Goal: Task Accomplishment & Management: Manage account settings

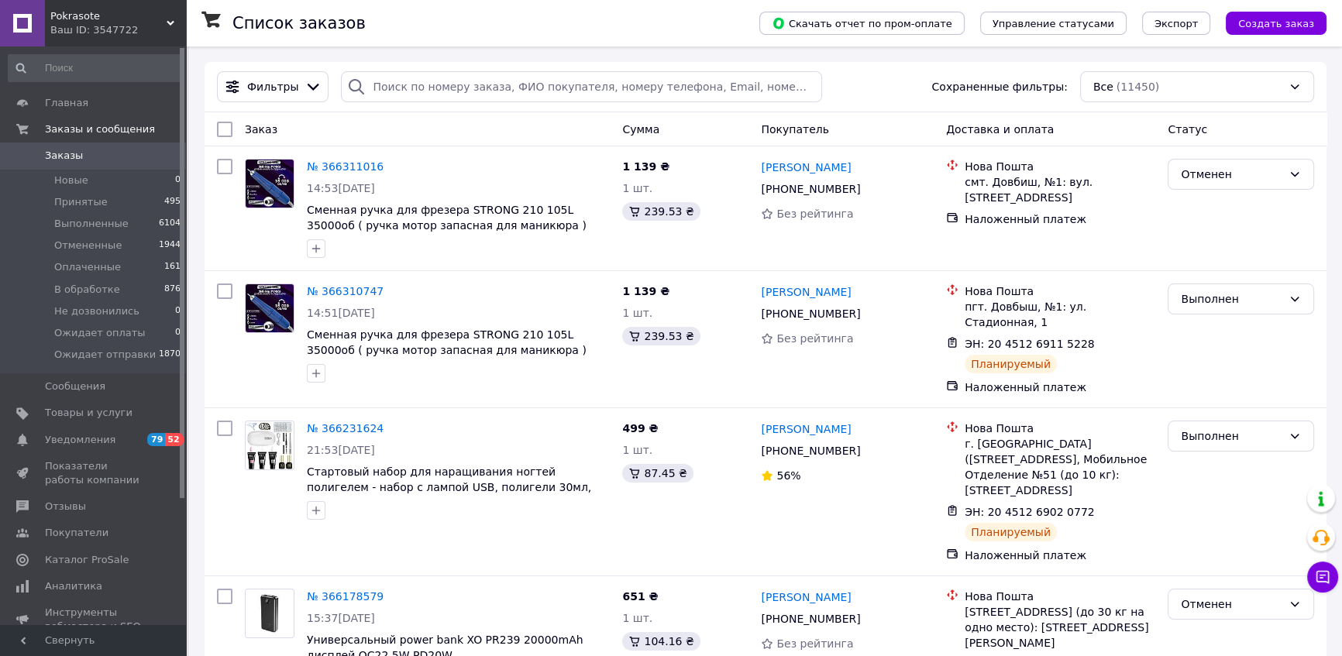
click at [159, 22] on span "Pokrasote" at bounding box center [108, 16] width 116 height 14
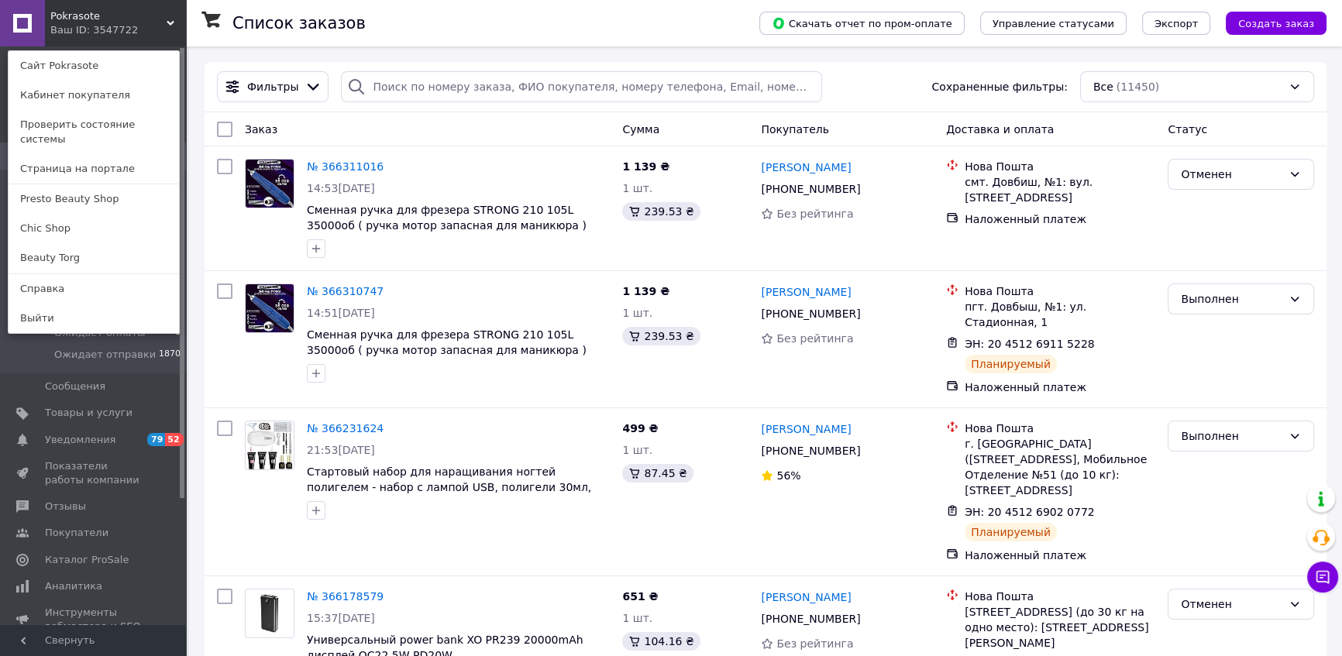
click at [112, 243] on link "Beauty Torg" at bounding box center [94, 257] width 171 height 29
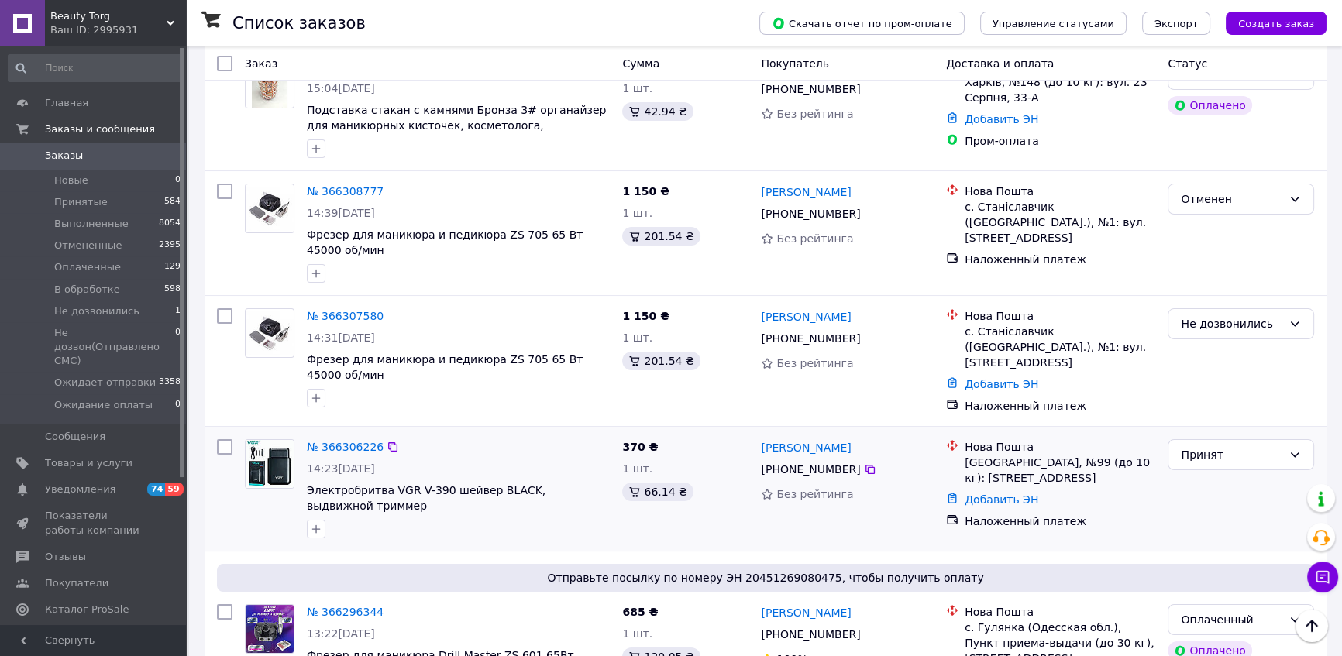
scroll to position [211, 0]
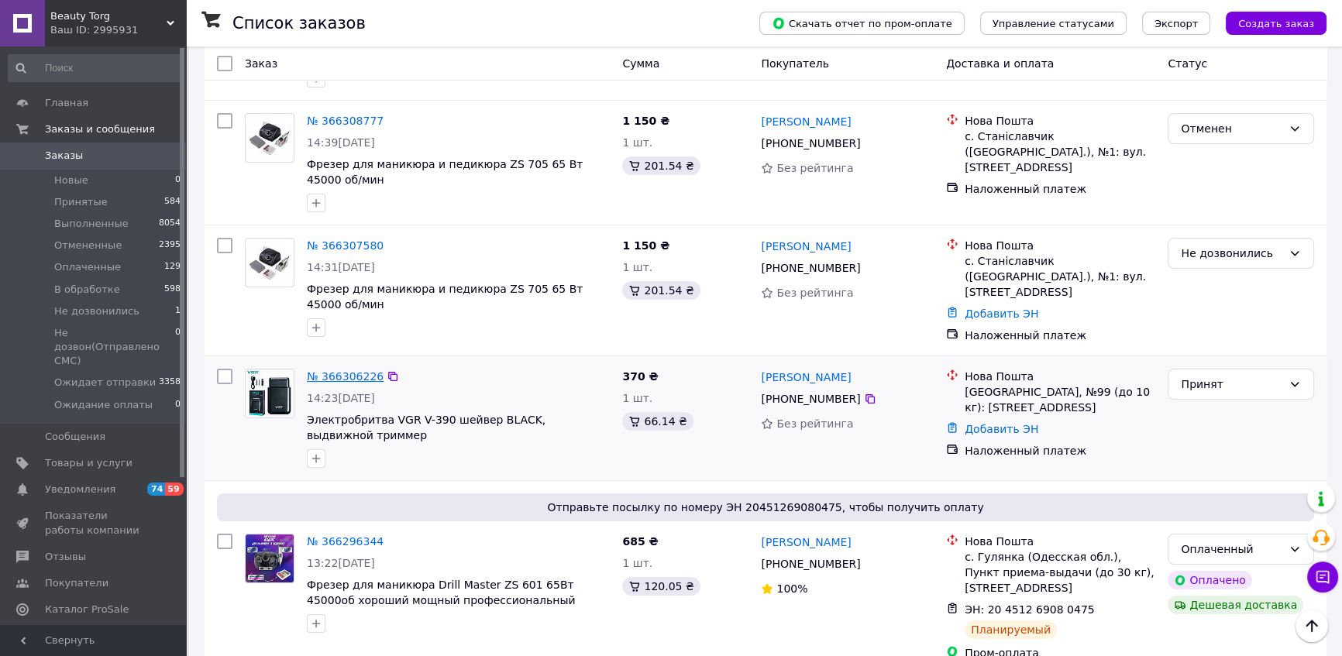
click at [363, 376] on link "№ 366306226" at bounding box center [345, 376] width 77 height 12
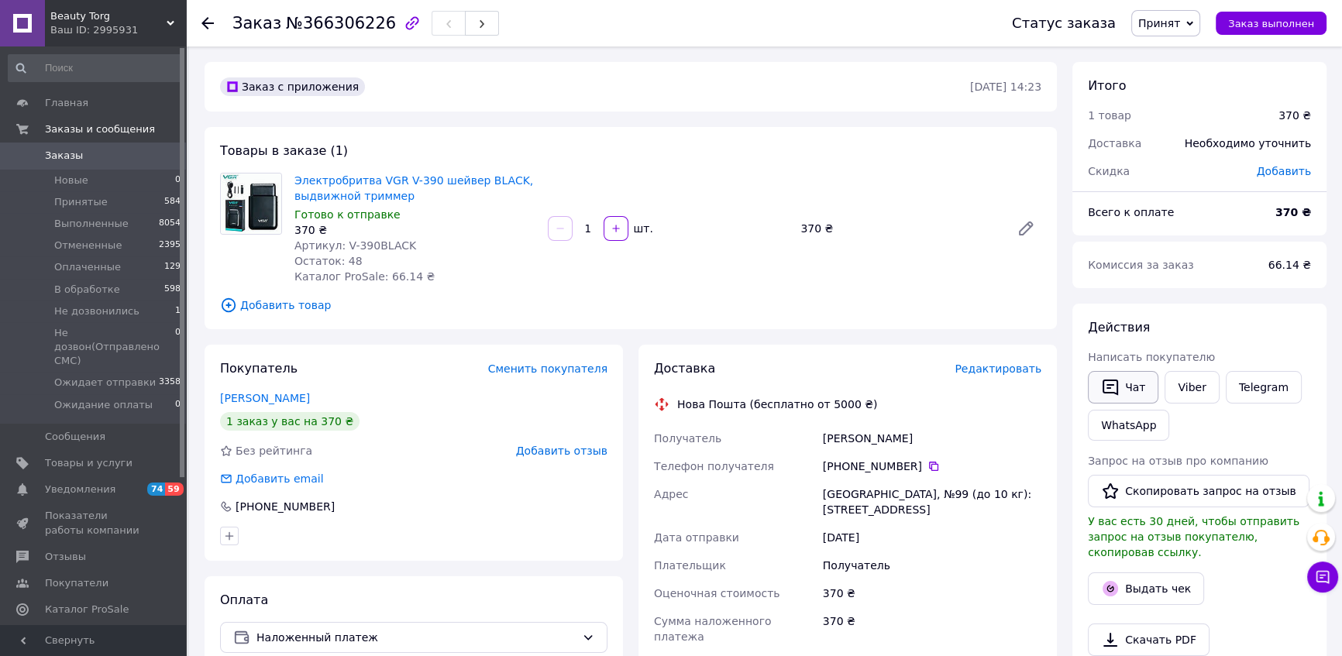
click at [1115, 391] on icon "button" at bounding box center [1110, 387] width 19 height 19
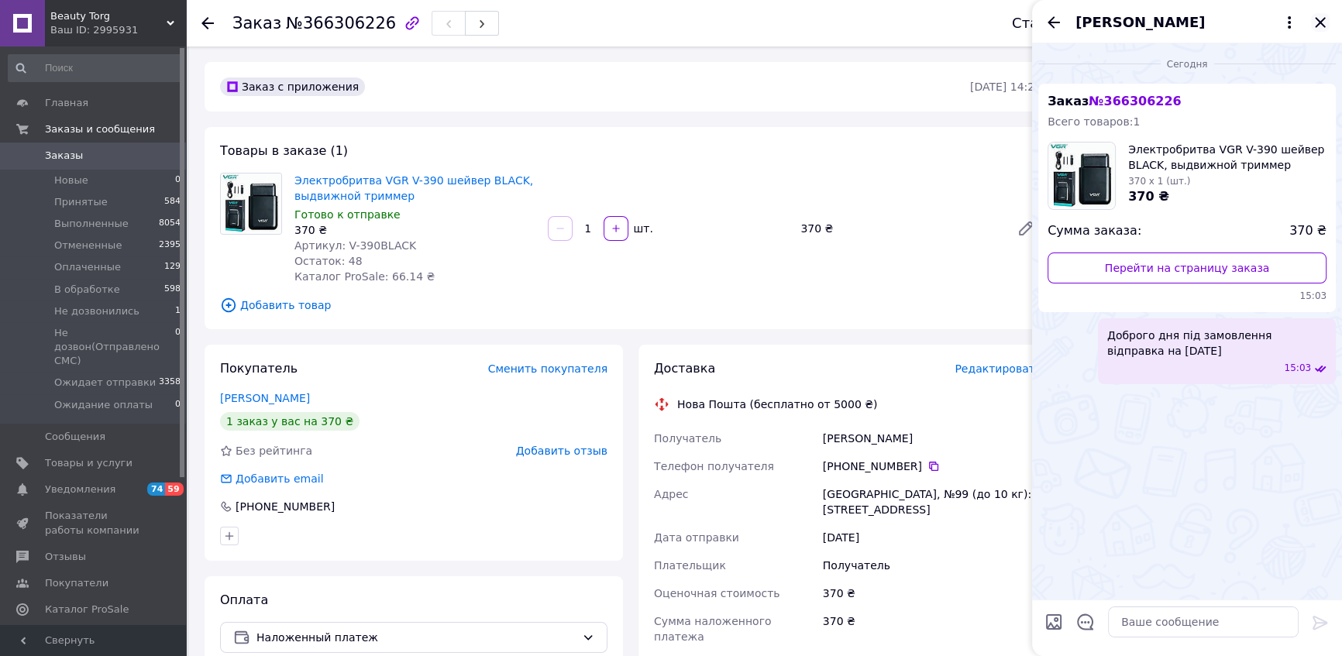
click at [1322, 21] on icon "Закрыть" at bounding box center [1320, 22] width 10 height 10
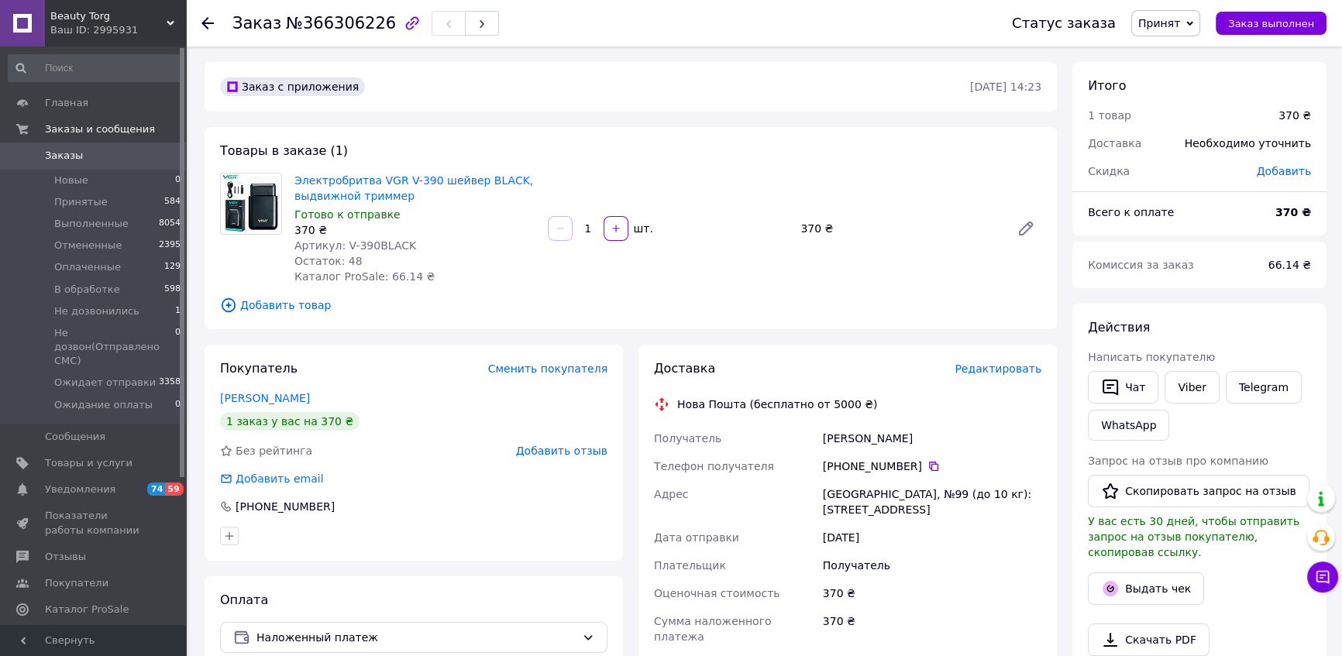
click at [205, 22] on use at bounding box center [208, 23] width 12 height 12
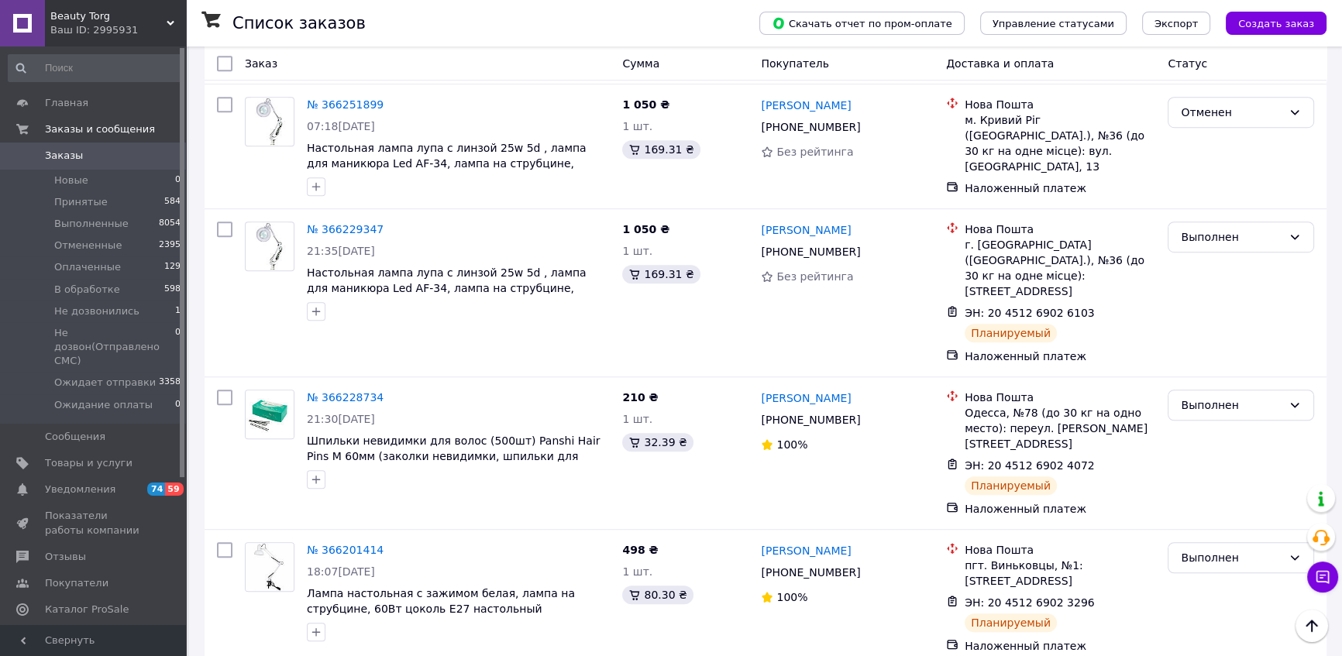
scroll to position [1480, 0]
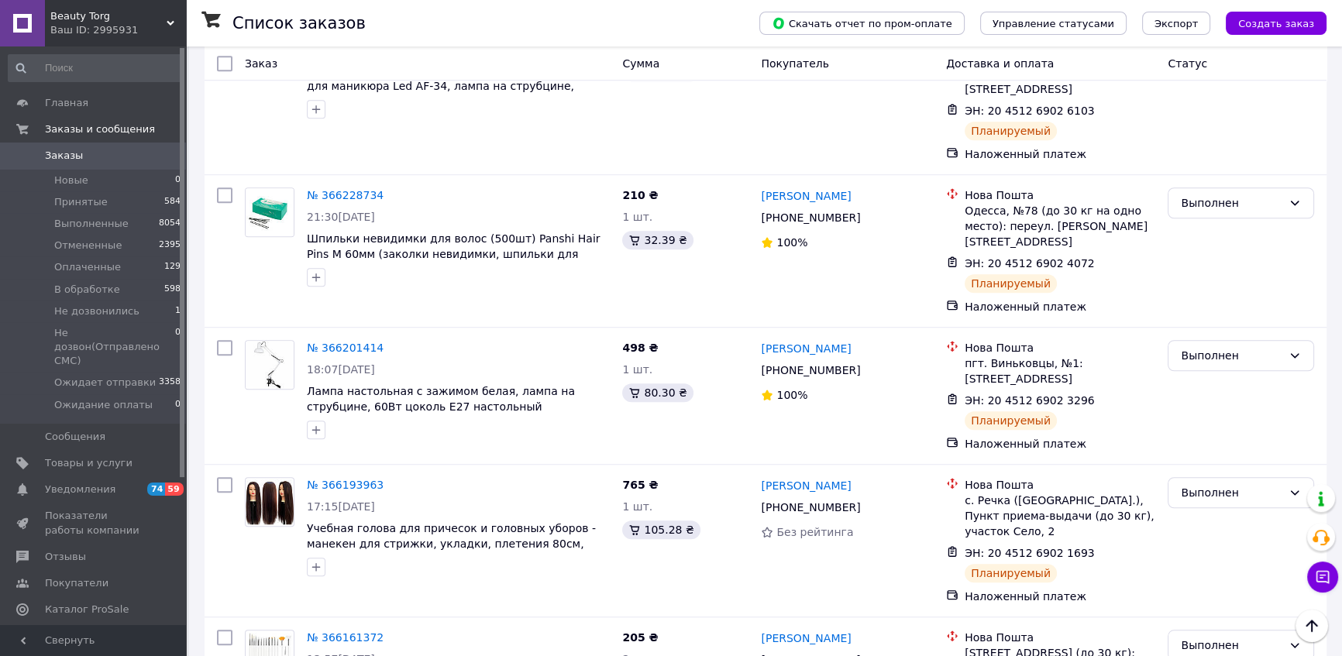
click at [162, 10] on span "Beauty Torg" at bounding box center [108, 16] width 116 height 14
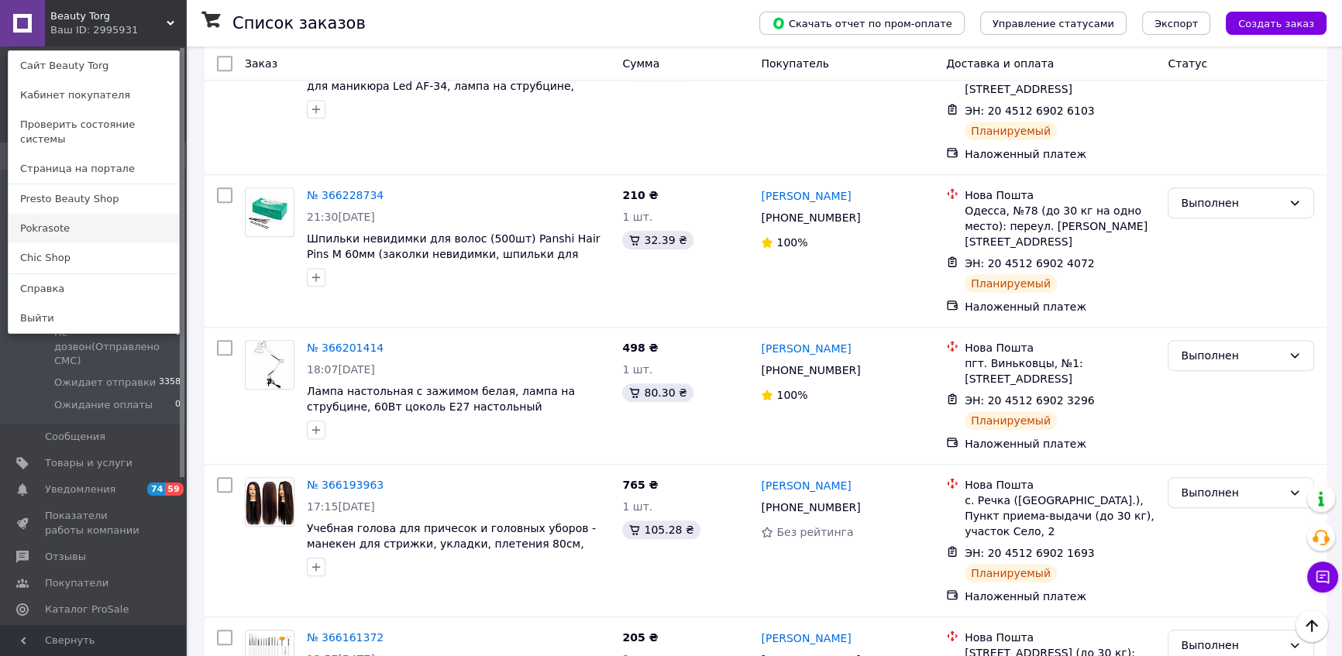
click at [75, 220] on link "Pokrasote" at bounding box center [94, 228] width 171 height 29
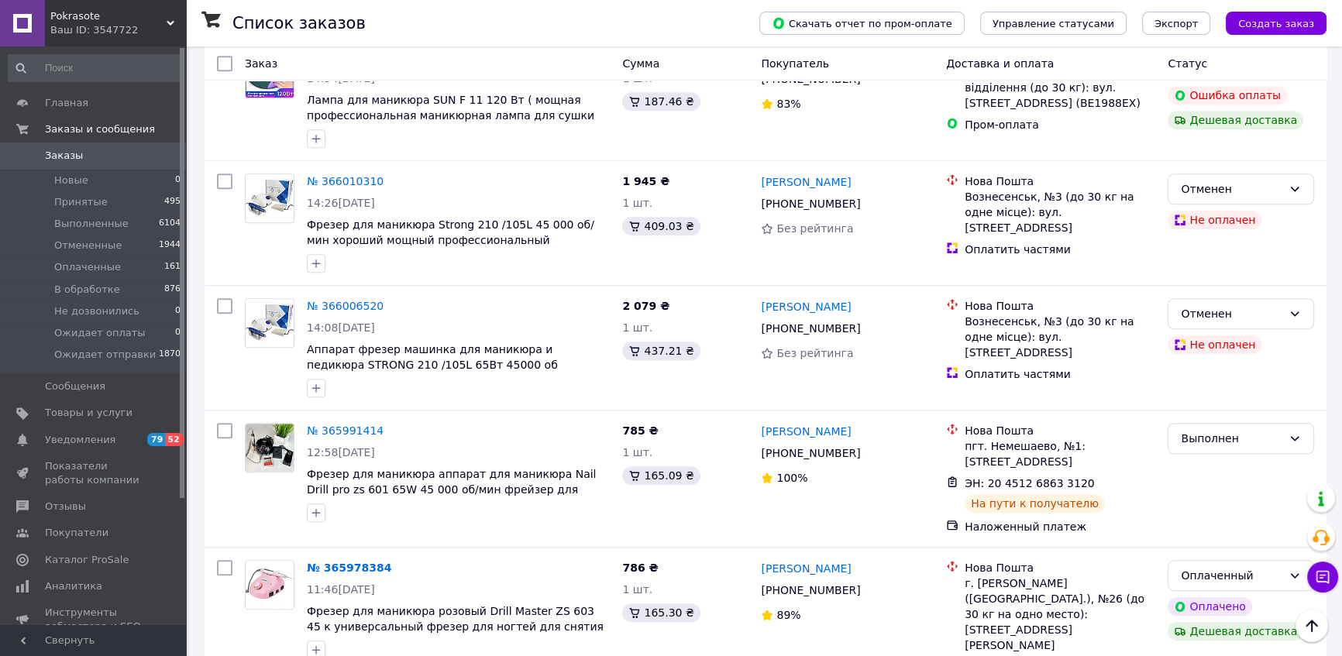
scroll to position [1690, 0]
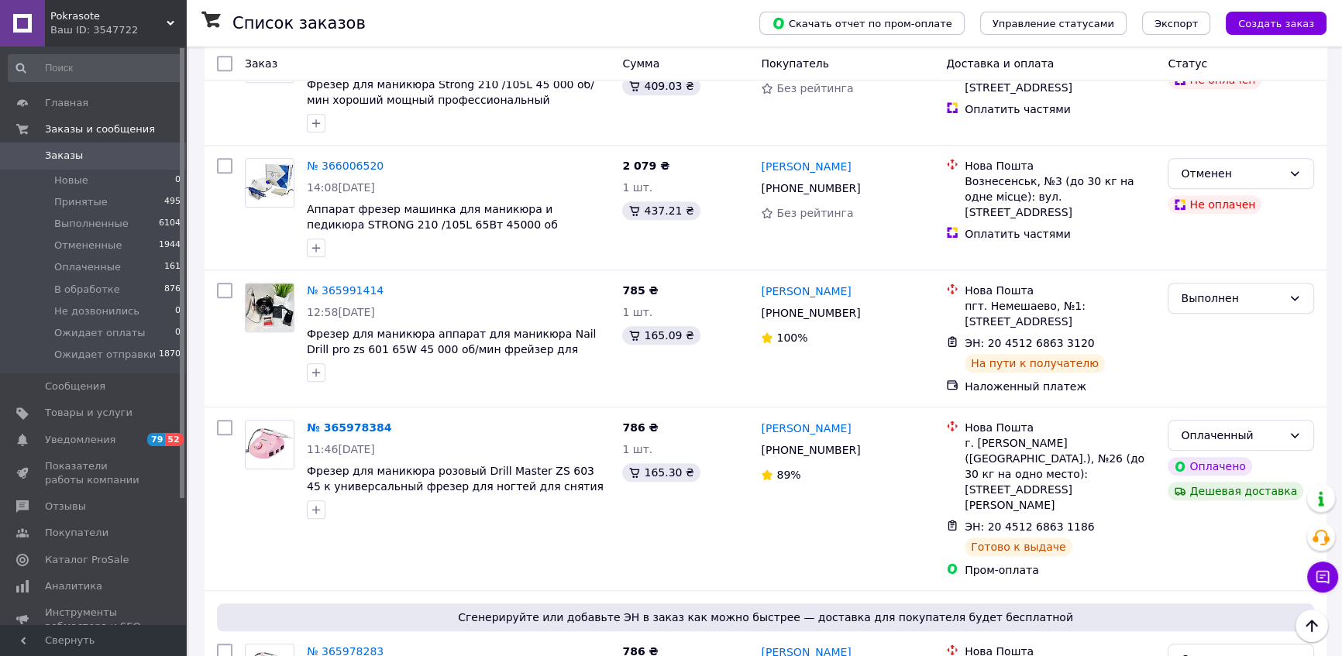
click at [174, 22] on icon at bounding box center [171, 23] width 8 height 8
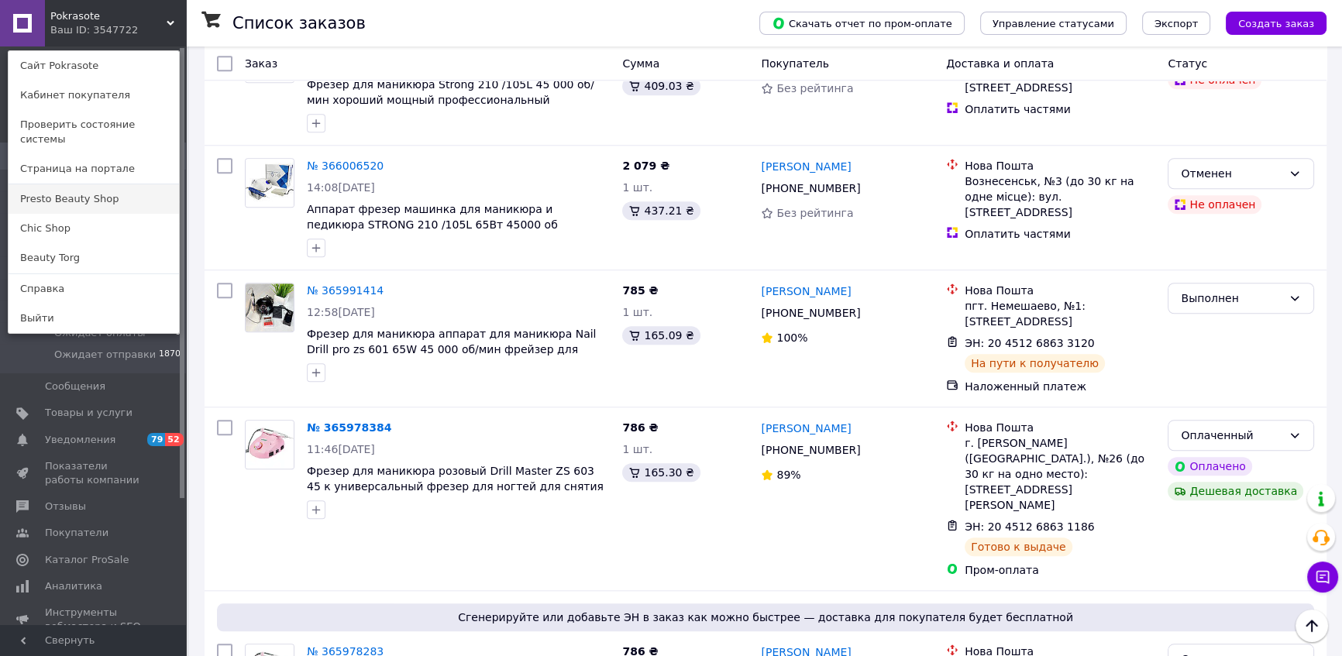
click at [106, 184] on link "Presto Beauty Shop" at bounding box center [94, 198] width 171 height 29
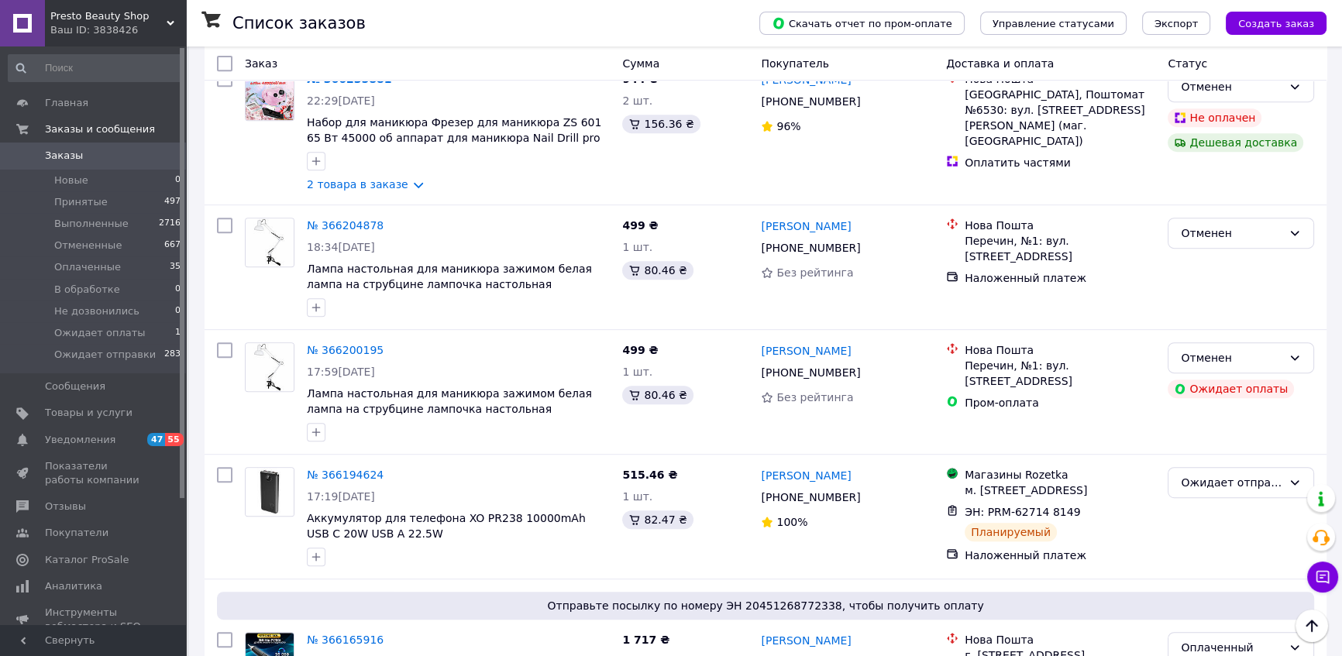
scroll to position [986, 0]
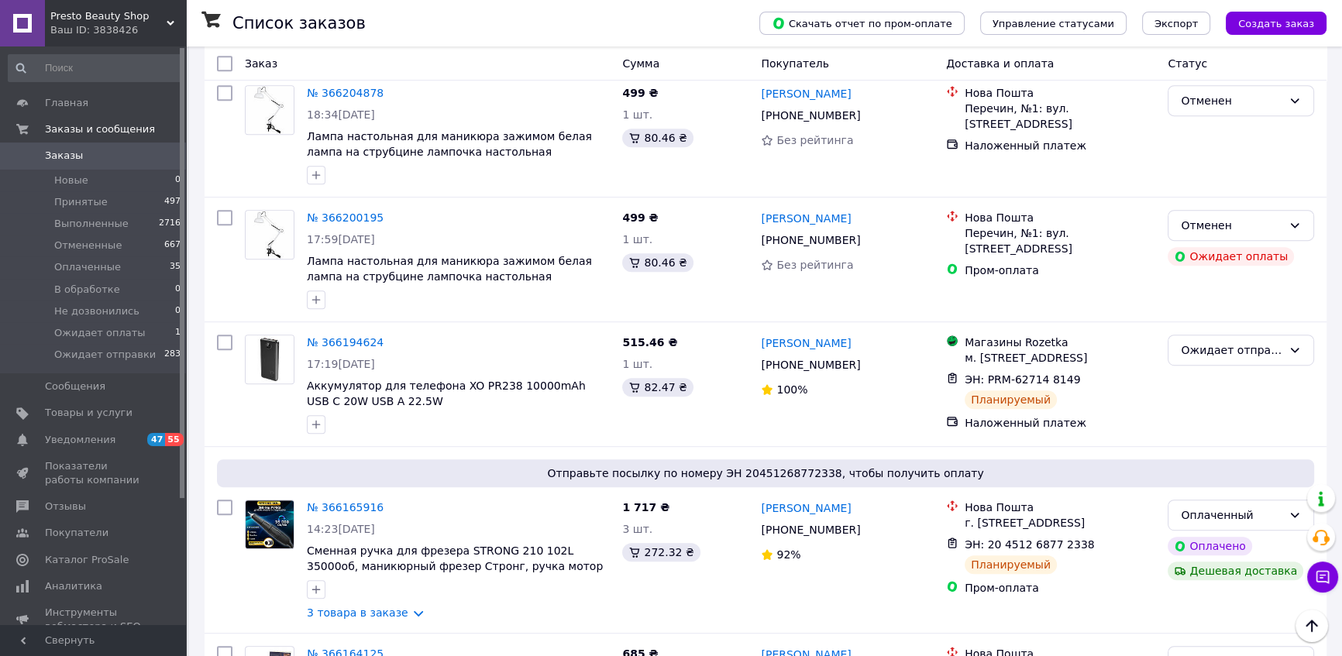
click at [171, 19] on icon at bounding box center [171, 23] width 8 height 8
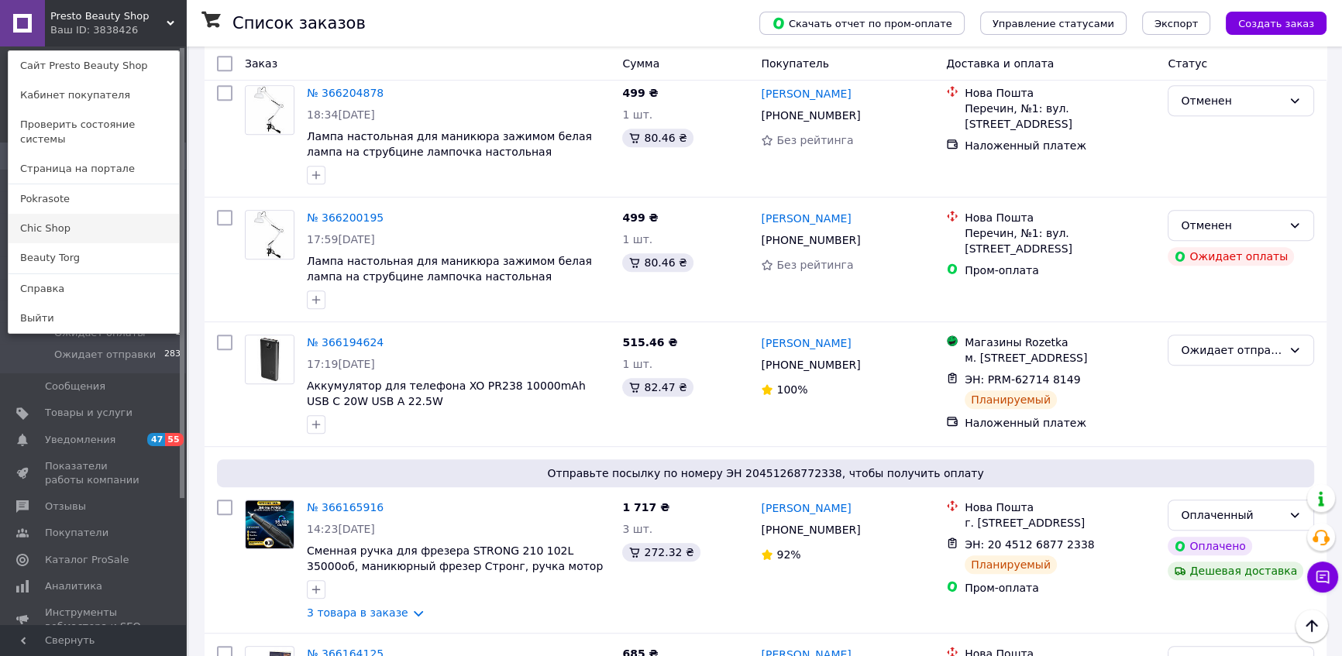
click at [74, 214] on link "Chic Shop" at bounding box center [94, 228] width 171 height 29
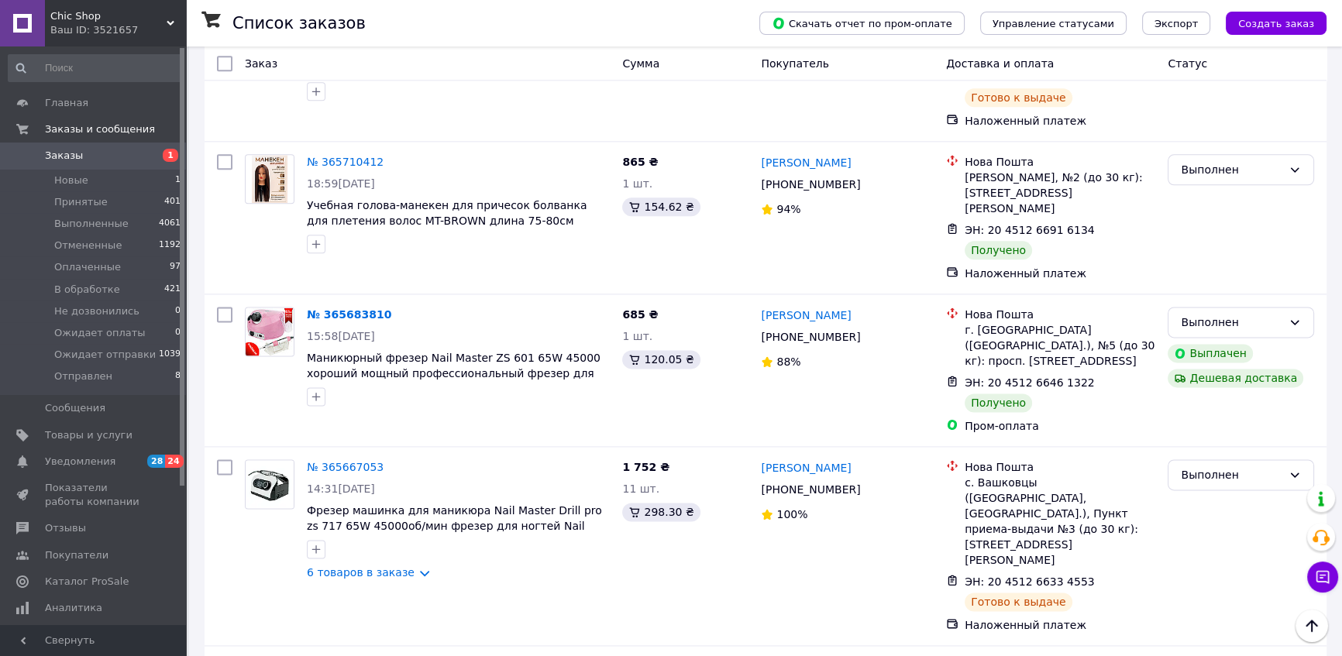
scroll to position [2470, 0]
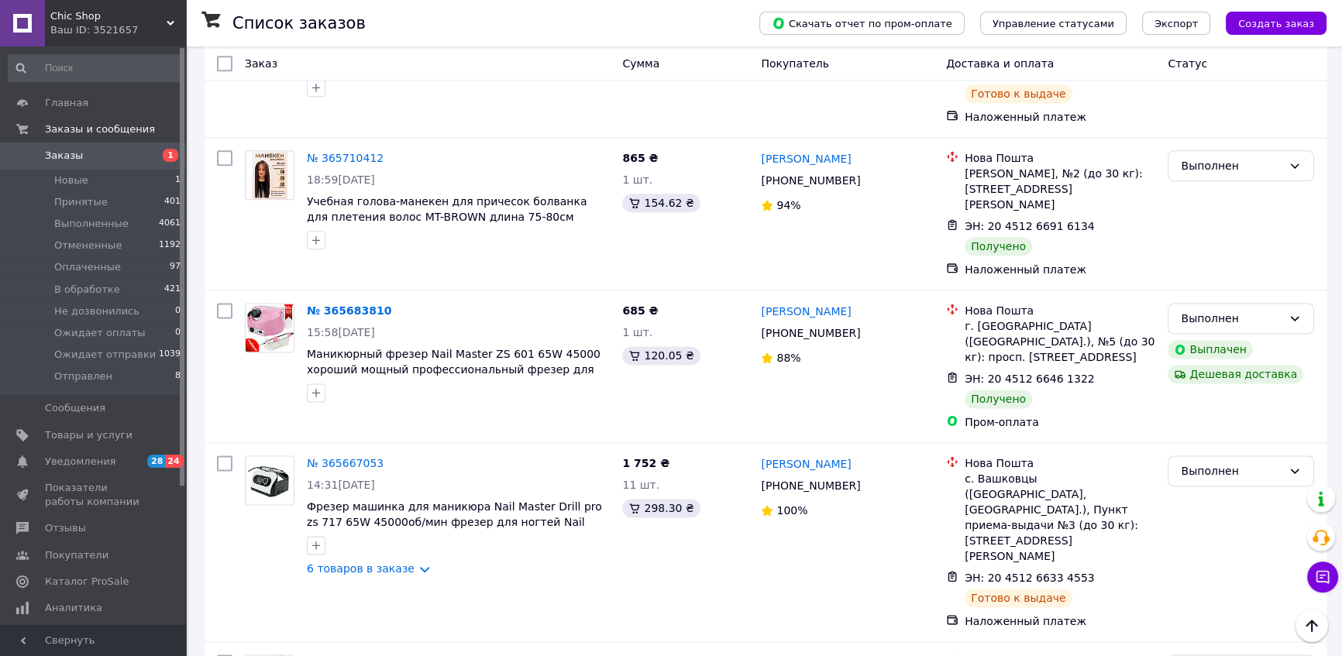
click at [171, 20] on icon at bounding box center [171, 23] width 8 height 8
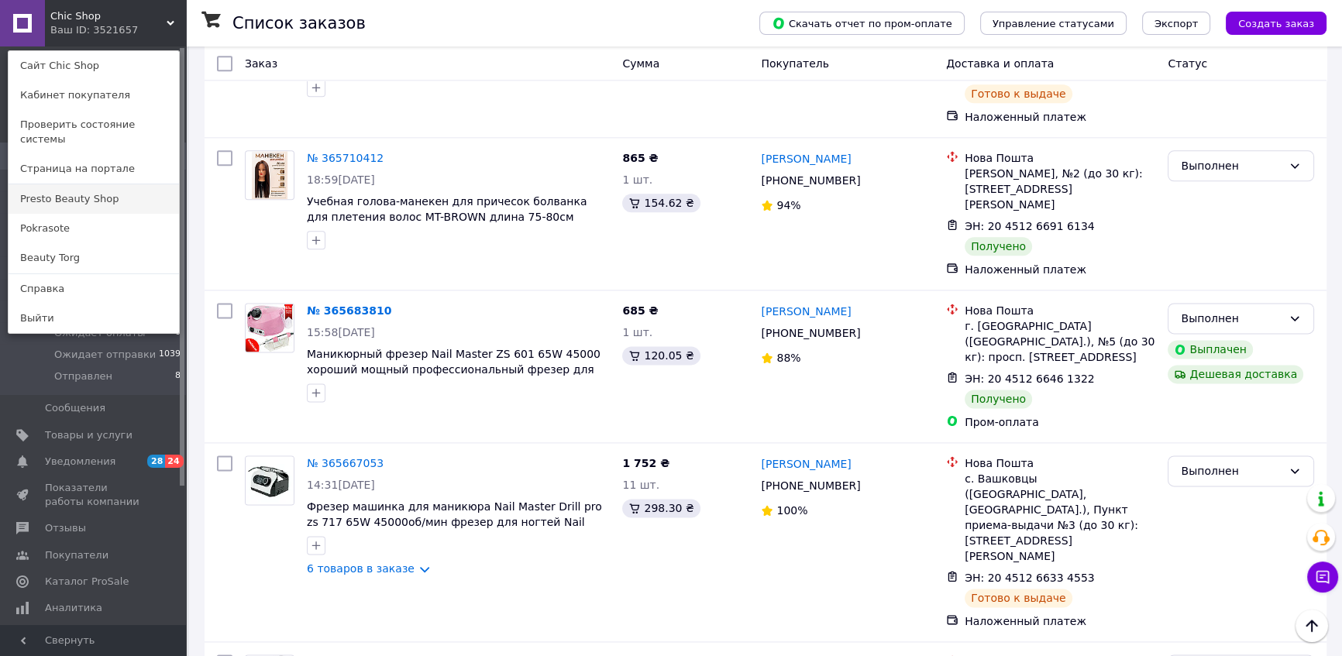
click at [74, 189] on link "Presto Beauty Shop" at bounding box center [94, 198] width 171 height 29
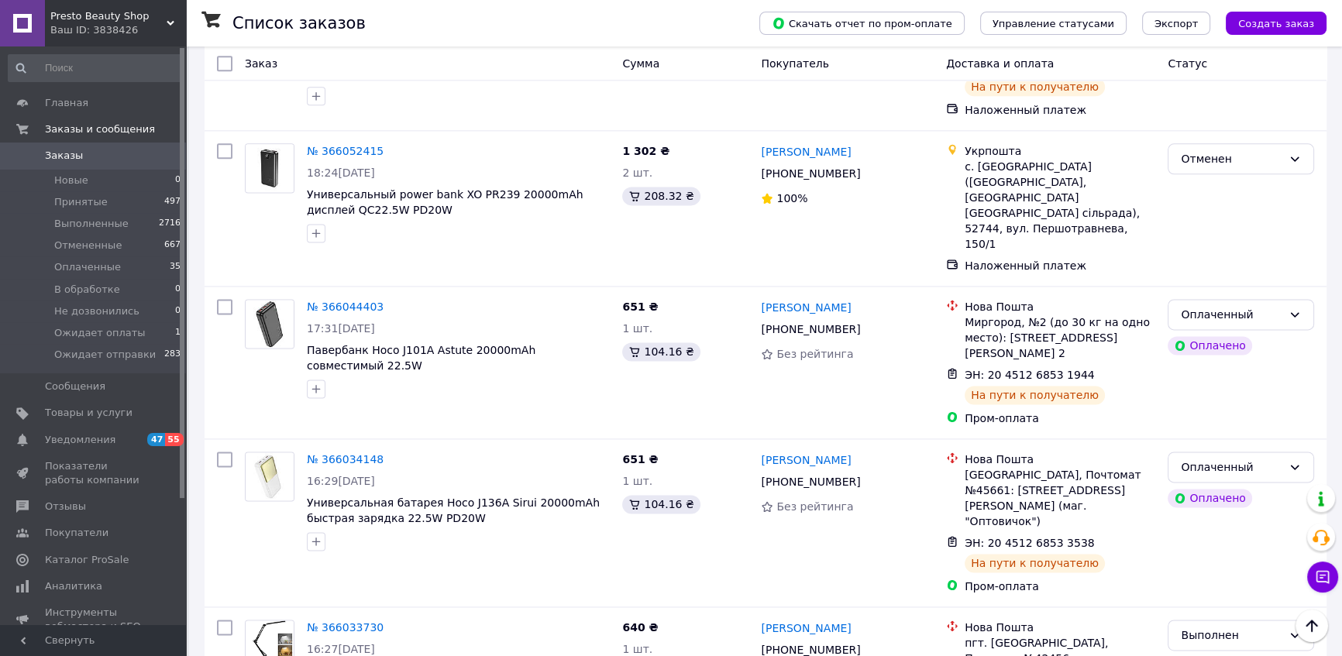
scroll to position [2589, 0]
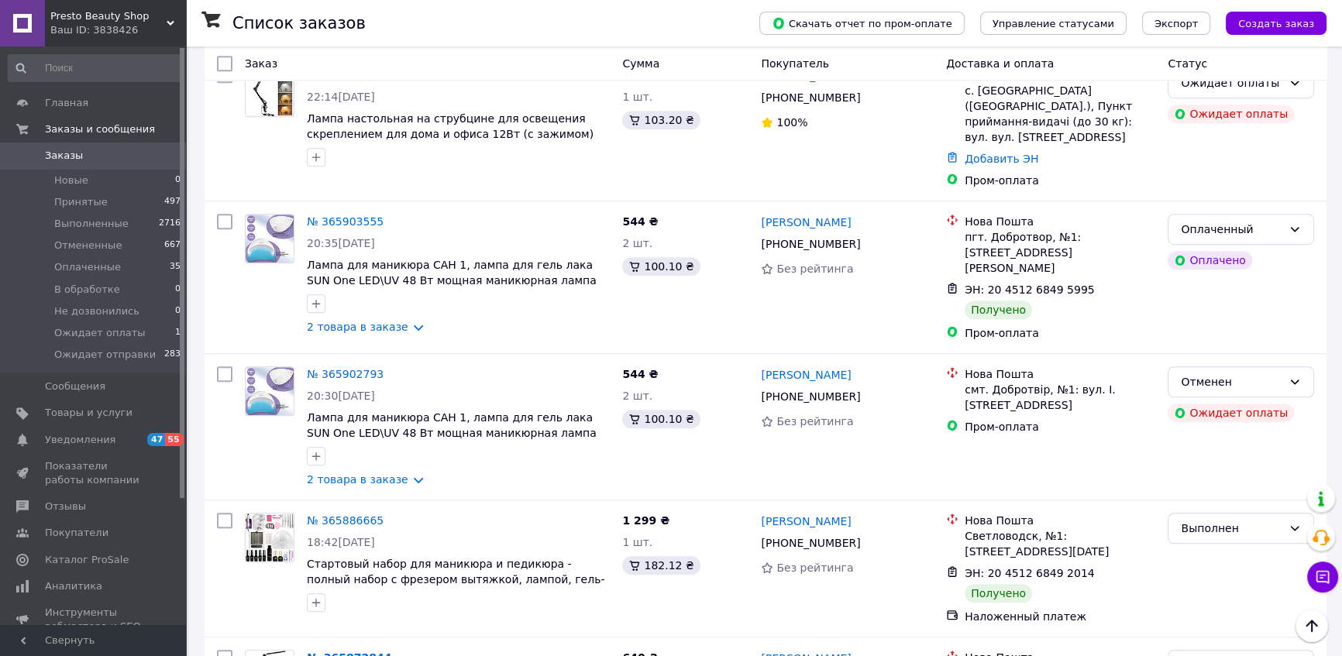
scroll to position [1268, 0]
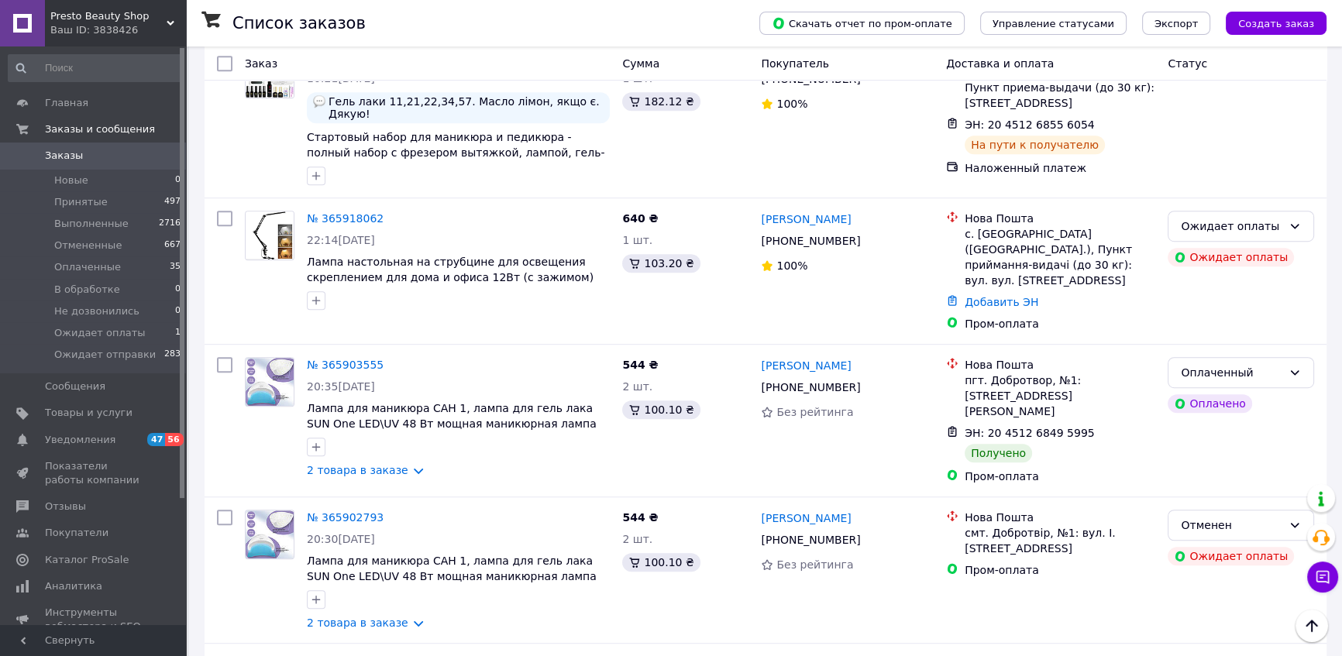
scroll to position [1056, 0]
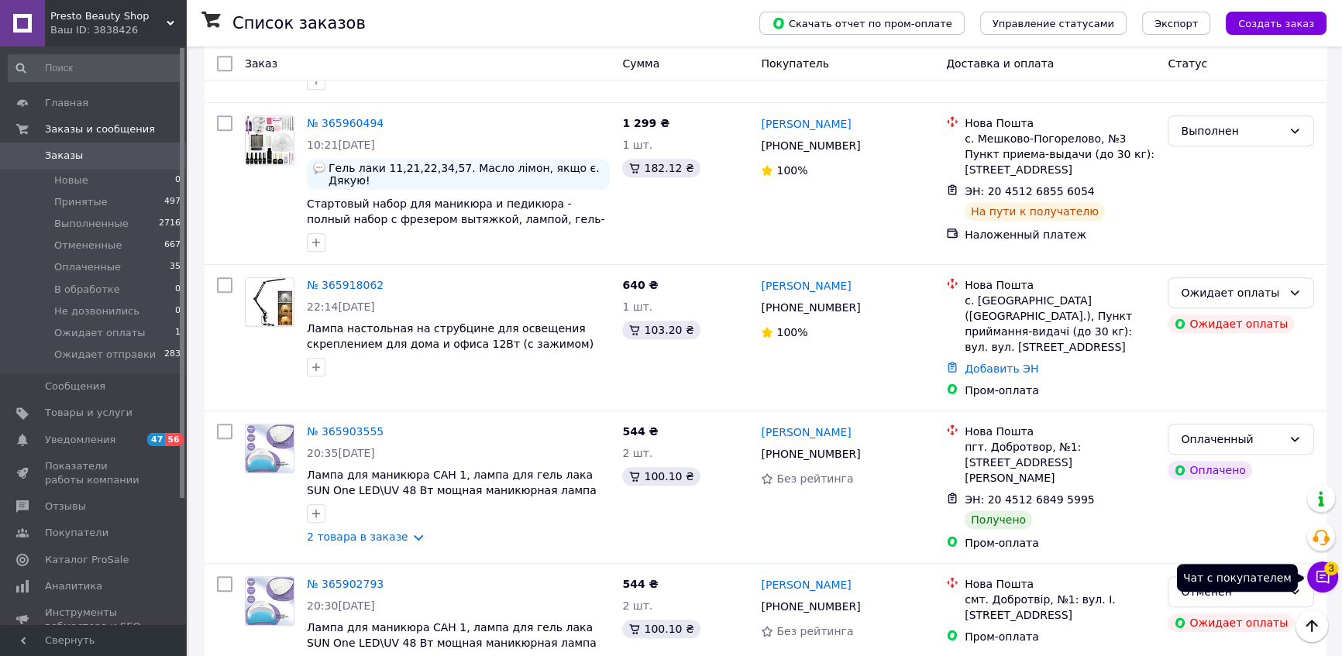
click at [1320, 573] on icon at bounding box center [1323, 578] width 16 height 16
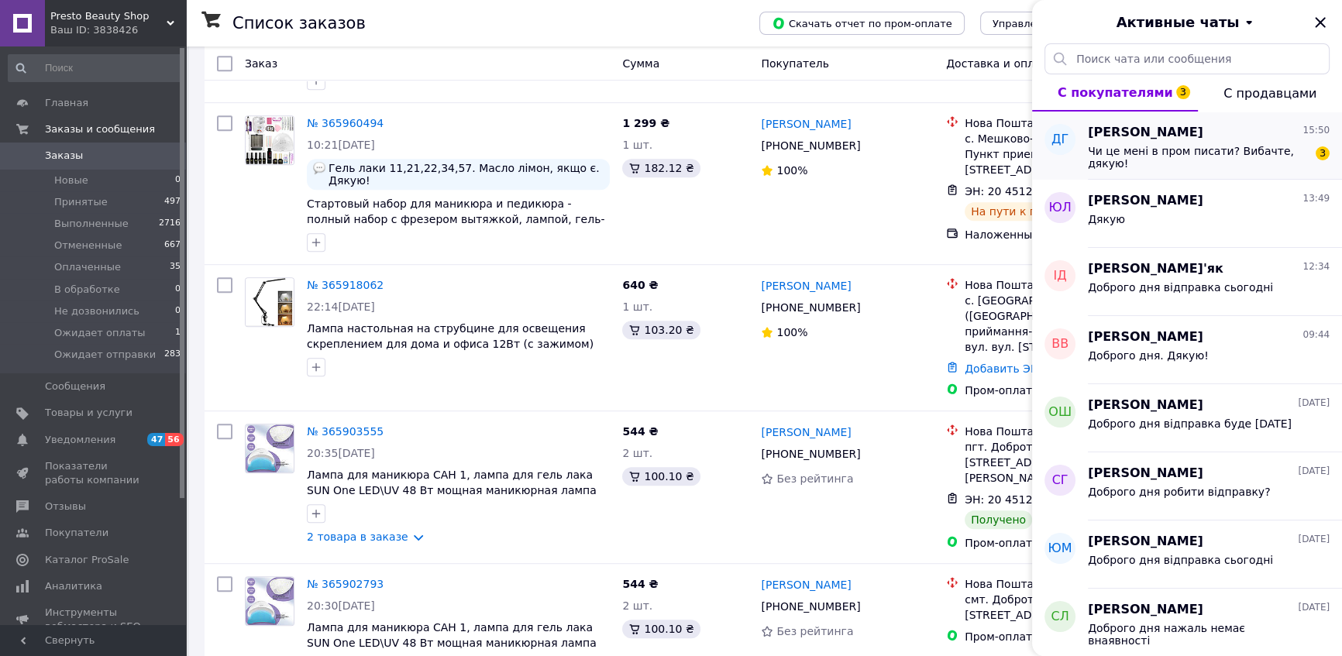
click at [1201, 158] on div "Чи це мені в пром писати? Вибачте, дякую!" at bounding box center [1198, 157] width 220 height 25
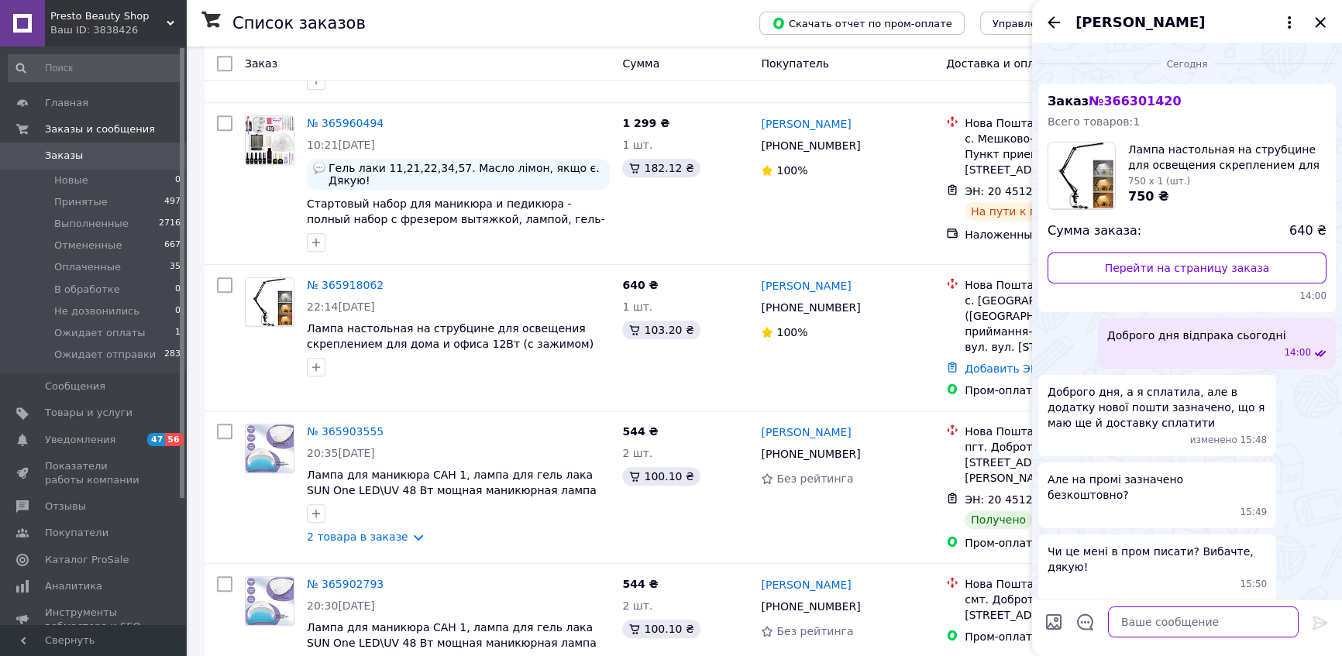
click at [1165, 625] on textarea at bounding box center [1203, 622] width 191 height 31
type textarea "змінеться пізніше"
click at [1319, 618] on icon at bounding box center [1320, 623] width 19 height 19
click at [1325, 20] on icon "Закрыть" at bounding box center [1320, 22] width 19 height 19
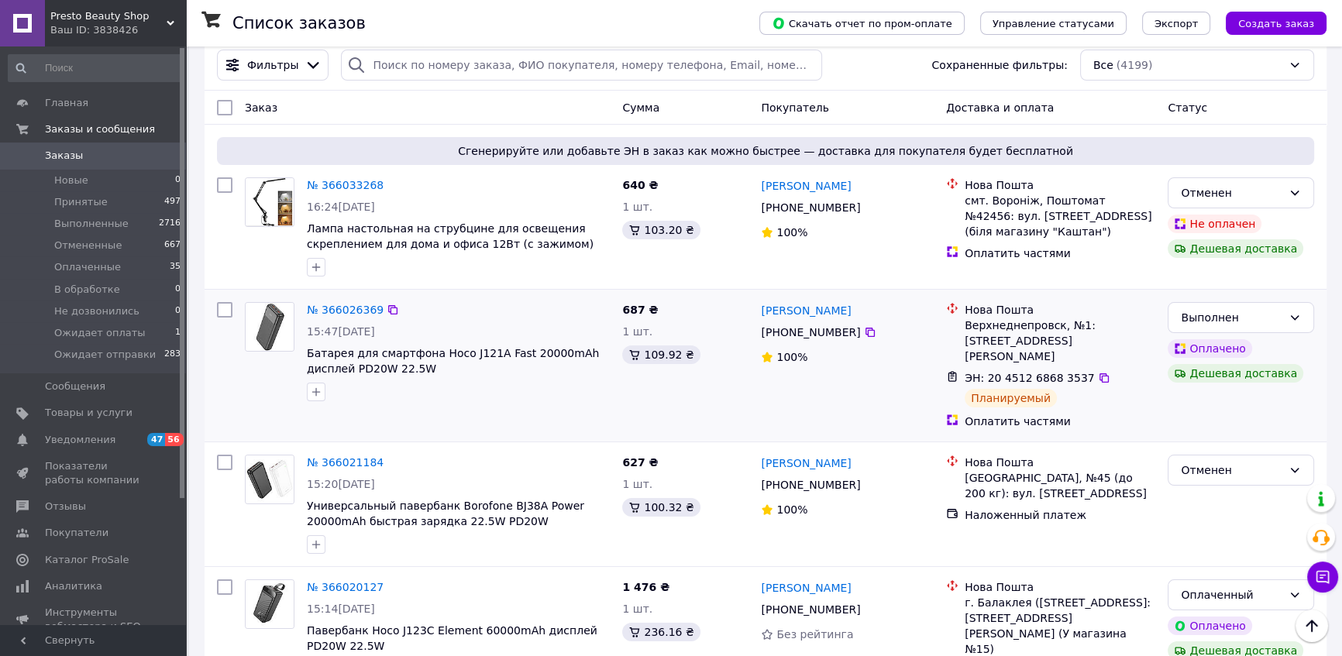
scroll to position [0, 0]
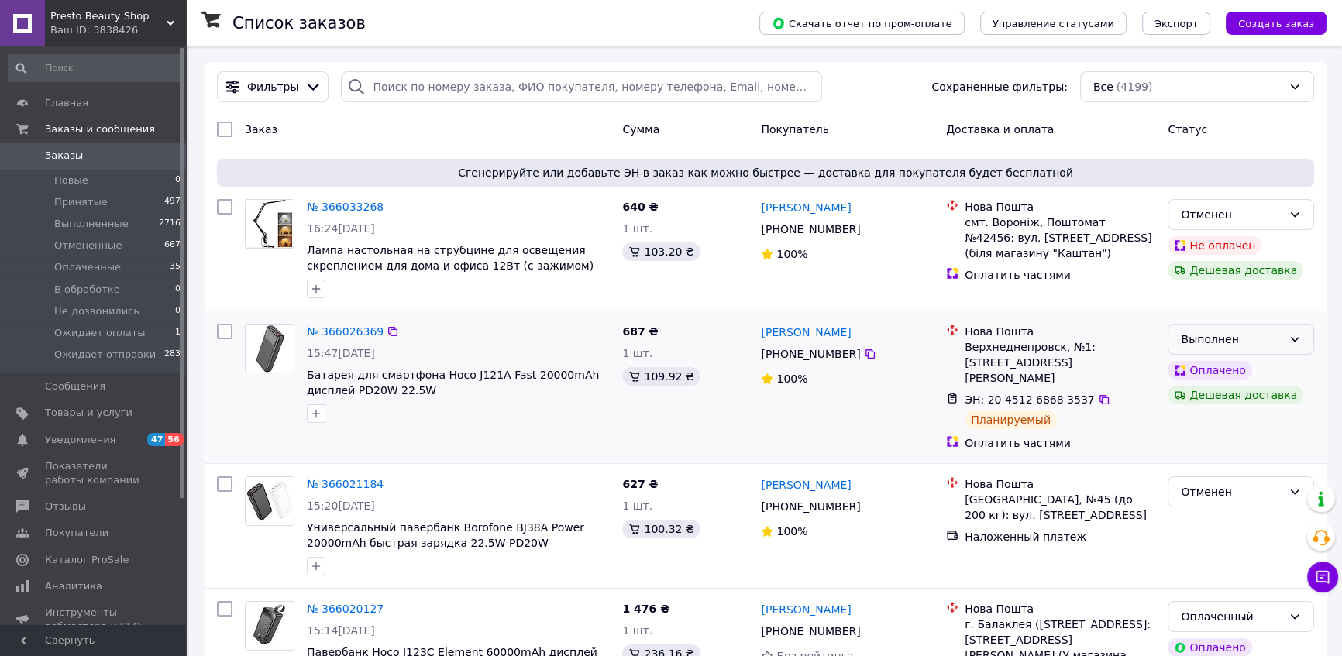
click at [1283, 336] on div "Выполнен" at bounding box center [1241, 339] width 146 height 31
click at [1259, 369] on li "Принят" at bounding box center [1241, 373] width 145 height 28
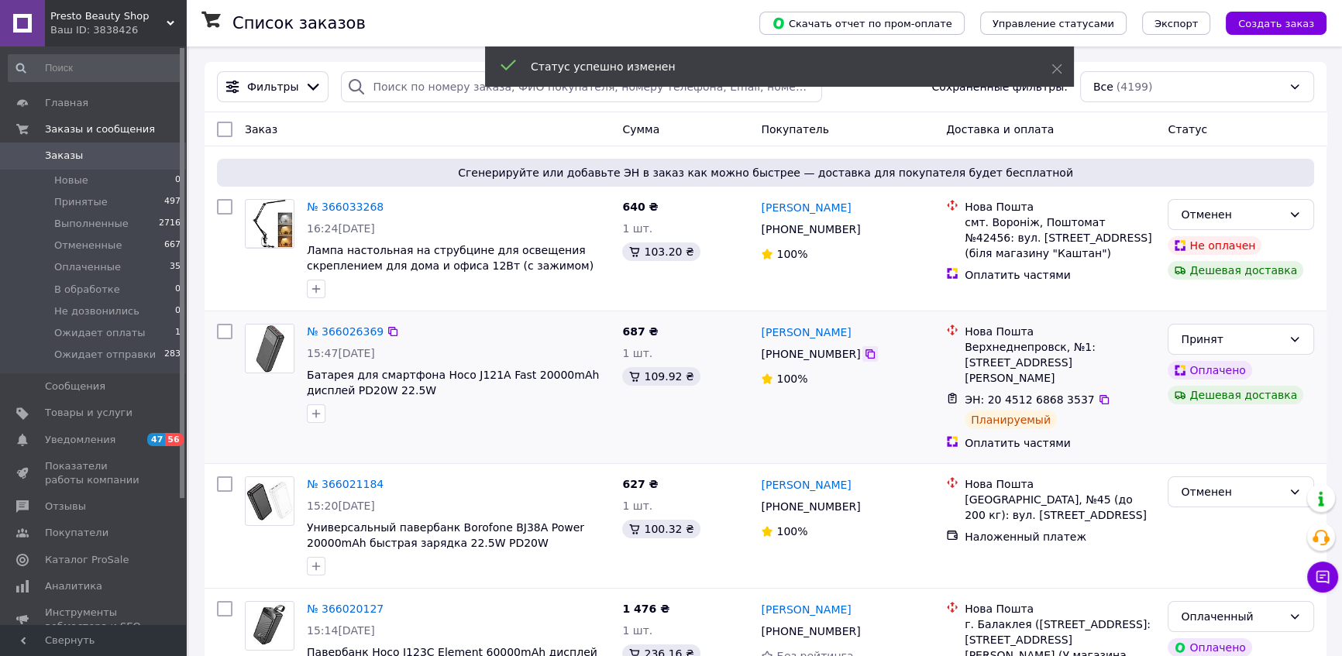
click at [864, 356] on icon at bounding box center [870, 354] width 12 height 12
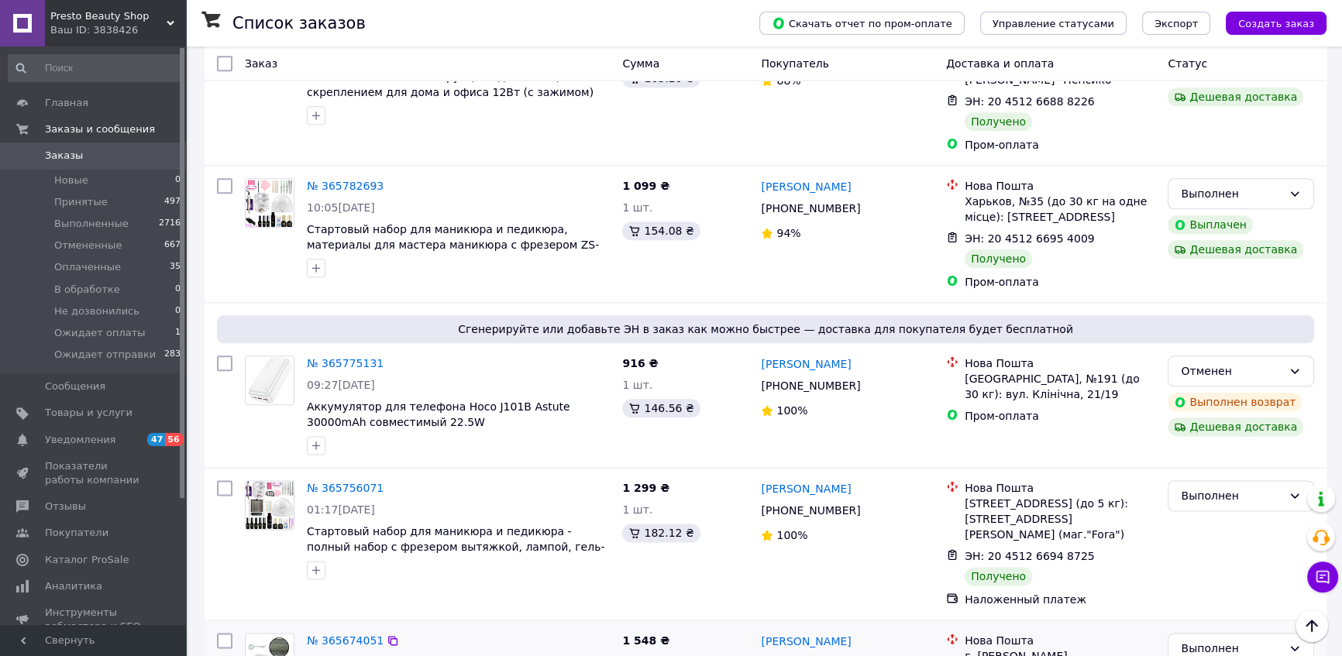
scroll to position [2430, 0]
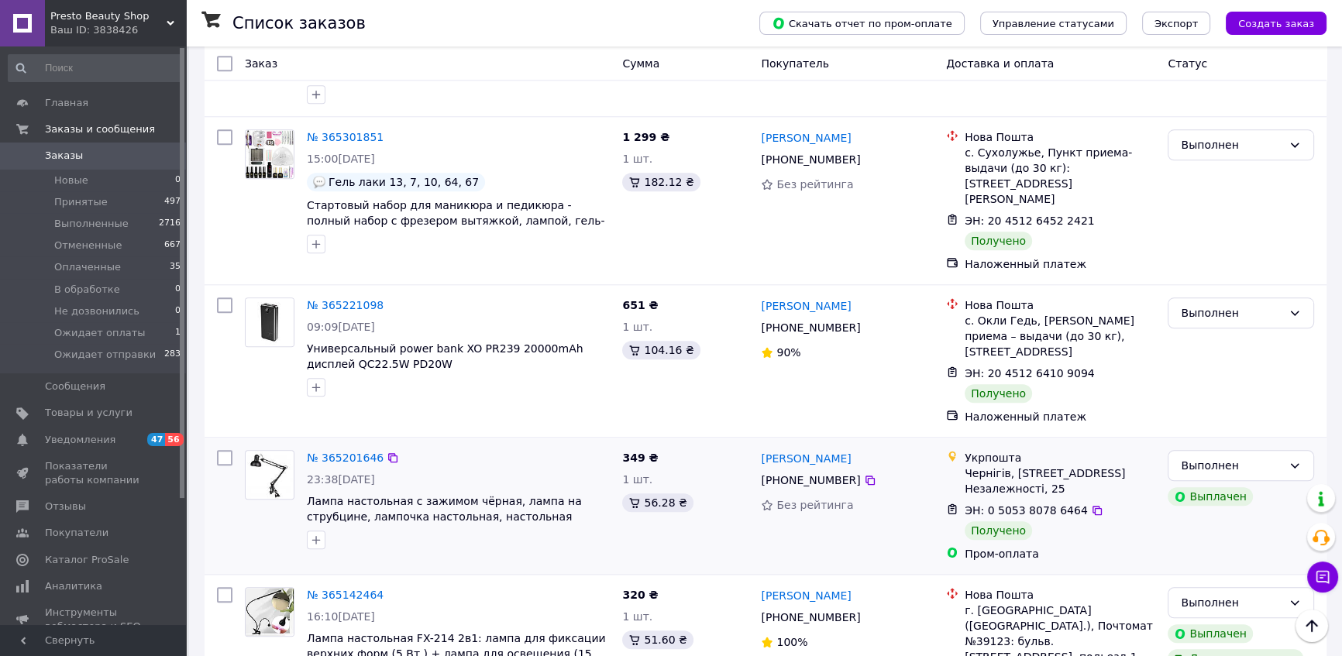
scroll to position [1972, 0]
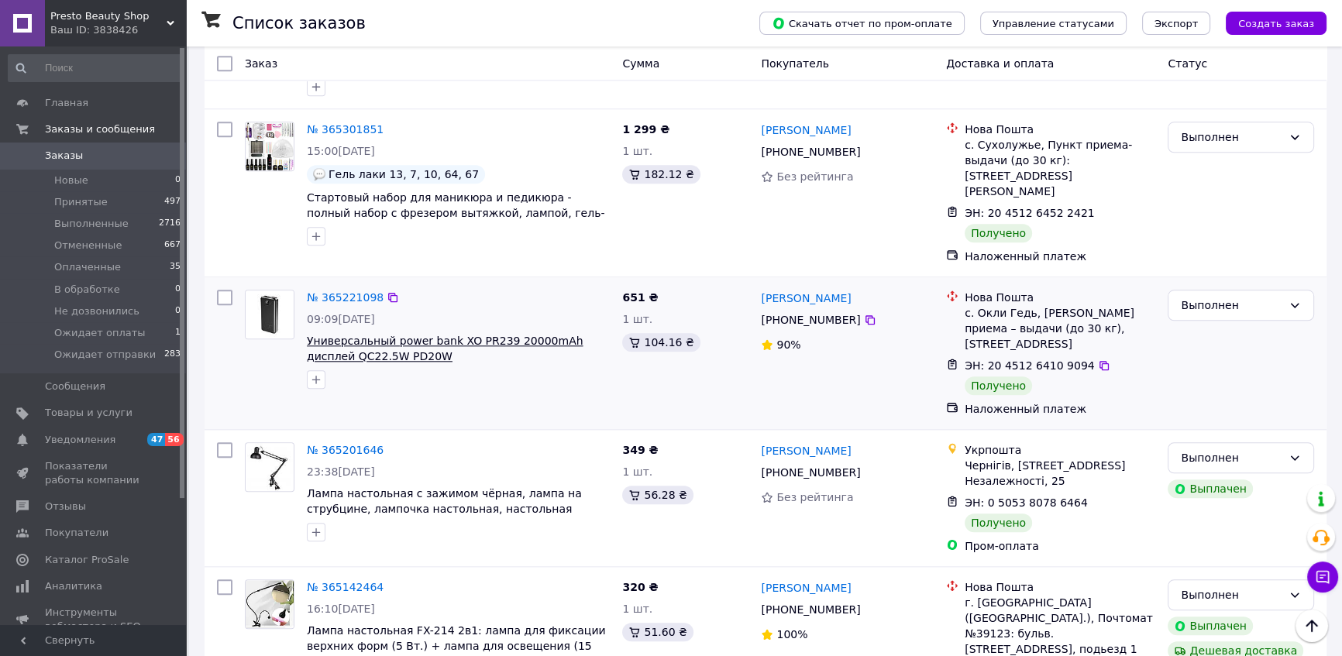
click at [465, 335] on span "Универсальный power bank XO PR239 20000mAh дисплей QC22.5W PD20W" at bounding box center [445, 349] width 277 height 28
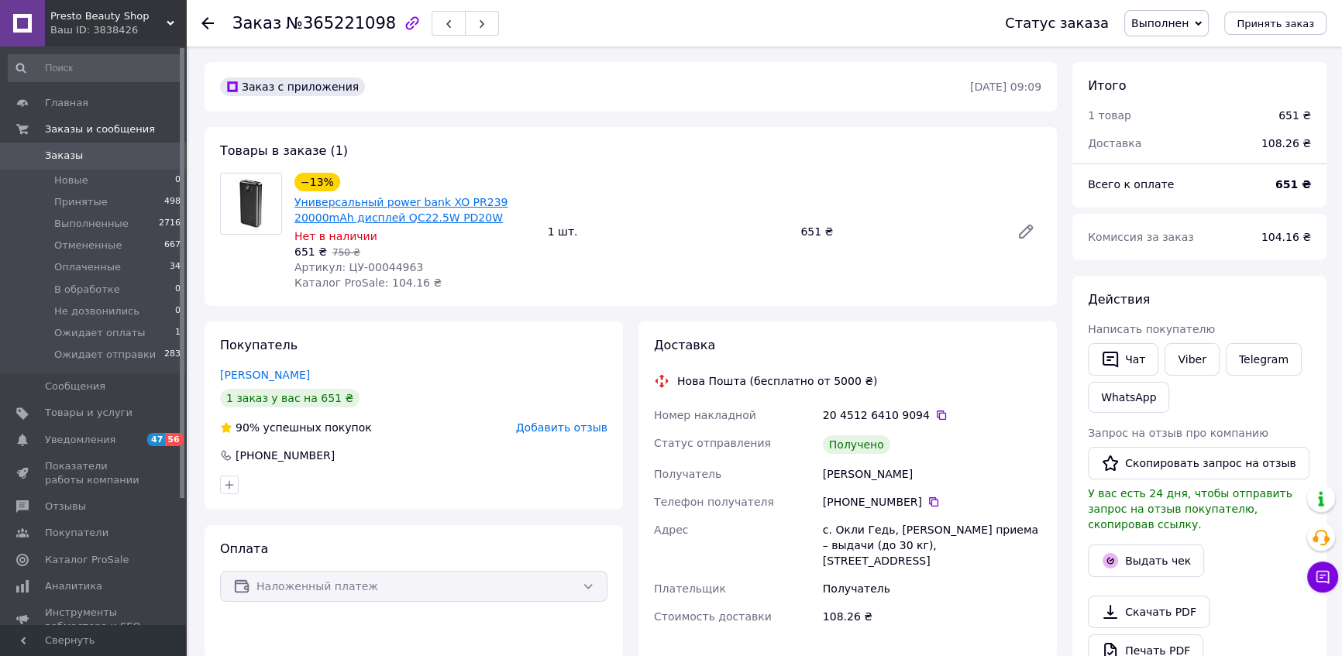
click at [445, 209] on link "Универсальный power bank XO PR239 20000mAh дисплей QC22.5W PD20W" at bounding box center [401, 210] width 213 height 28
click at [208, 25] on icon at bounding box center [208, 23] width 12 height 12
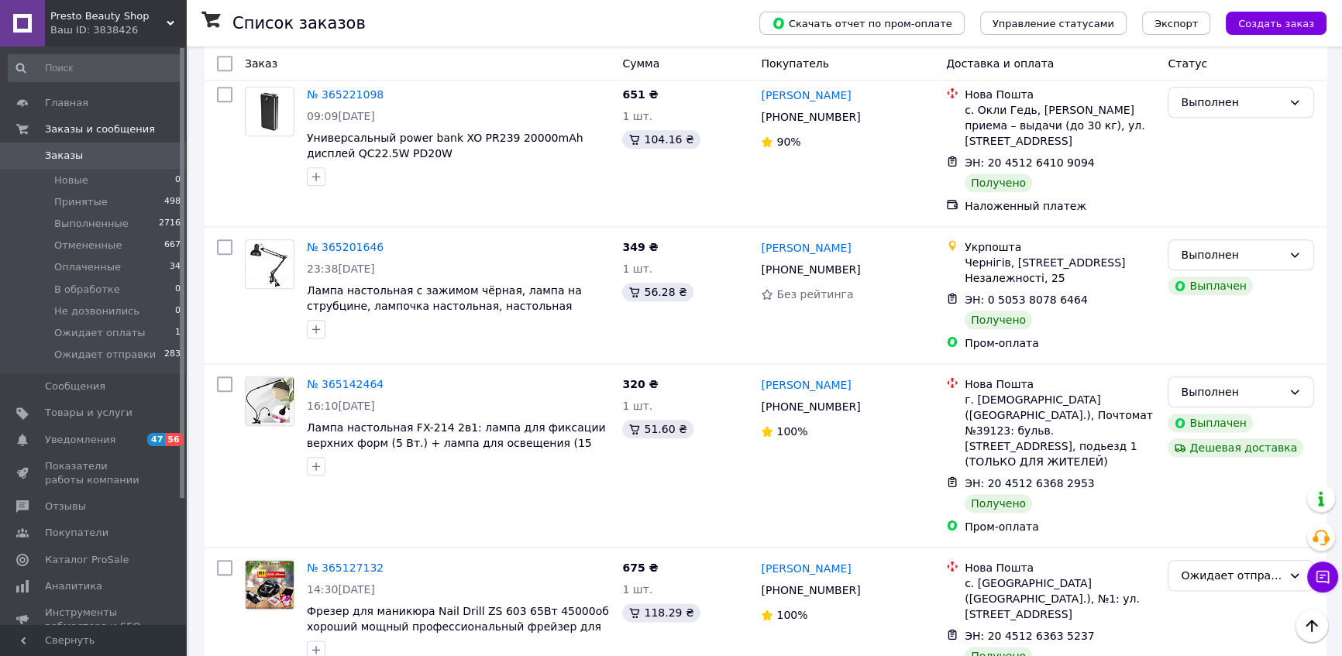
scroll to position [2371, 0]
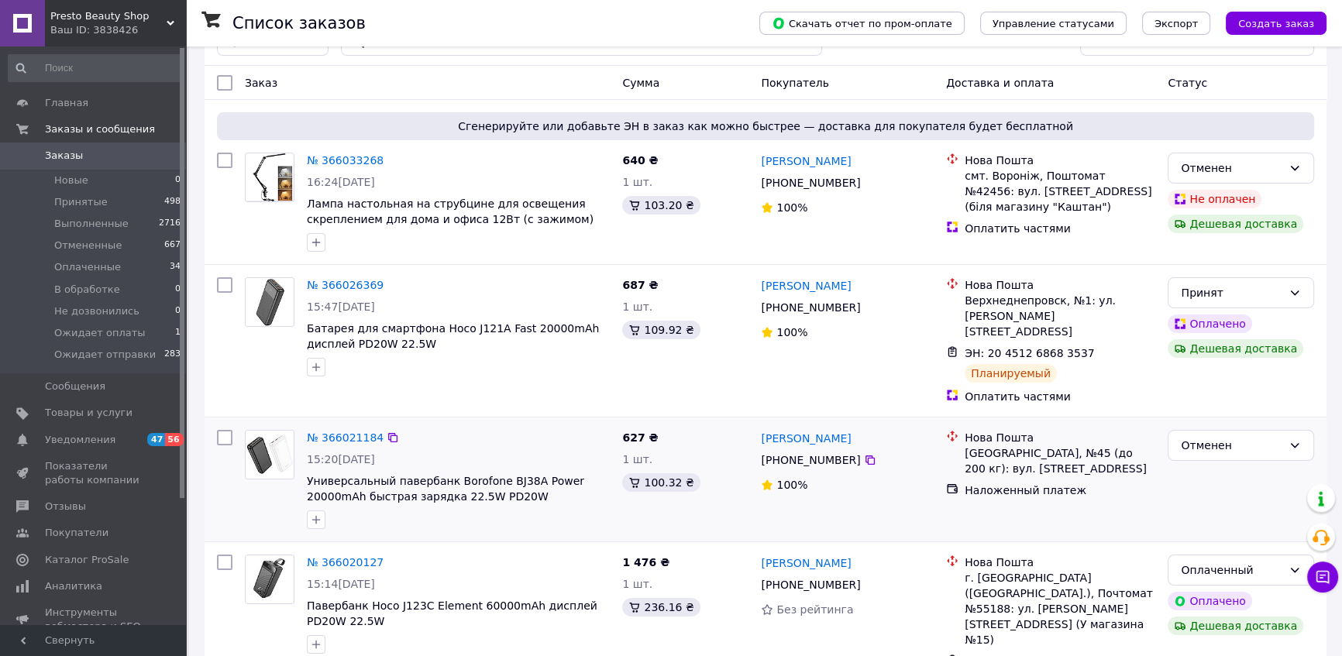
scroll to position [70, 0]
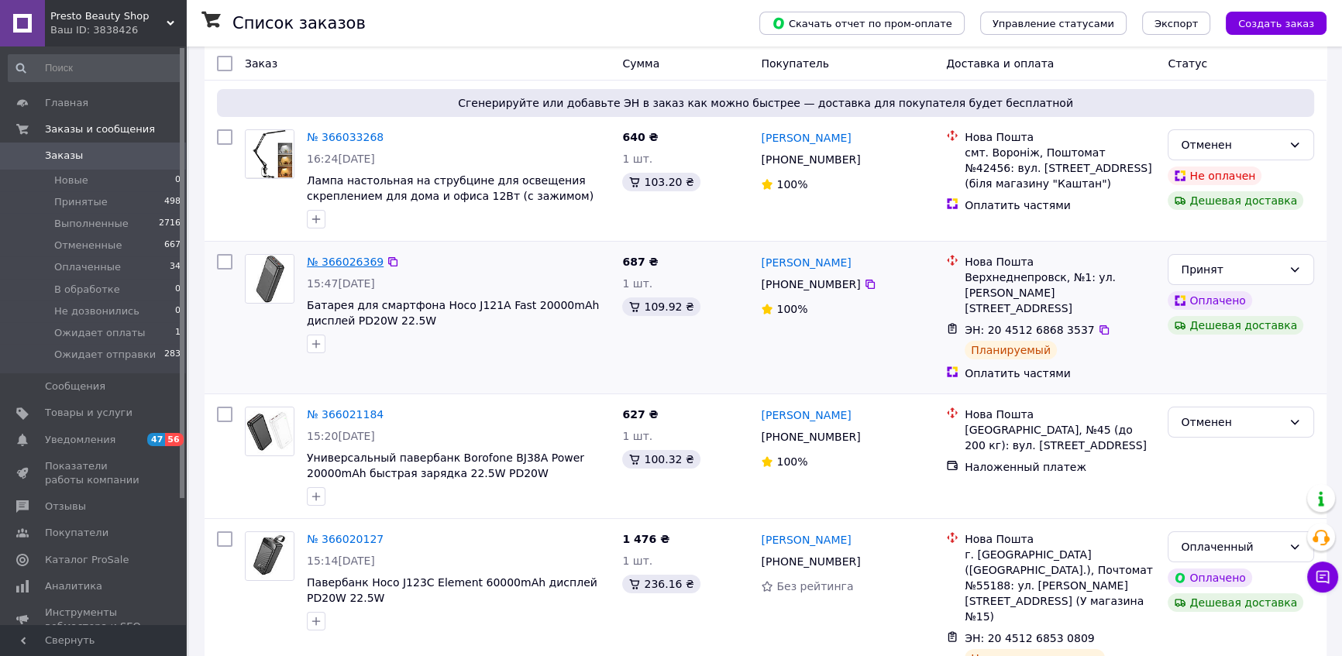
click at [351, 264] on link "№ 366026369" at bounding box center [345, 262] width 77 height 12
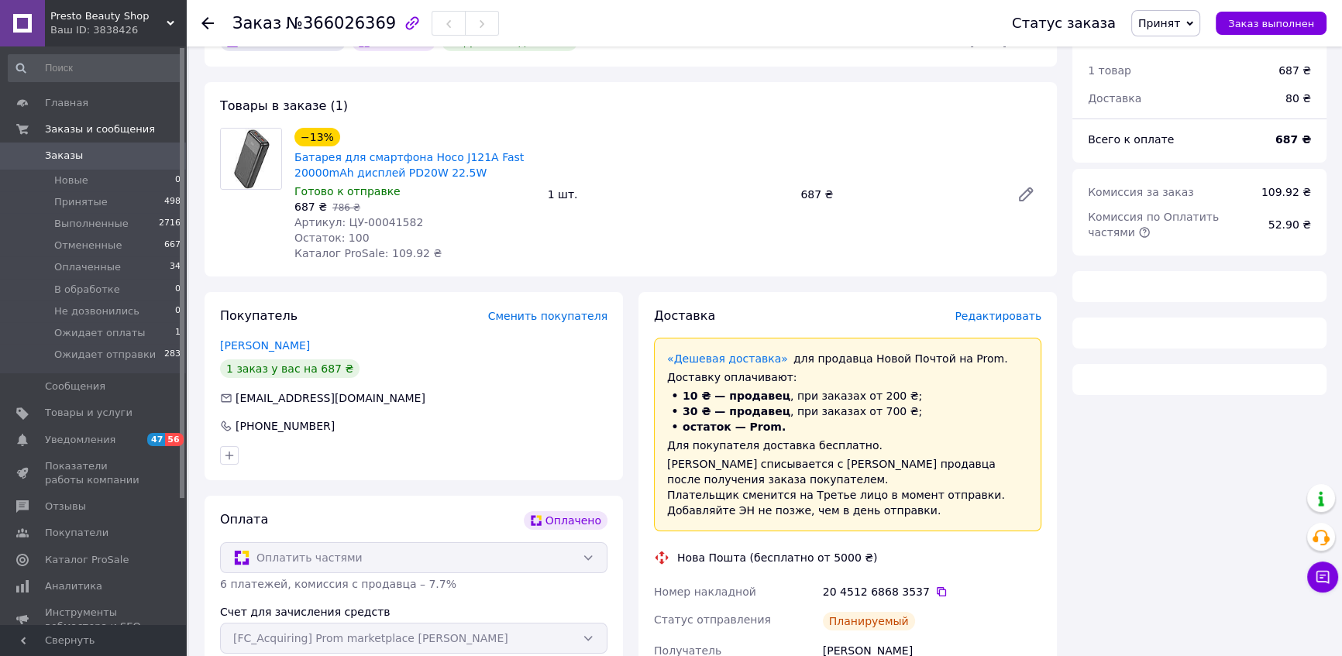
scroll to position [70, 0]
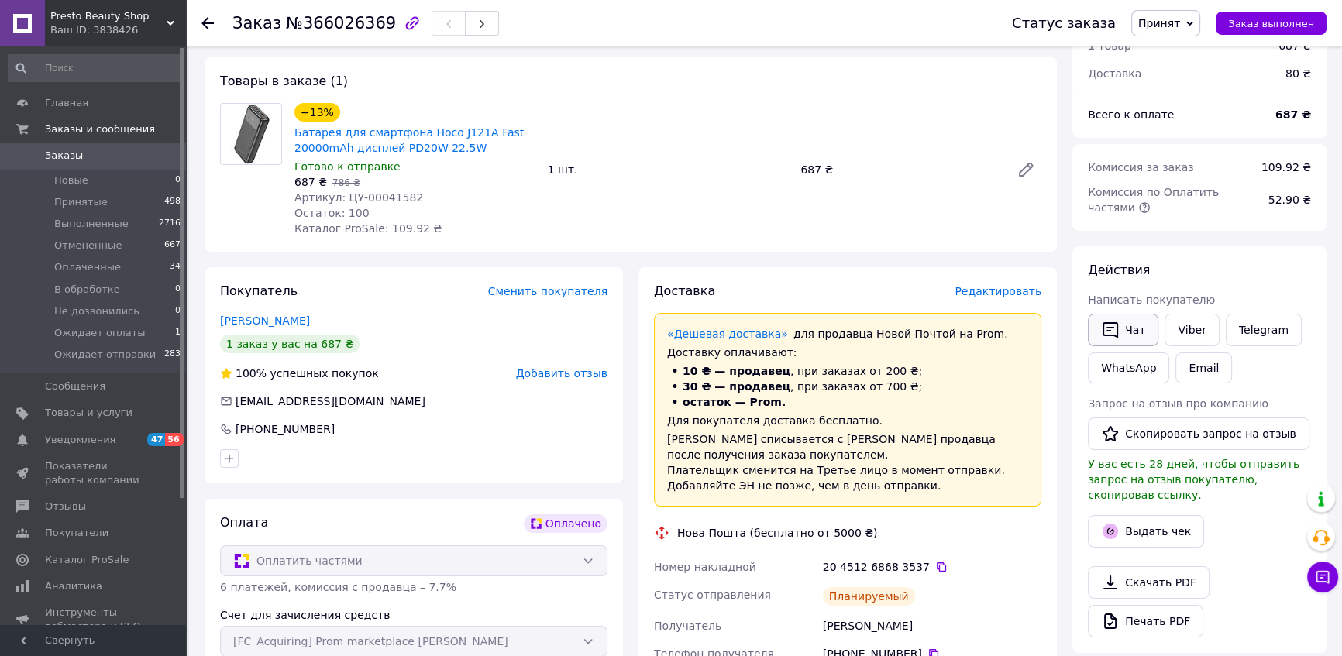
click at [1127, 328] on button "Чат" at bounding box center [1123, 330] width 71 height 33
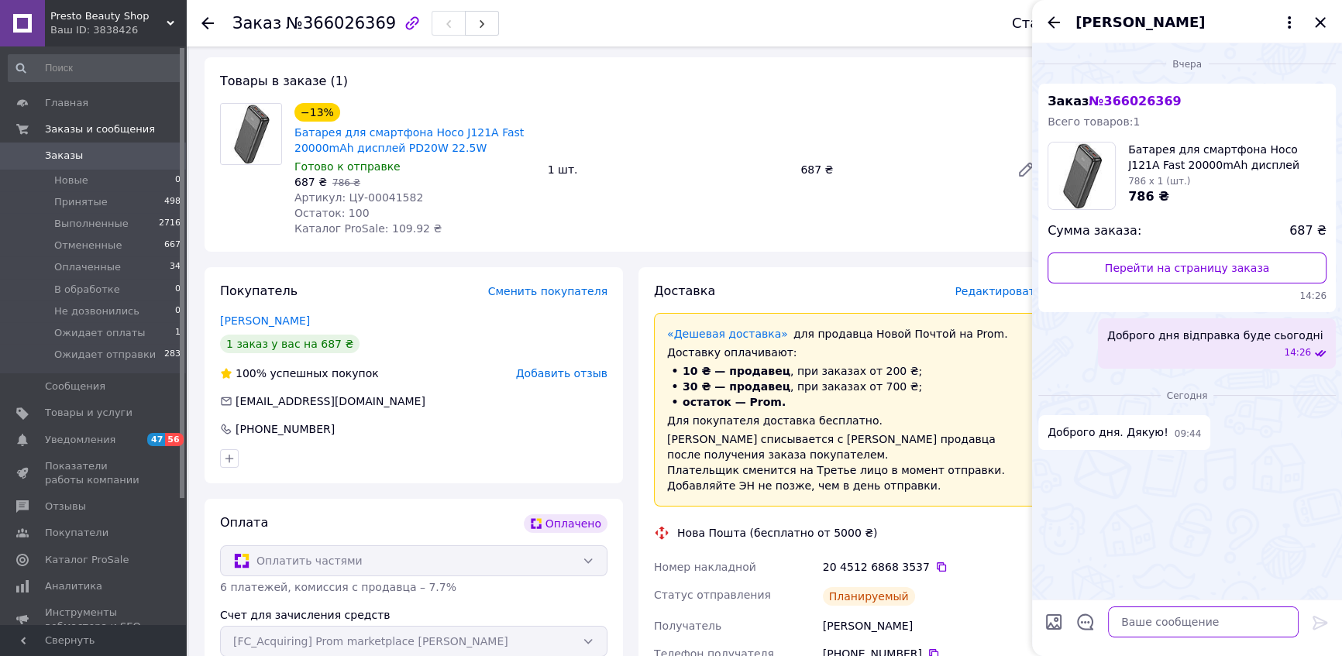
click at [1172, 620] on textarea at bounding box center [1203, 622] width 191 height 31
type textarea "Доброго дня виникла проблемка по замовленню"
click at [1321, 623] on icon at bounding box center [1320, 623] width 15 height 14
click at [1261, 623] on textarea at bounding box center [1203, 622] width 191 height 31
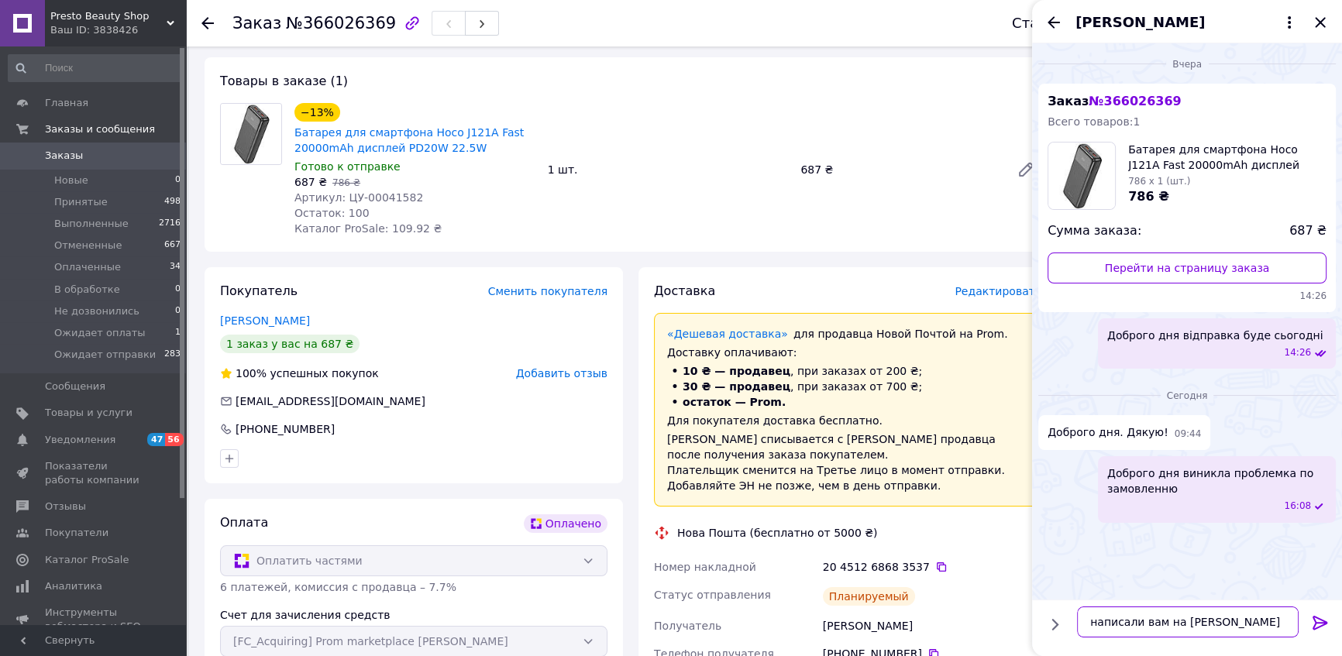
type textarea "написали вам на вайбер"
click at [1305, 622] on div at bounding box center [1320, 626] width 31 height 36
click at [1310, 625] on div at bounding box center [1320, 626] width 31 height 36
drag, startPoint x: 1318, startPoint y: 626, endPoint x: 1348, endPoint y: 374, distance: 253.7
click at [1318, 625] on icon at bounding box center [1320, 623] width 19 height 19
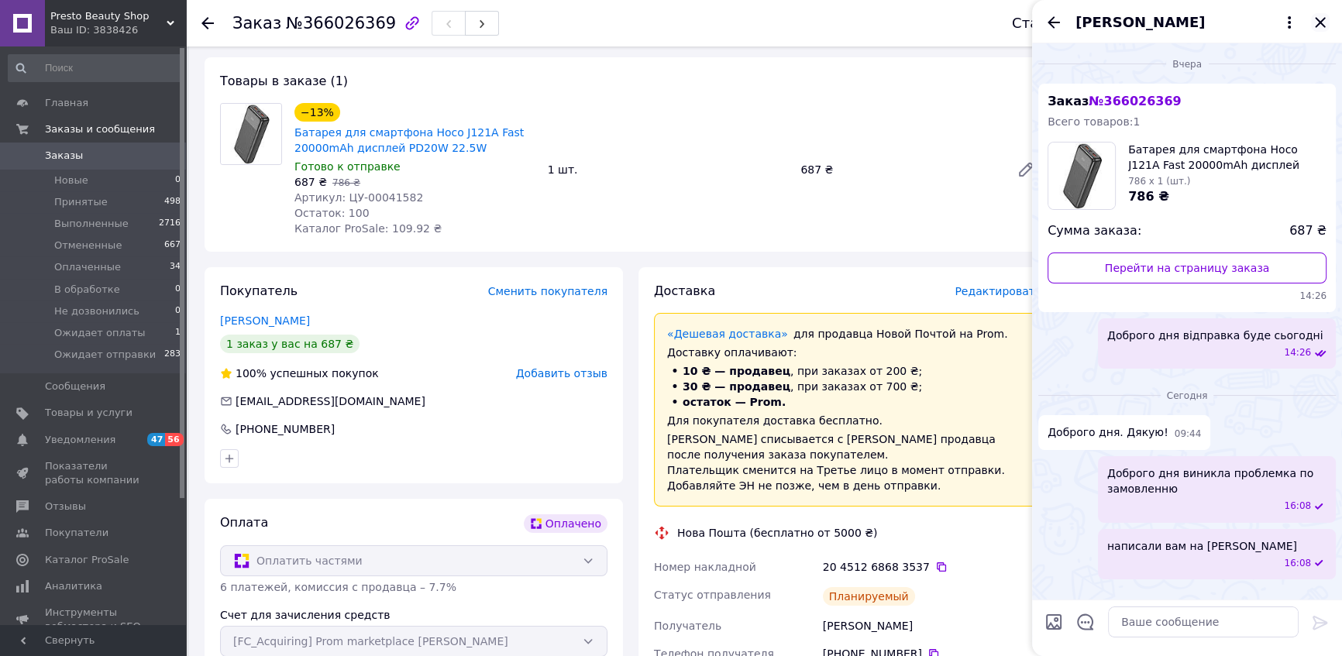
click at [1325, 22] on icon "Закрыть" at bounding box center [1320, 22] width 19 height 19
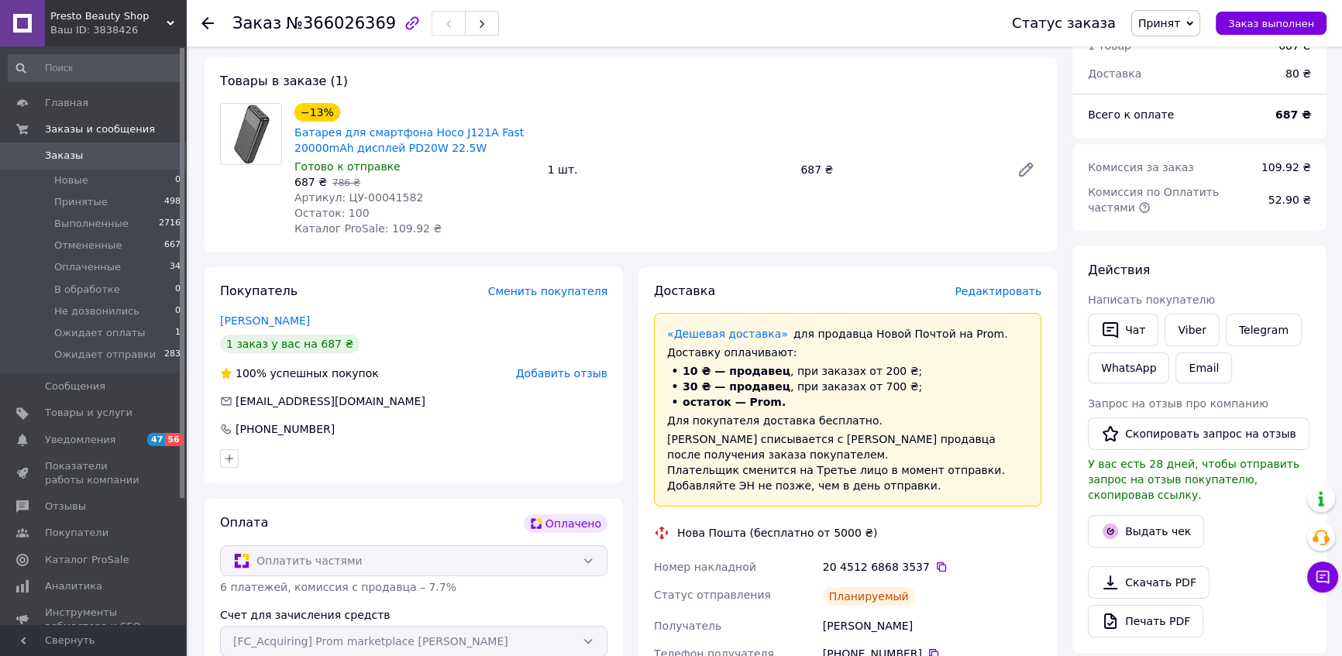
click at [202, 22] on icon at bounding box center [208, 23] width 12 height 12
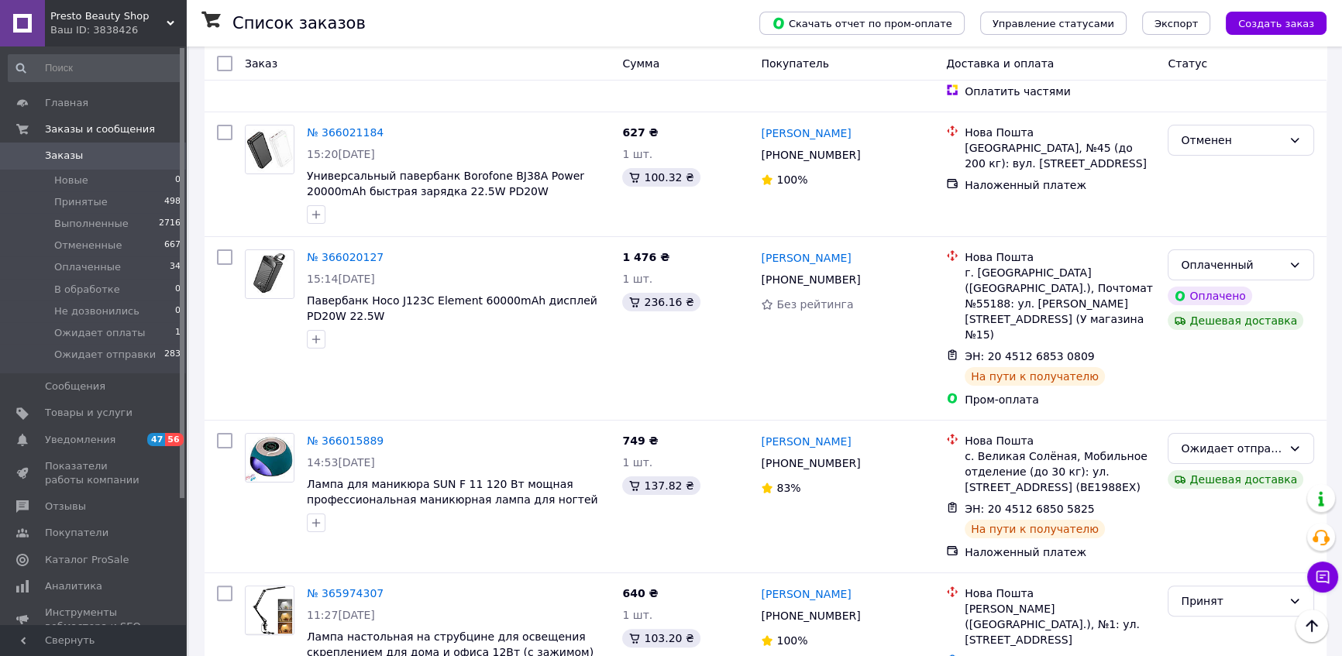
scroll to position [563, 0]
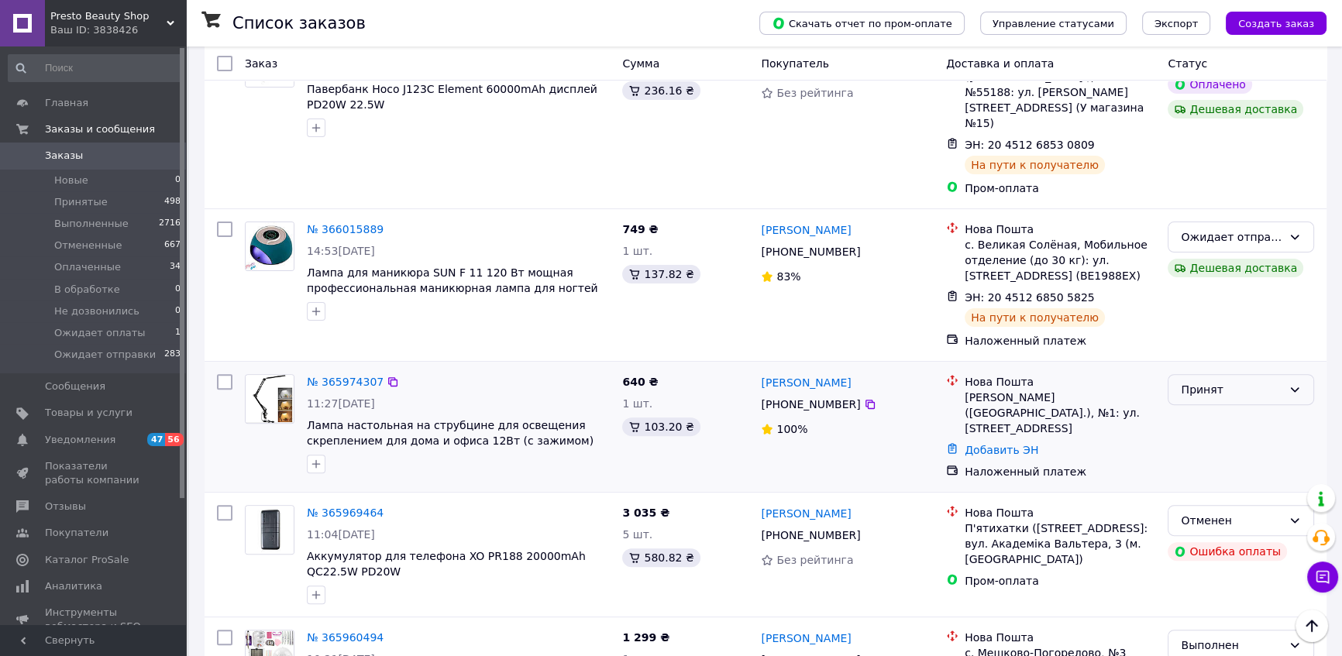
click at [1280, 381] on div "Принят" at bounding box center [1232, 389] width 102 height 17
click at [1252, 407] on li "Отменен" at bounding box center [1241, 404] width 145 height 28
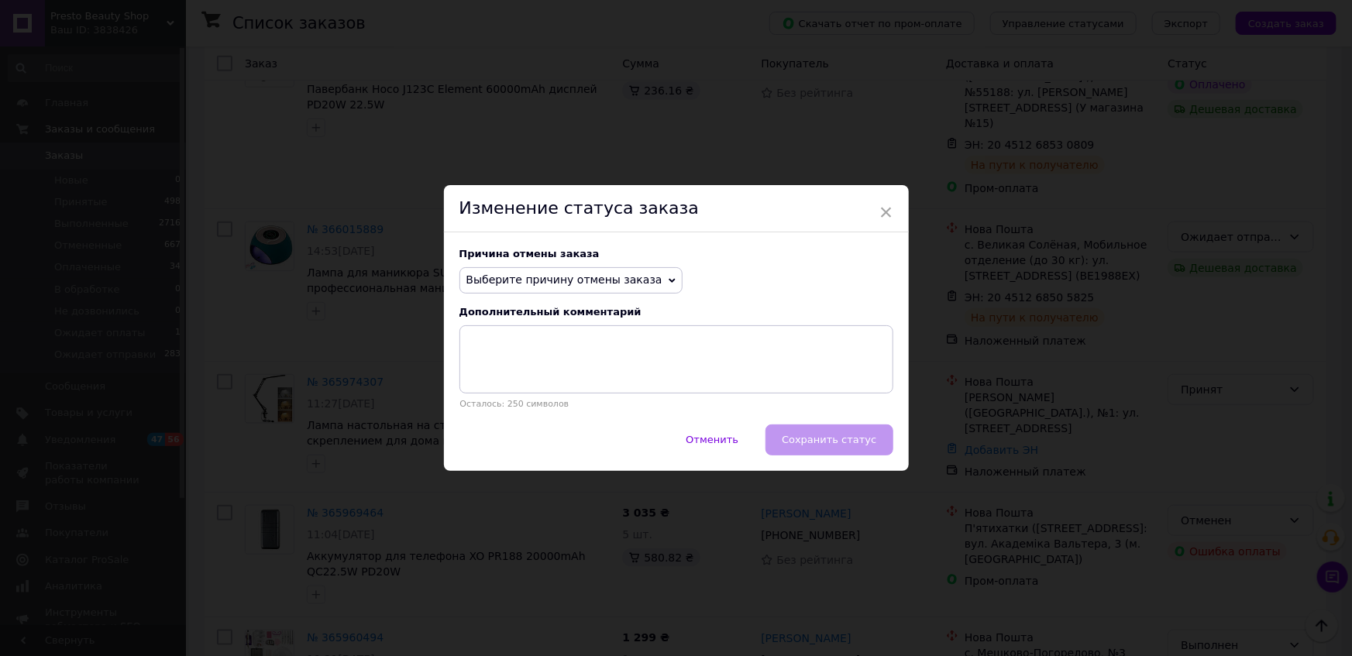
click at [625, 284] on span "Выберите причину отмены заказа" at bounding box center [565, 280] width 196 height 12
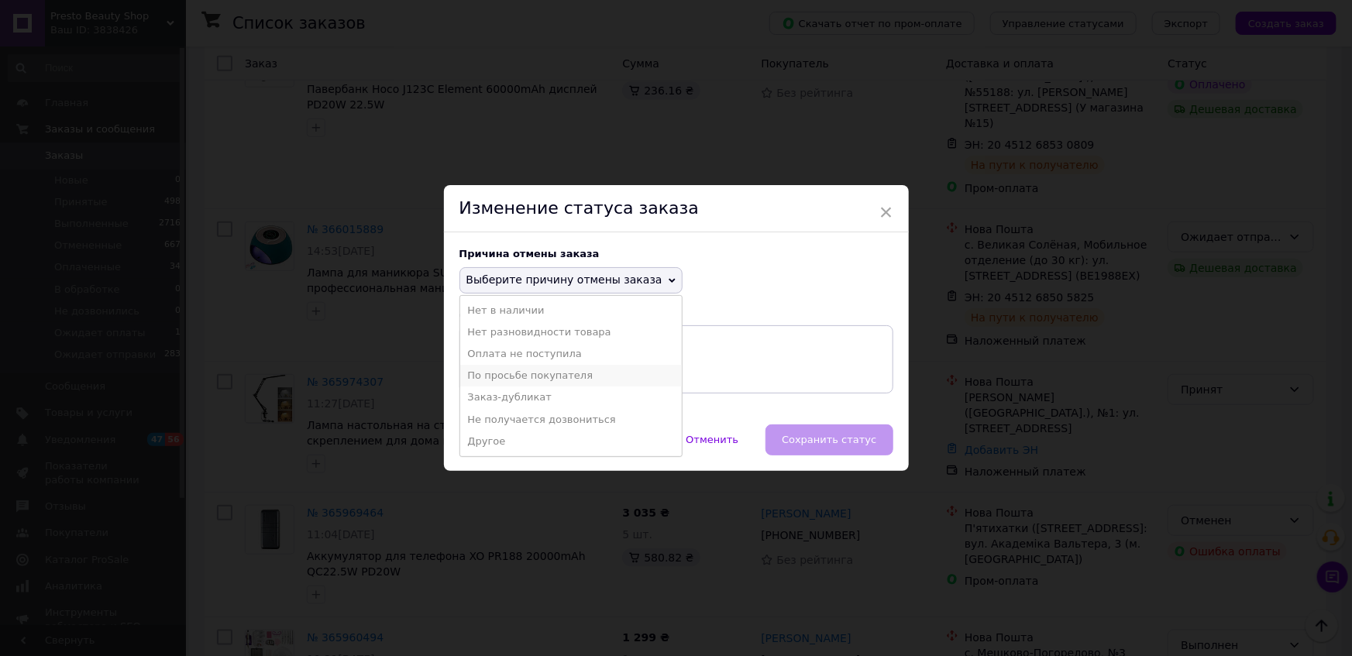
click at [522, 376] on li "По просьбе покупателя" at bounding box center [571, 376] width 222 height 22
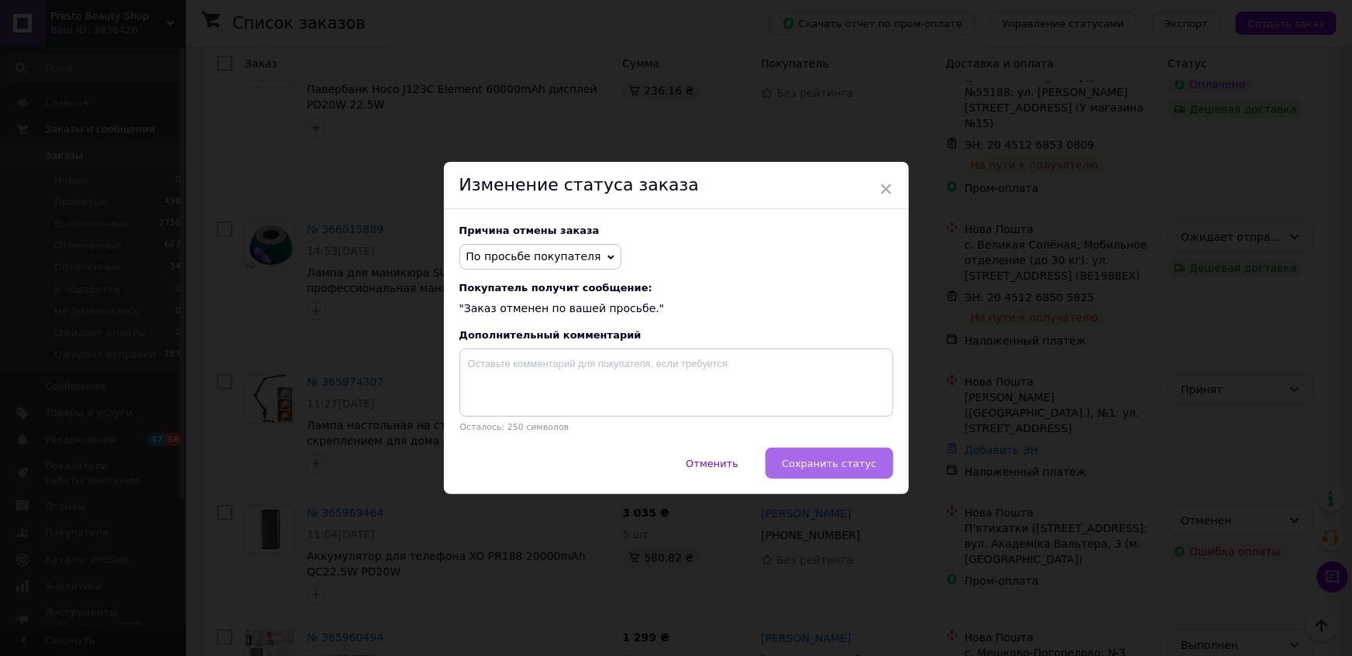
click at [818, 470] on span "Сохранить статус" at bounding box center [829, 464] width 95 height 12
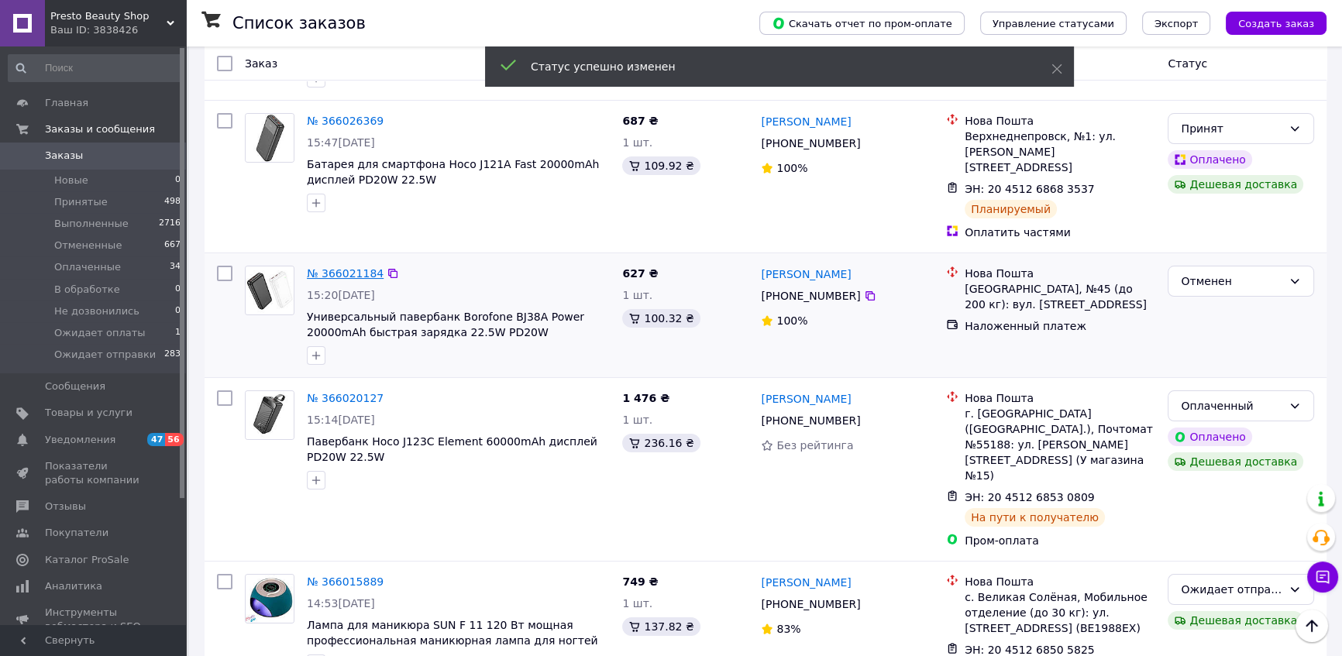
scroll to position [0, 0]
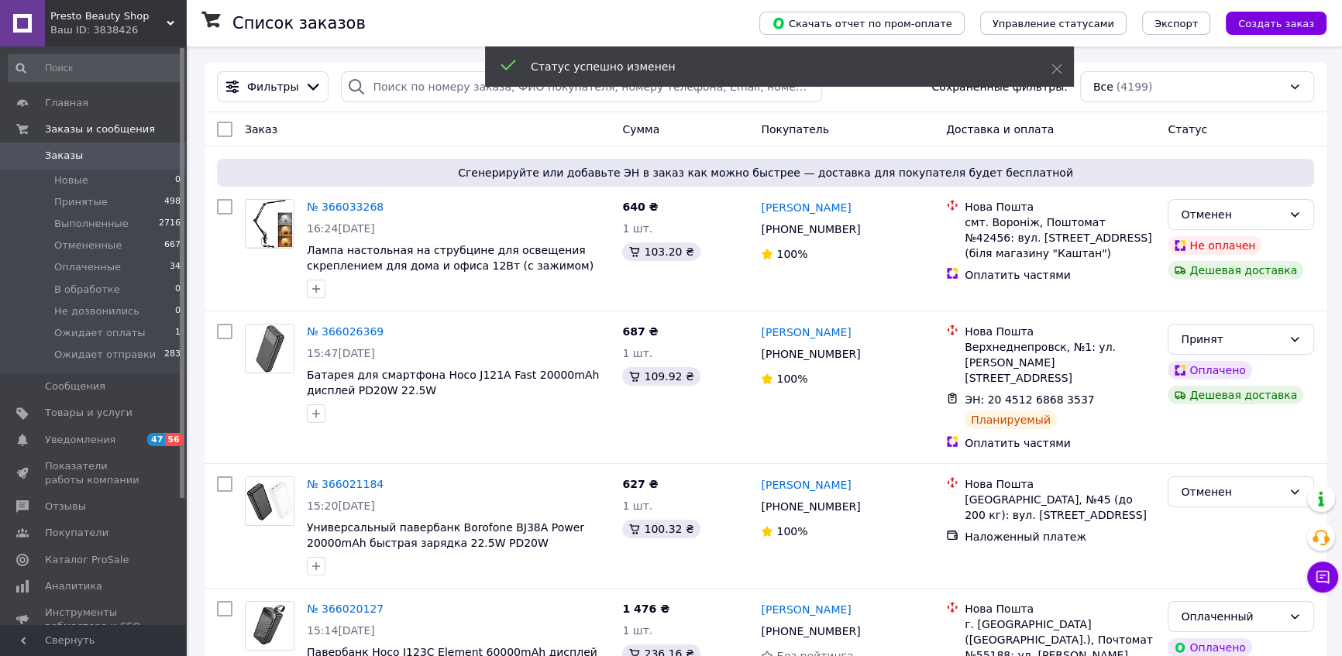
click at [172, 13] on div "Presto Beauty Shop Ваш ID: 3838426" at bounding box center [115, 23] width 141 height 47
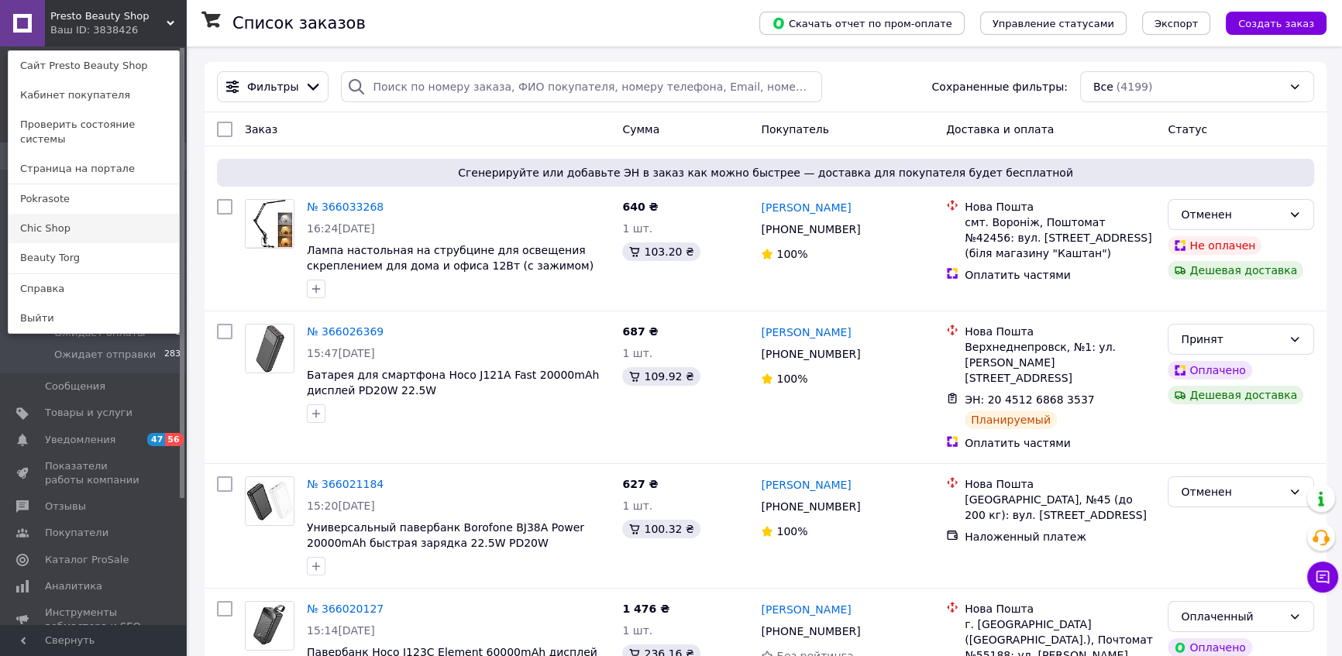
click at [74, 214] on link "Chic Shop" at bounding box center [94, 228] width 171 height 29
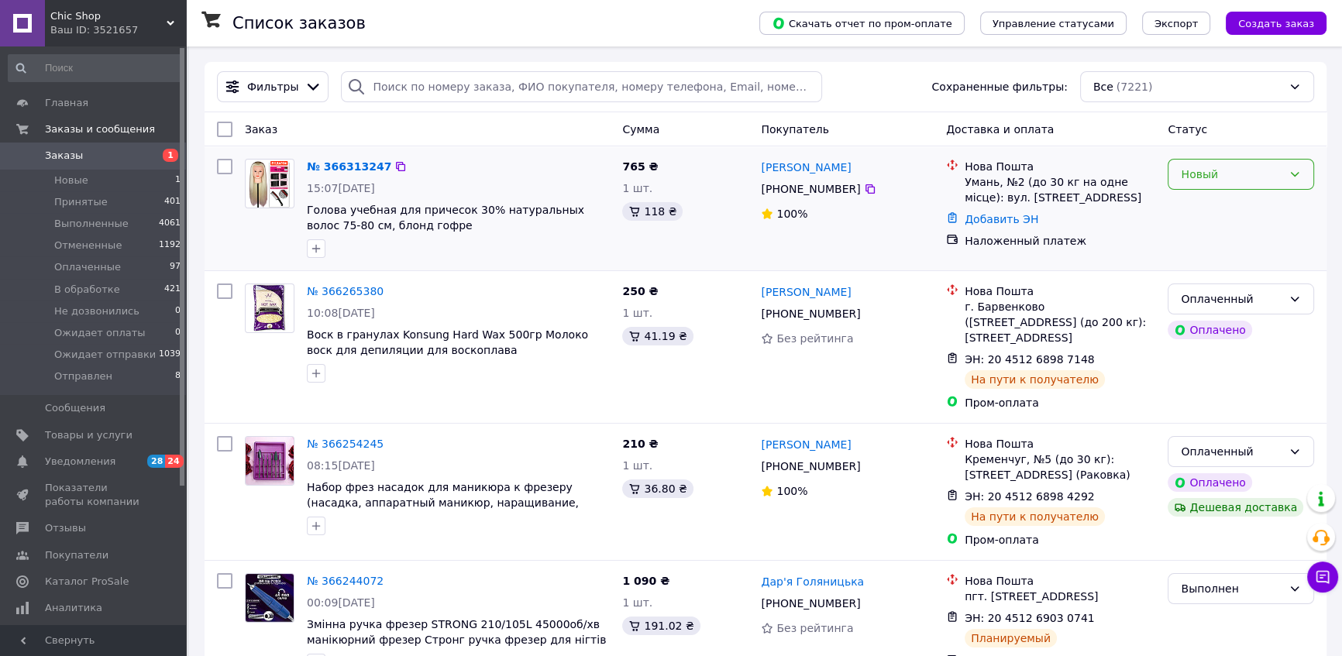
click at [1229, 186] on div "Новый" at bounding box center [1241, 174] width 146 height 31
click at [1227, 202] on li "Принят" at bounding box center [1241, 208] width 145 height 28
click at [1298, 171] on icon at bounding box center [1295, 174] width 12 height 12
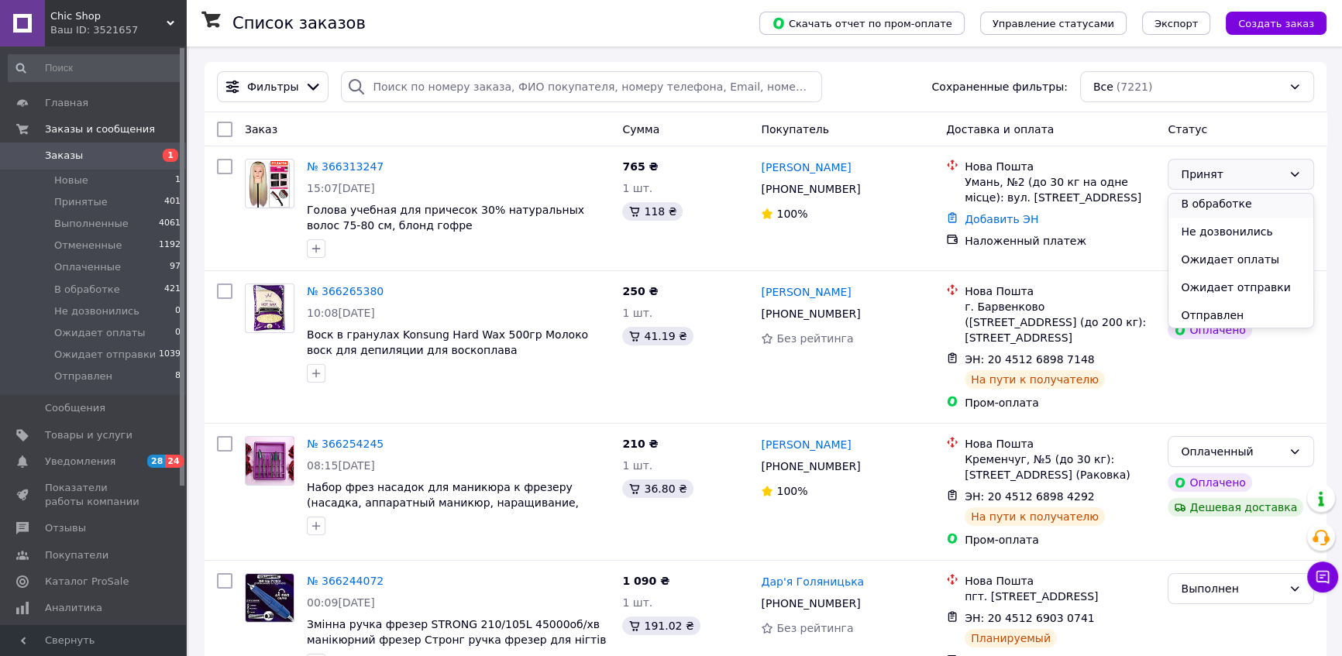
scroll to position [89, 0]
click at [427, 215] on span "Голова учебная для причесок 30% натуральных волос 75-80 см, блонд гофре" at bounding box center [445, 218] width 277 height 28
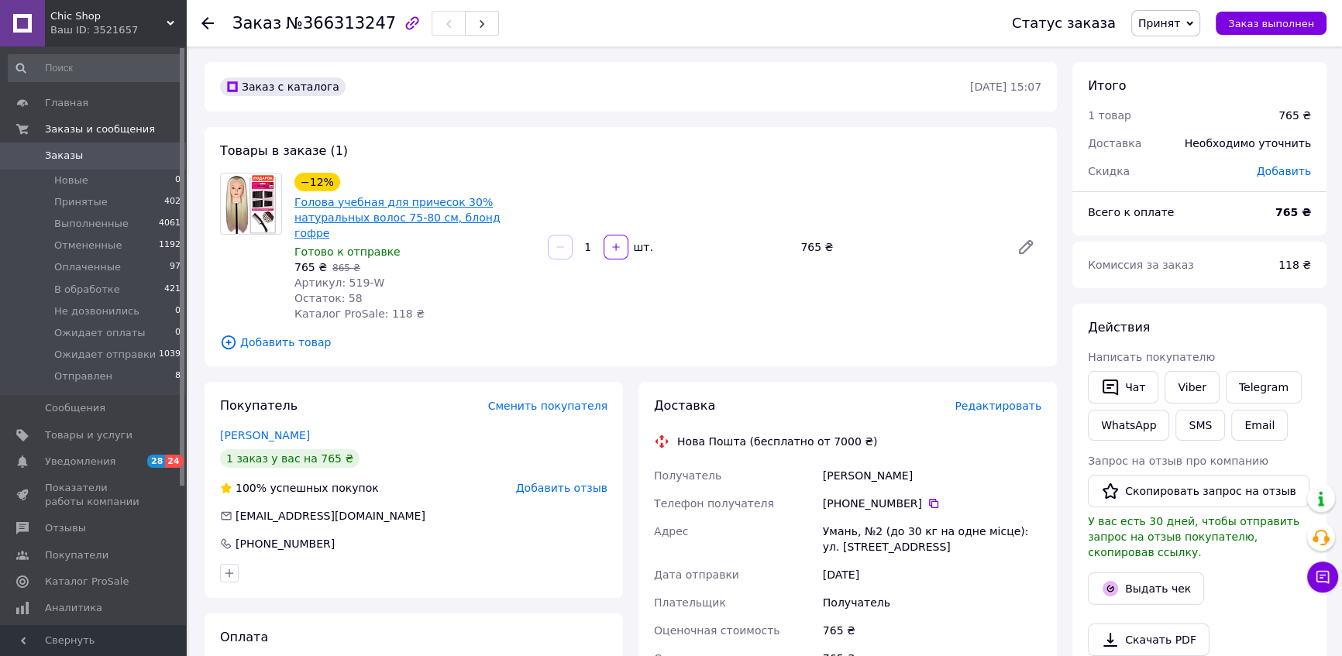
click at [398, 211] on link "Голова учебная для причесок 30% натуральных волос 75-80 см, блонд гофре" at bounding box center [398, 217] width 206 height 43
click at [208, 17] on use at bounding box center [208, 23] width 12 height 12
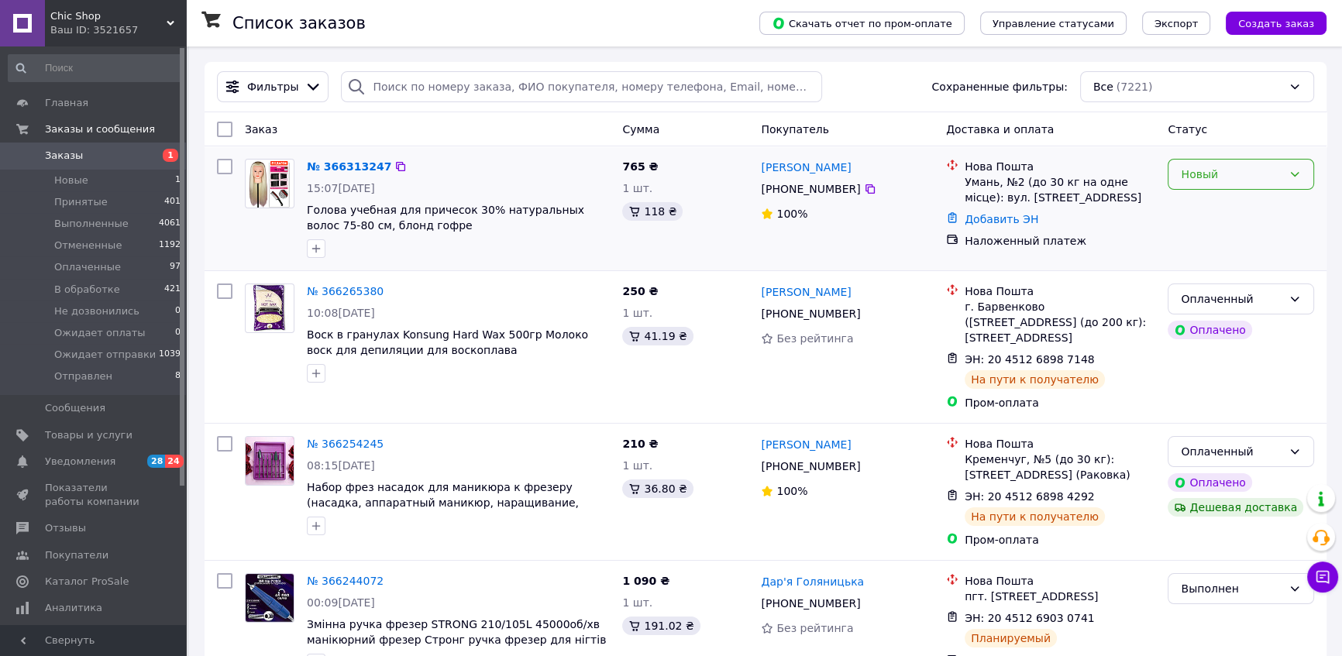
click at [1284, 174] on div "Новый" at bounding box center [1241, 174] width 146 height 31
click at [1285, 198] on li "Принят" at bounding box center [1241, 208] width 145 height 28
click at [1284, 160] on div "Новый" at bounding box center [1241, 174] width 146 height 31
click at [1204, 190] on div "Новый" at bounding box center [1241, 209] width 159 height 112
click at [1217, 174] on div "Новый" at bounding box center [1232, 174] width 102 height 17
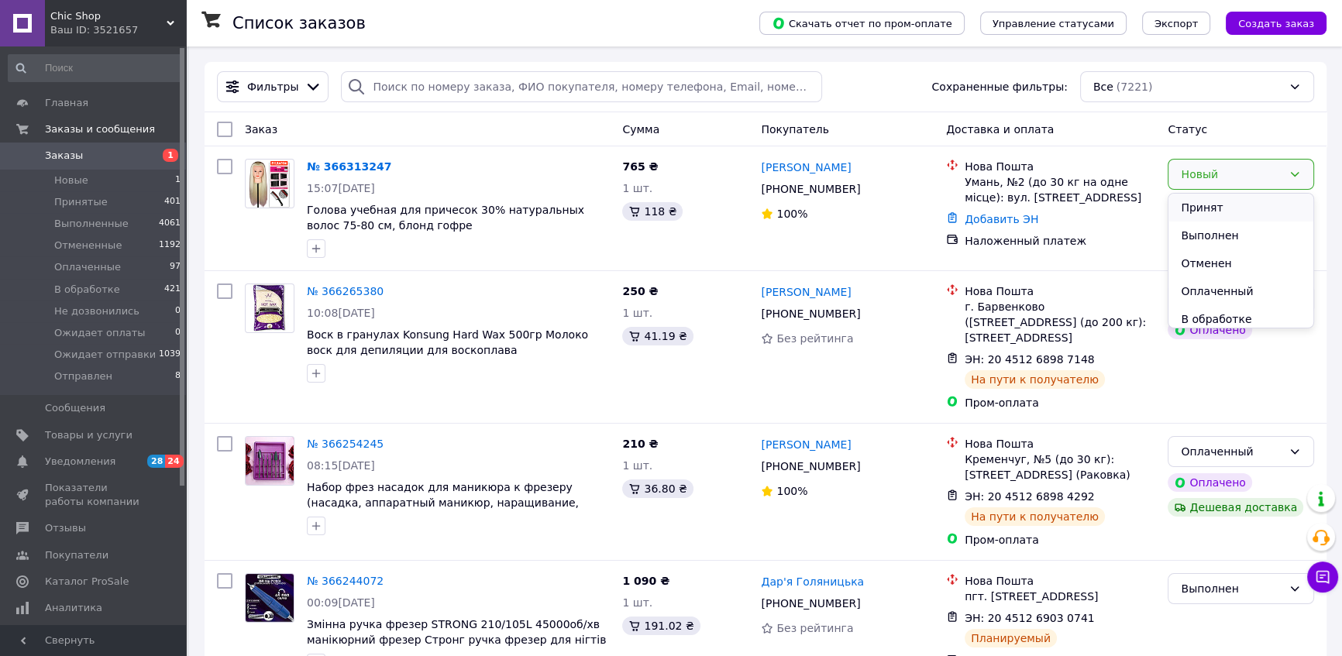
click at [1225, 212] on li "Принят" at bounding box center [1241, 208] width 145 height 28
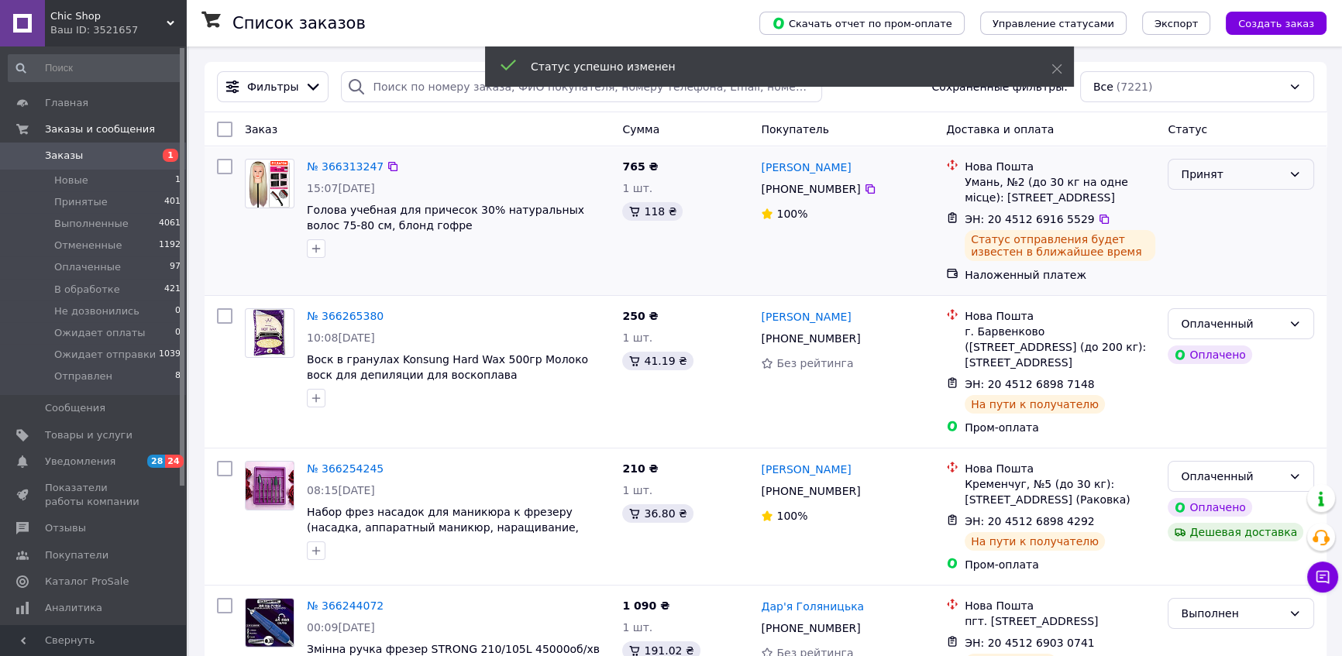
click at [1254, 170] on div "Принят" at bounding box center [1232, 174] width 102 height 17
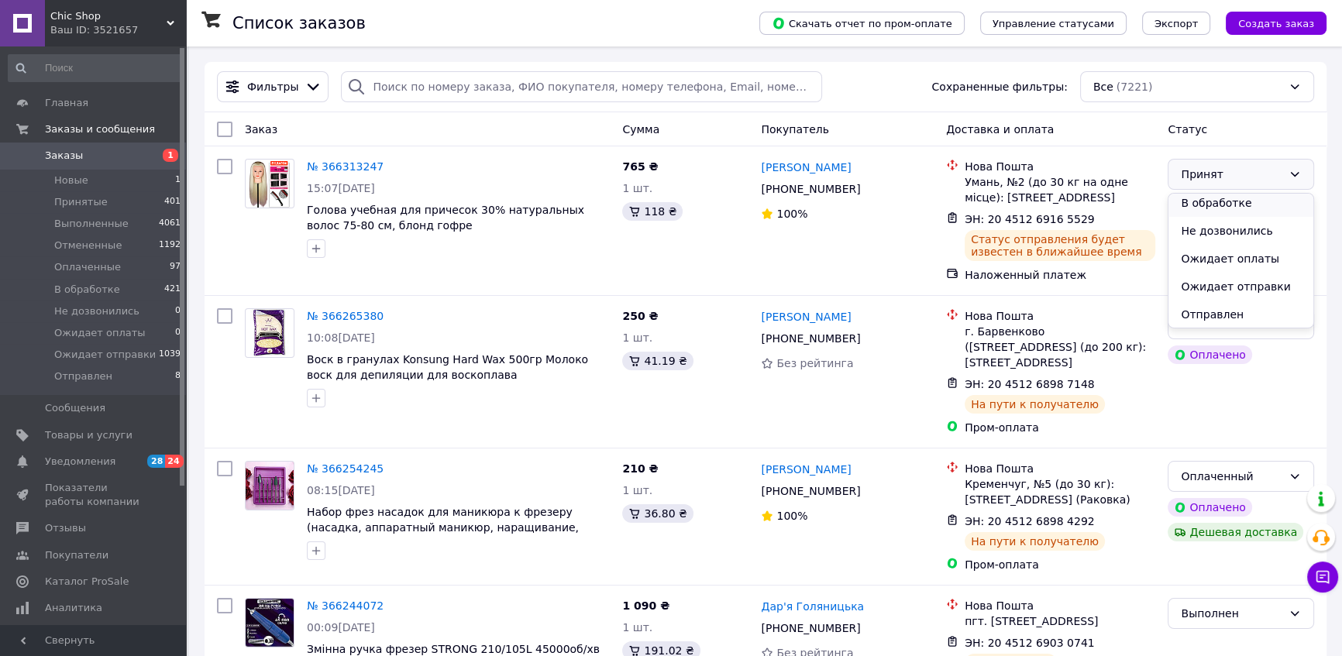
scroll to position [89, 0]
click at [159, 20] on span "Chic Shop" at bounding box center [108, 16] width 116 height 14
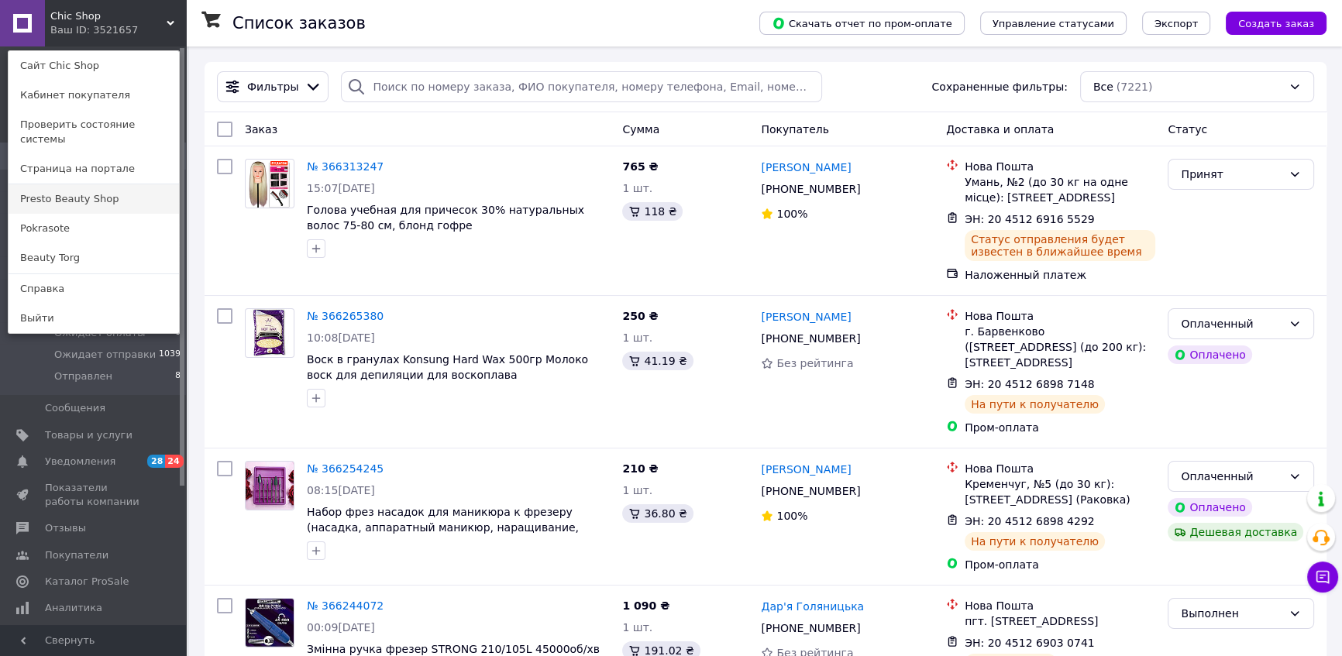
click at [92, 184] on link "Presto Beauty Shop" at bounding box center [94, 198] width 171 height 29
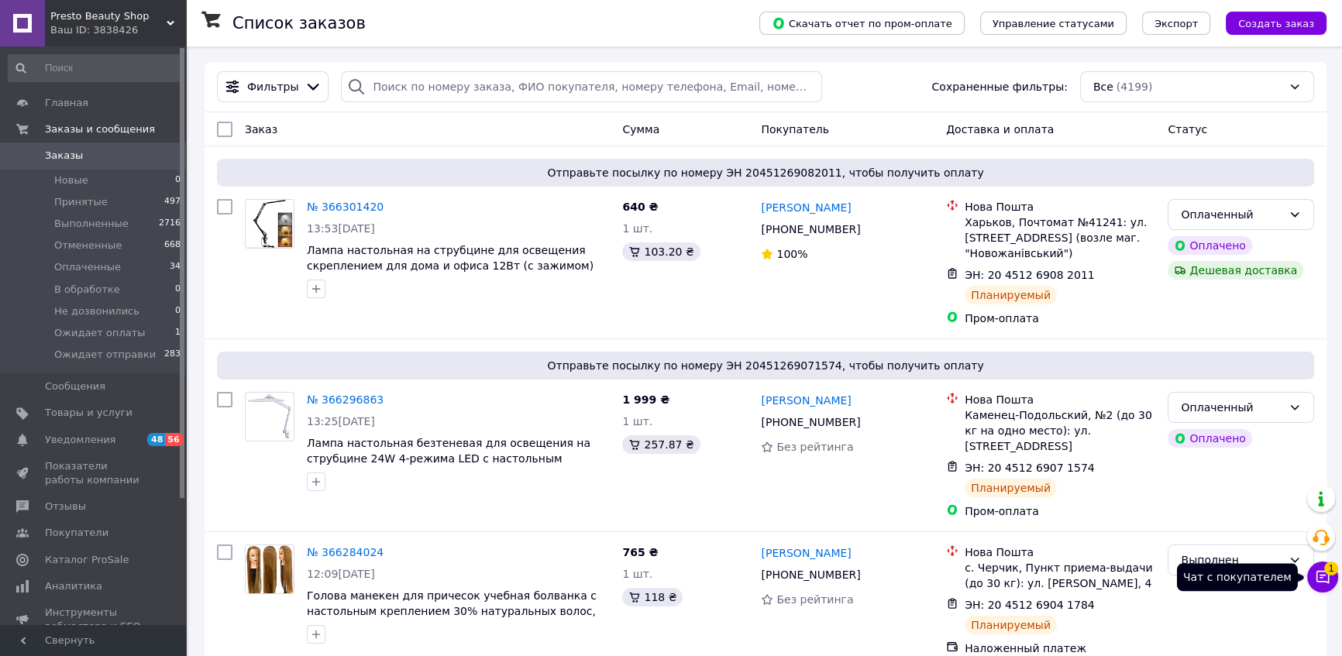
click at [1333, 588] on button "Чат с покупателем 1" at bounding box center [1322, 577] width 31 height 31
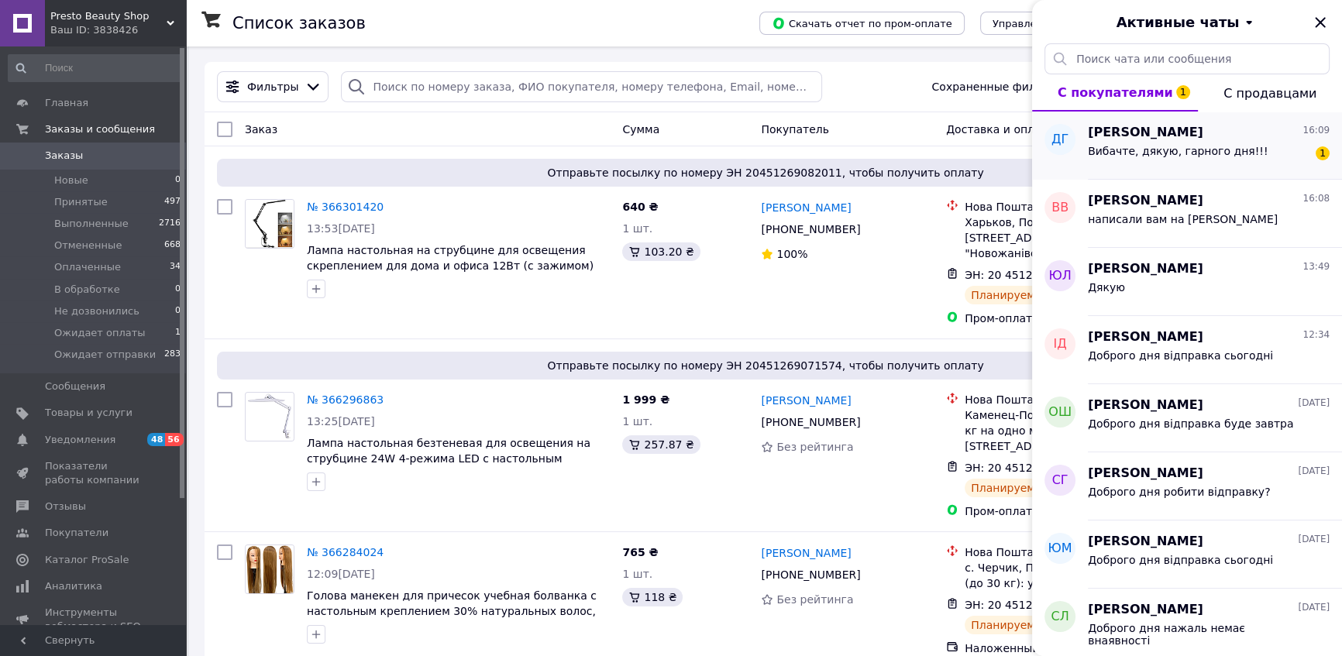
click at [1109, 158] on div "Вибачте, дякую, гарного дня!!!" at bounding box center [1178, 156] width 180 height 22
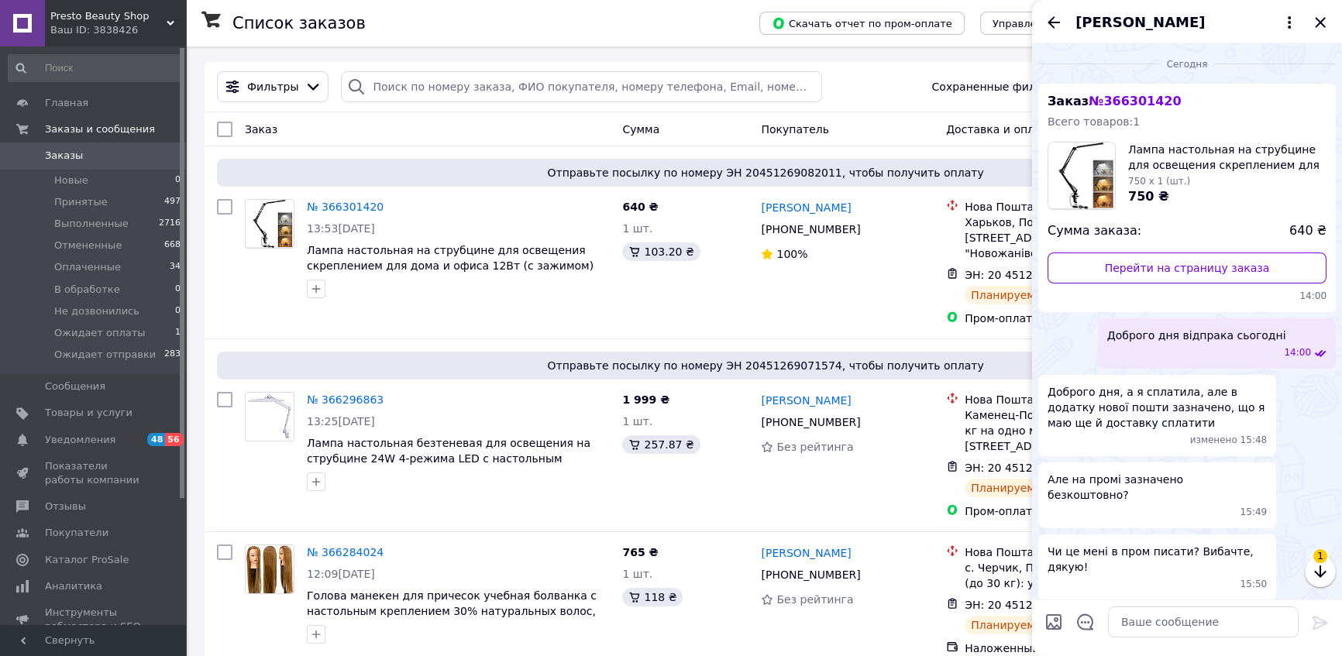
scroll to position [70, 0]
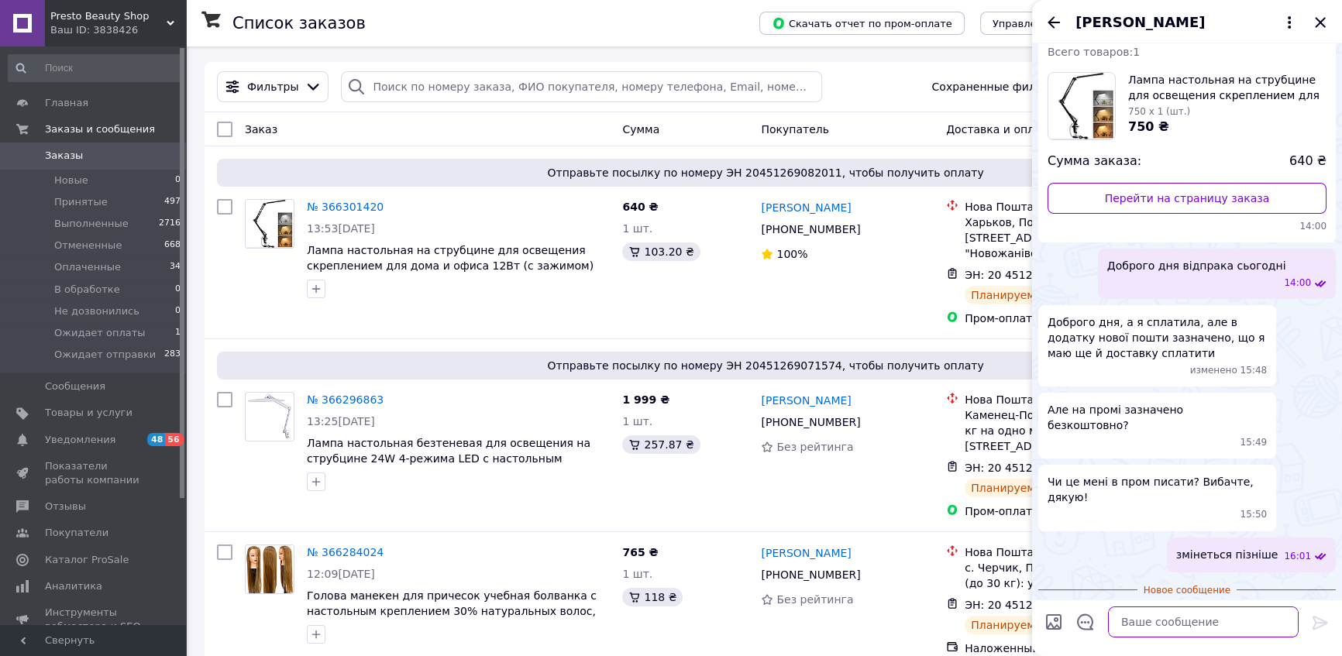
click at [1145, 632] on textarea at bounding box center [1203, 622] width 191 height 31
type textarea "Навзаєм!)"
drag, startPoint x: 1325, startPoint y: 622, endPoint x: 1325, endPoint y: 600, distance: 22.5
click at [1325, 622] on icon at bounding box center [1320, 623] width 15 height 14
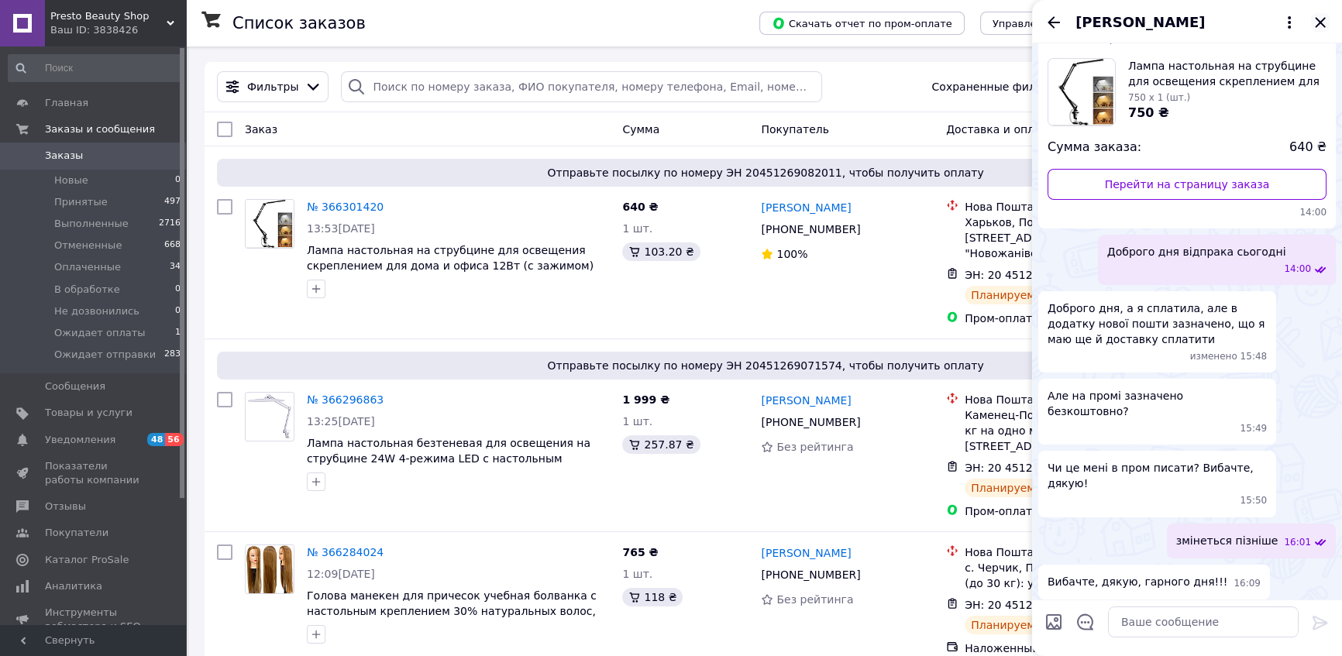
click at [1317, 19] on icon "Закрыть" at bounding box center [1320, 22] width 10 height 10
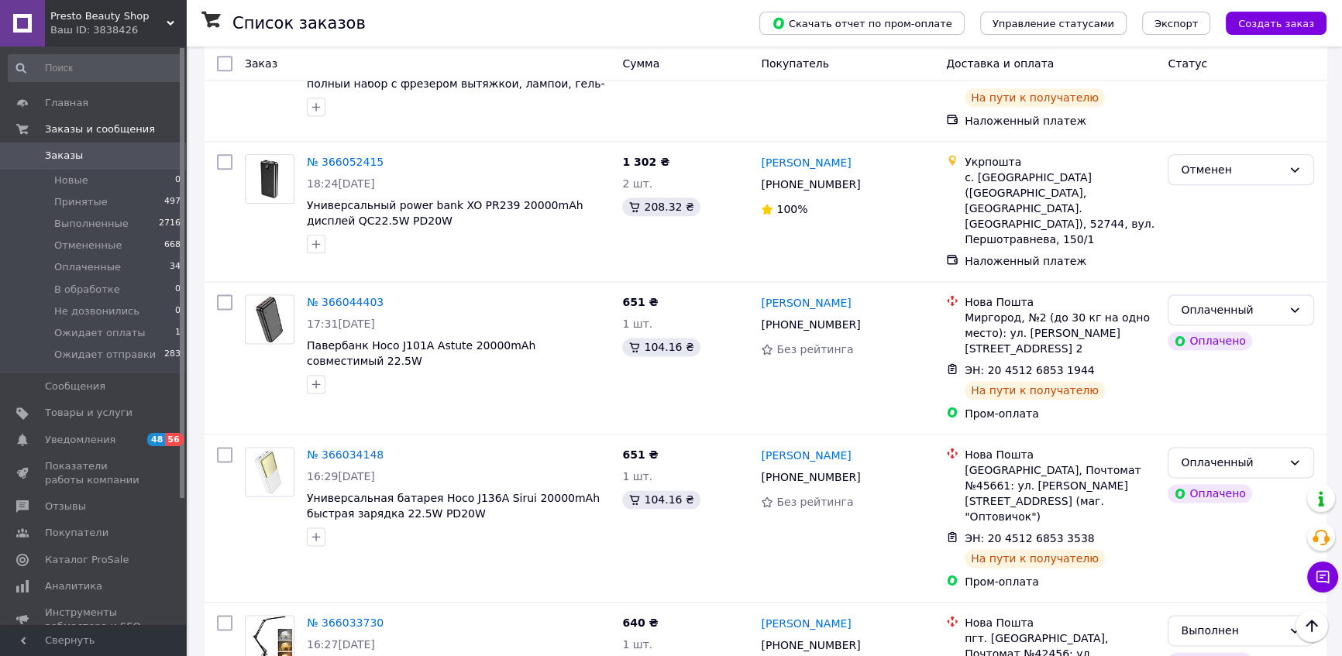
scroll to position [2549, 0]
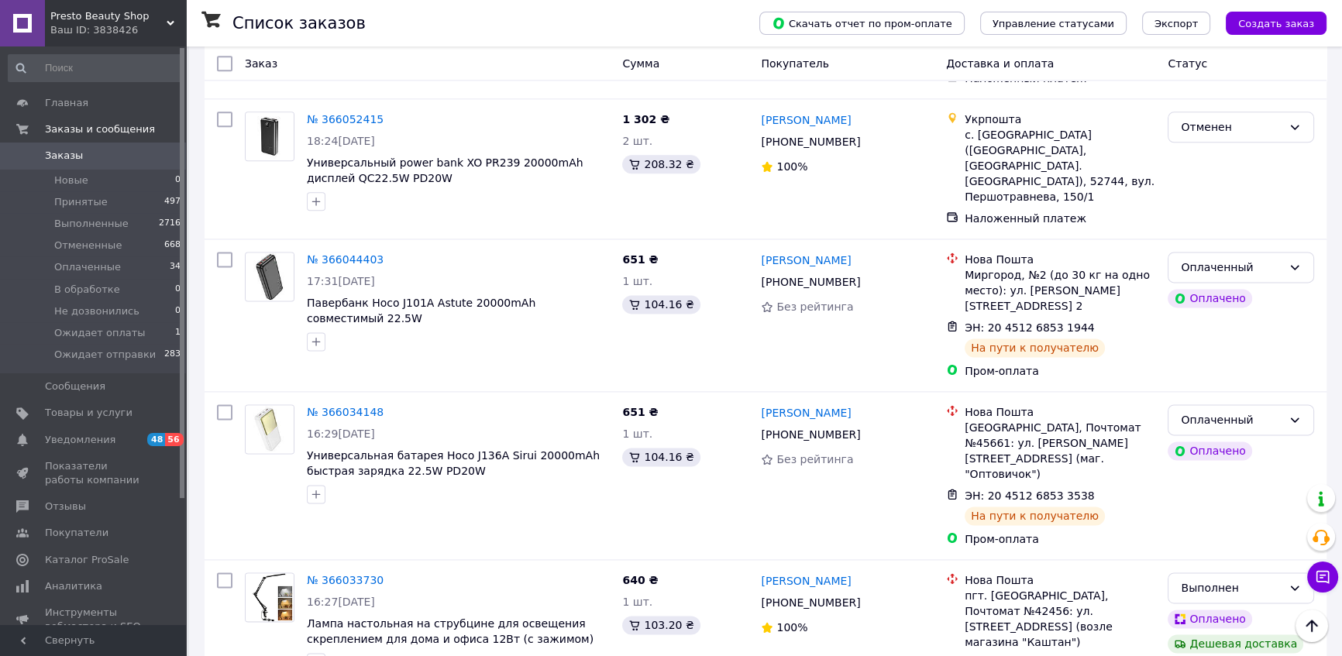
click at [155, 17] on span "Presto Beauty Shop" at bounding box center [108, 16] width 116 height 14
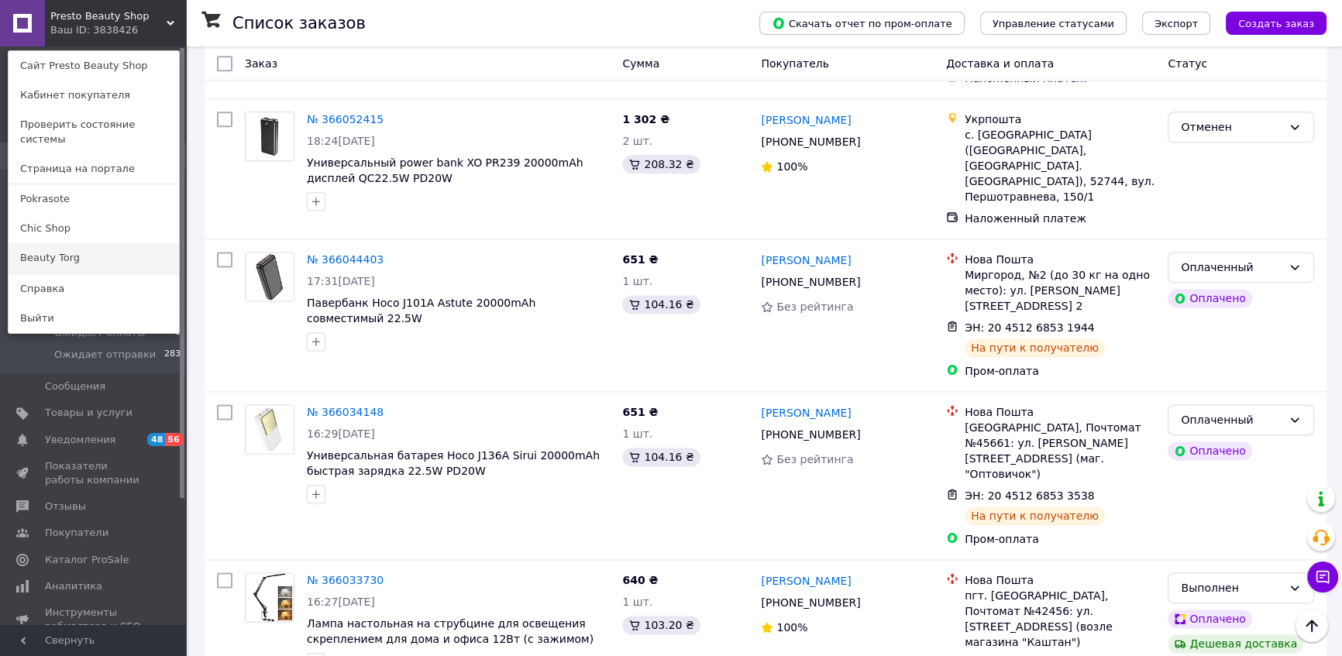
click at [72, 243] on link "Beauty Torg" at bounding box center [94, 257] width 171 height 29
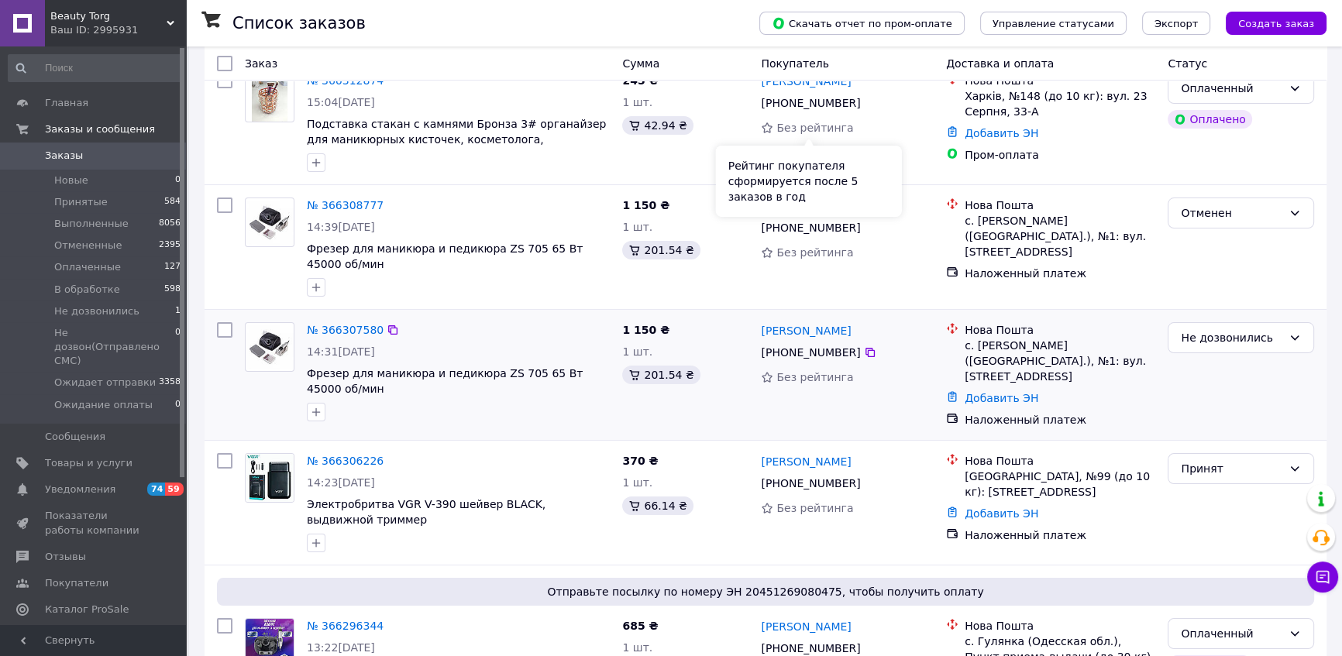
scroll to position [140, 0]
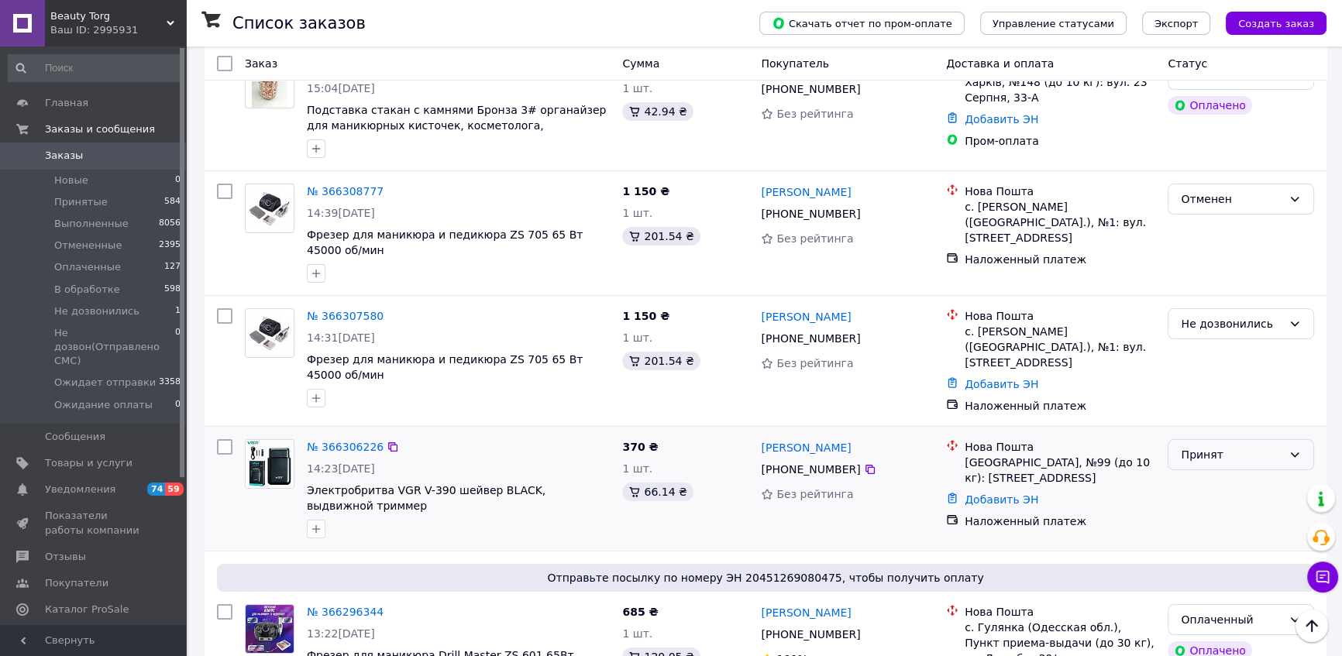
click at [1271, 455] on div "Принят" at bounding box center [1232, 454] width 102 height 17
click at [361, 441] on link "№ 366306226" at bounding box center [345, 447] width 77 height 12
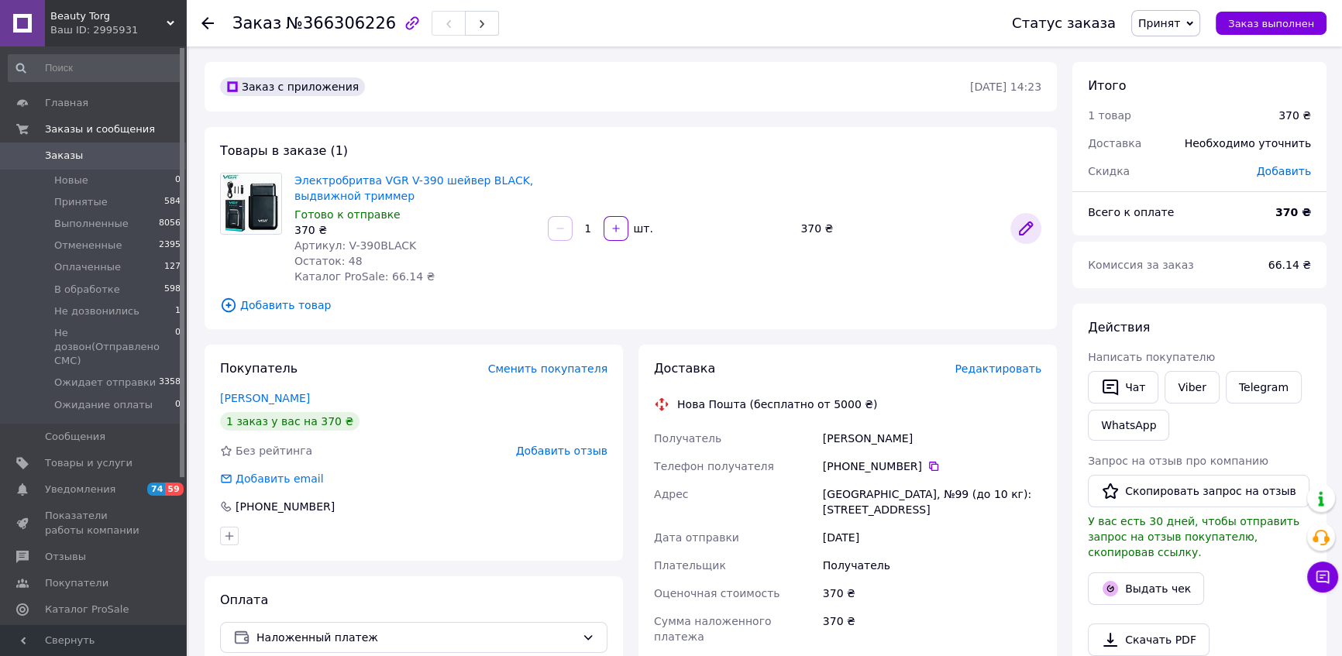
click at [1027, 229] on icon at bounding box center [1026, 228] width 12 height 12
click at [1030, 232] on icon at bounding box center [1026, 228] width 19 height 19
click at [1108, 383] on icon "button" at bounding box center [1110, 387] width 19 height 19
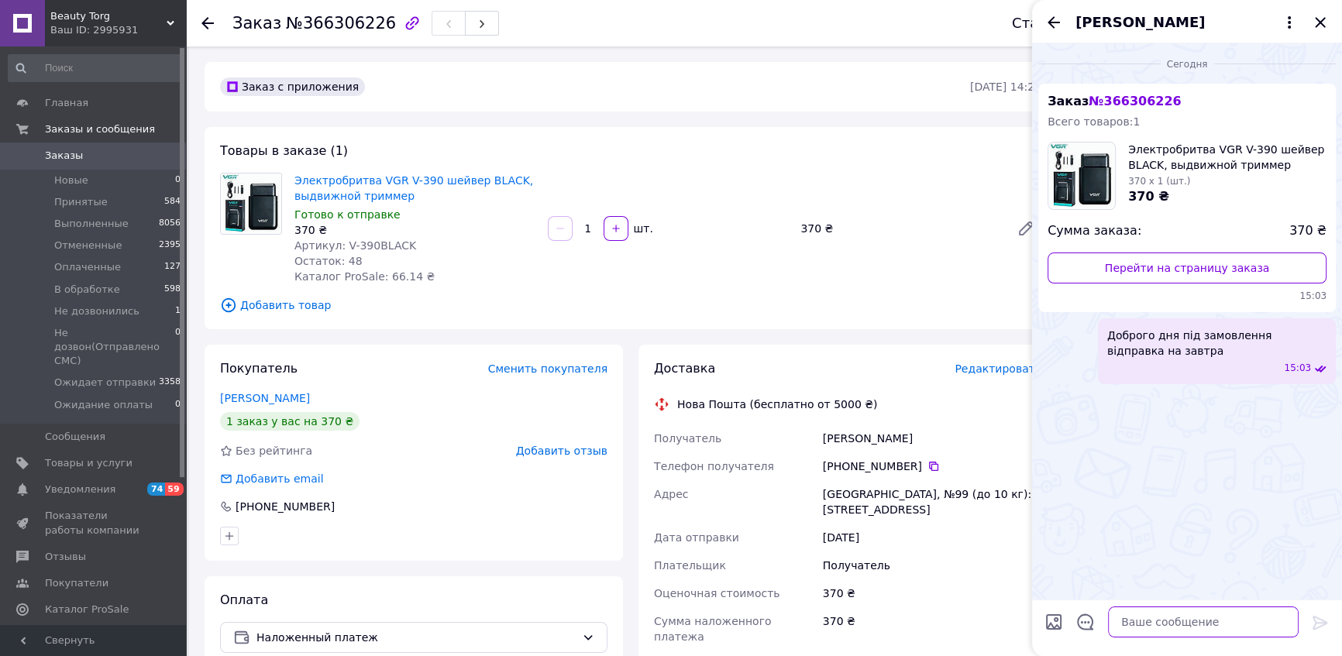
click at [1159, 621] on textarea at bounding box center [1203, 622] width 191 height 31
type textarea "Н"
click at [1318, 16] on icon "Закрыть" at bounding box center [1320, 22] width 19 height 19
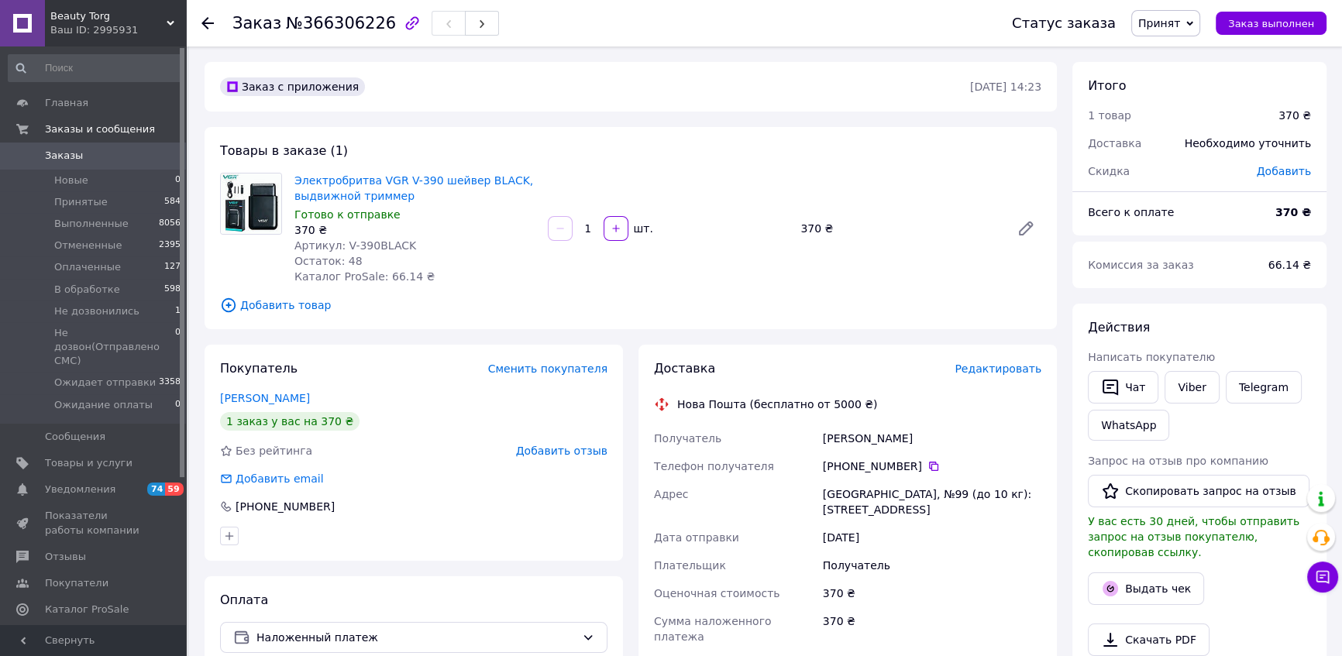
click at [202, 26] on icon at bounding box center [208, 23] width 12 height 12
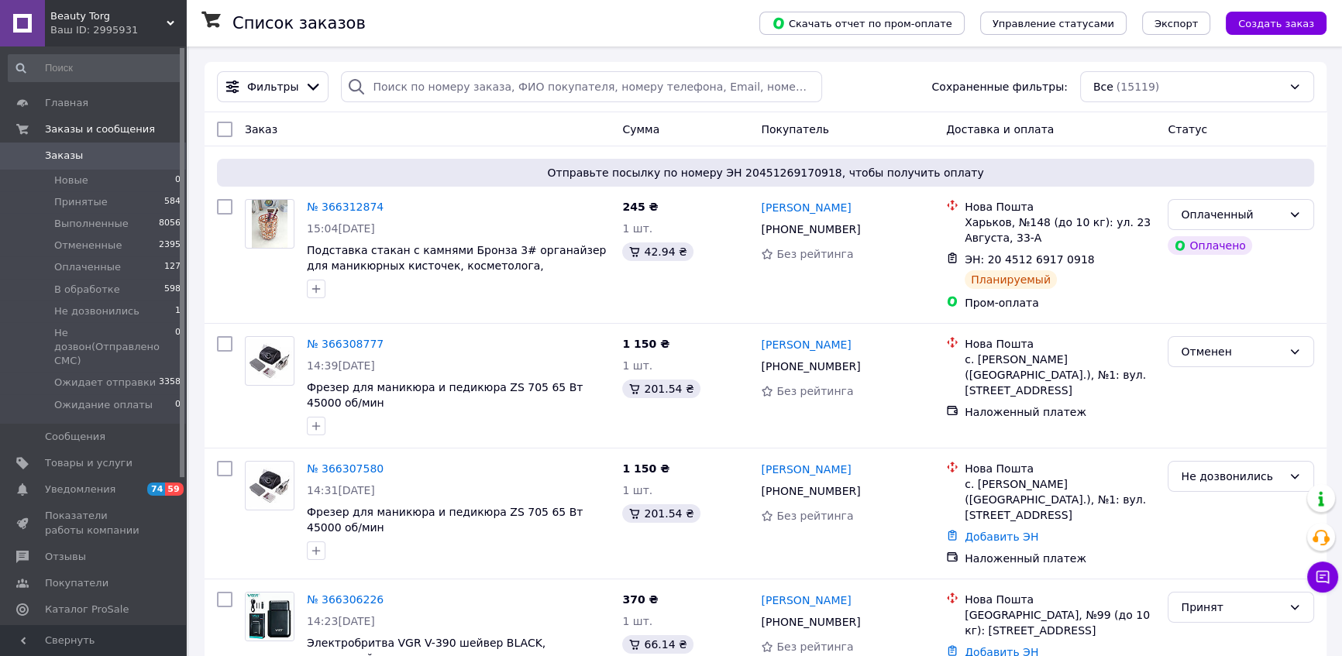
drag, startPoint x: 171, startPoint y: 16, endPoint x: 119, endPoint y: 146, distance: 139.5
click at [172, 16] on div "Beauty Torg Ваш ID: 2995931" at bounding box center [115, 23] width 141 height 47
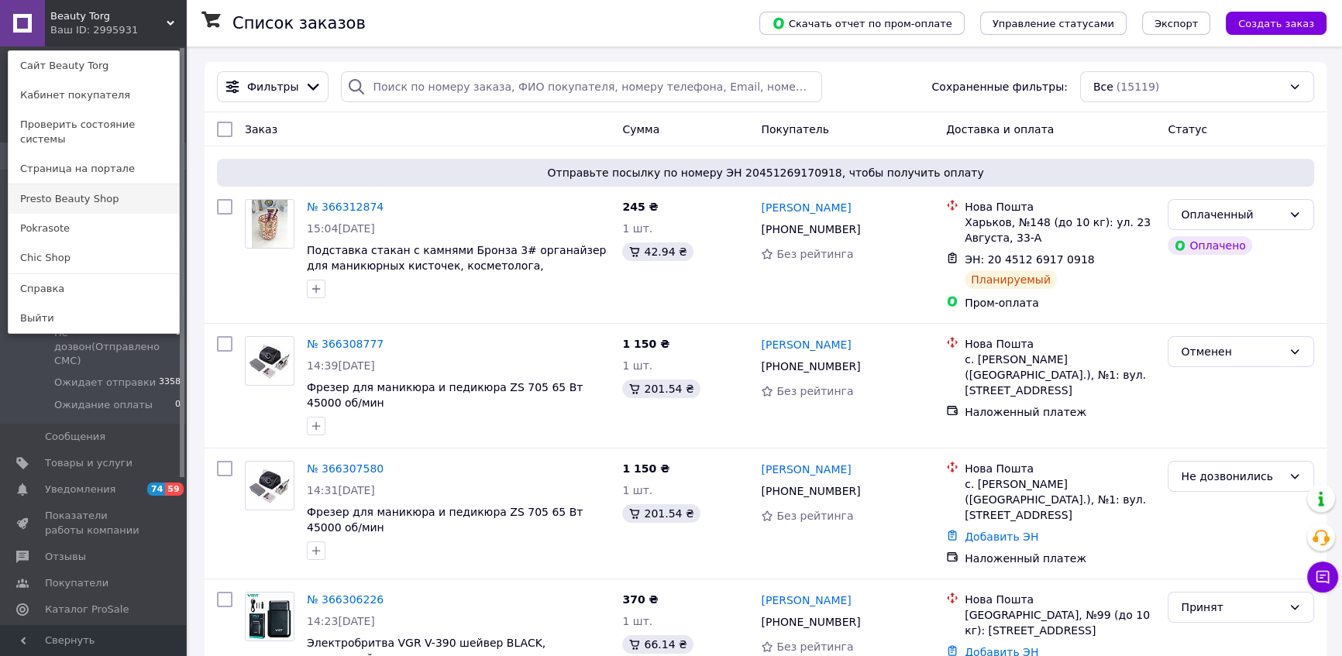
click at [78, 184] on link "Presto Beauty Shop" at bounding box center [94, 198] width 171 height 29
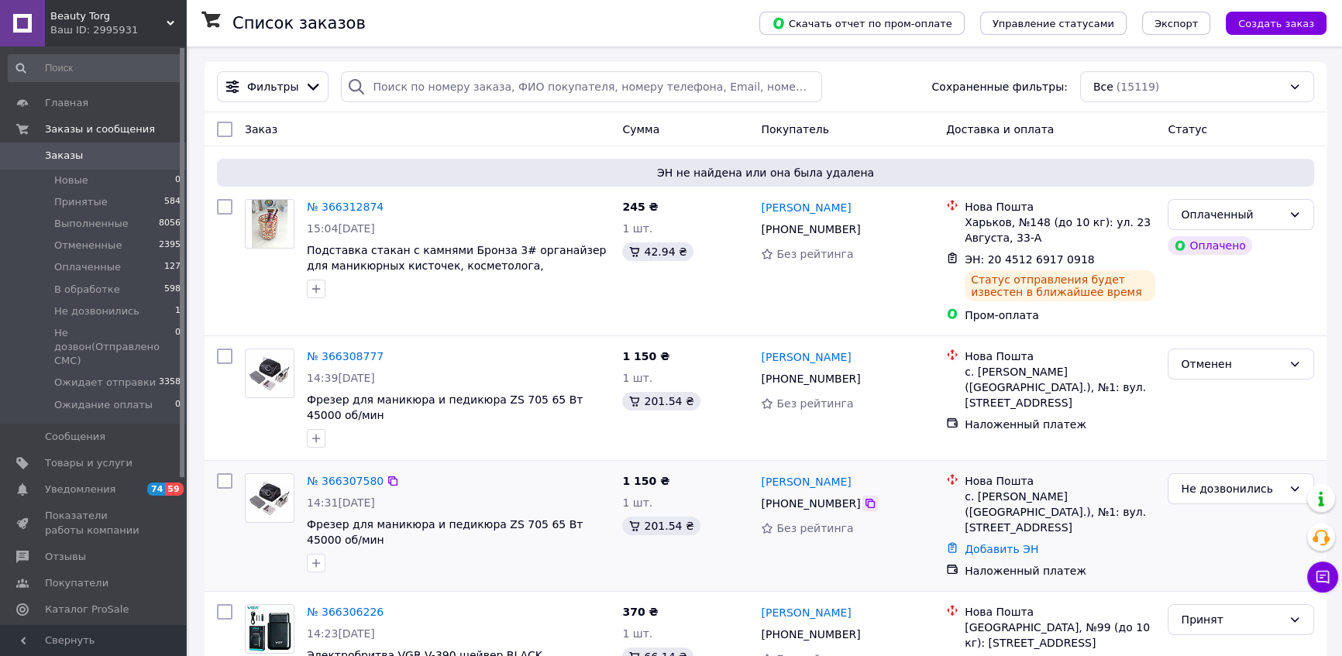
click at [864, 507] on icon at bounding box center [870, 504] width 12 height 12
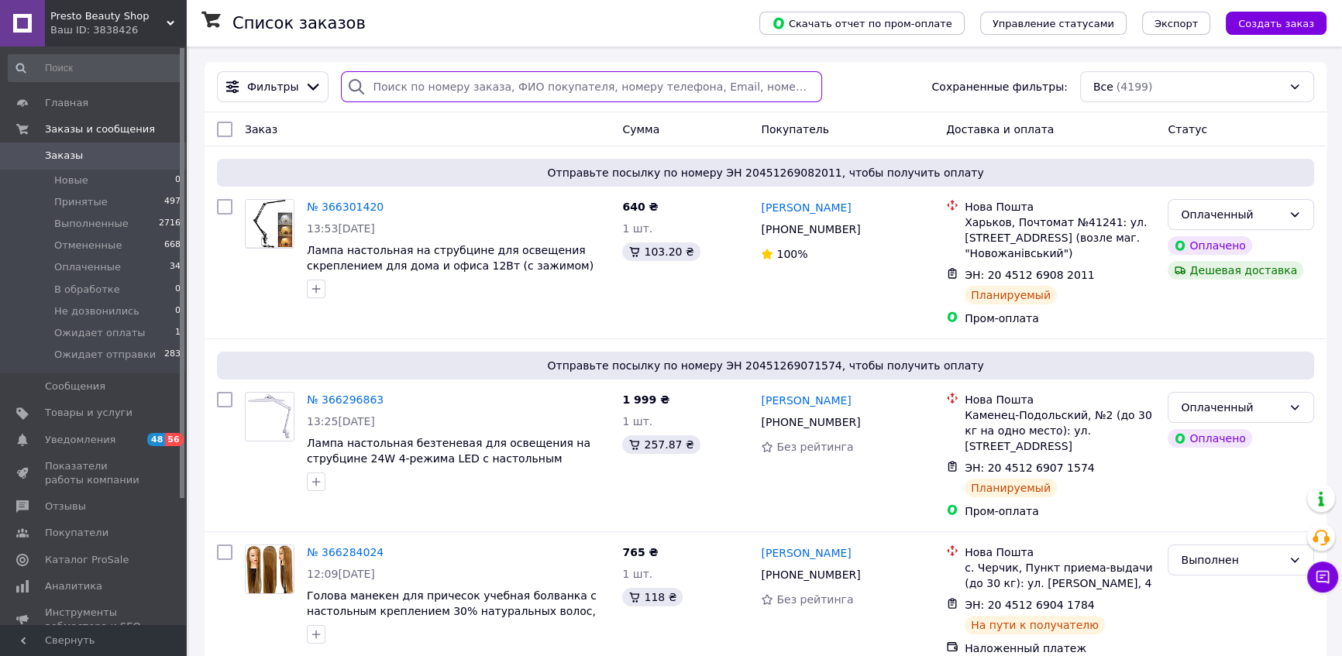
paste input "365918062"
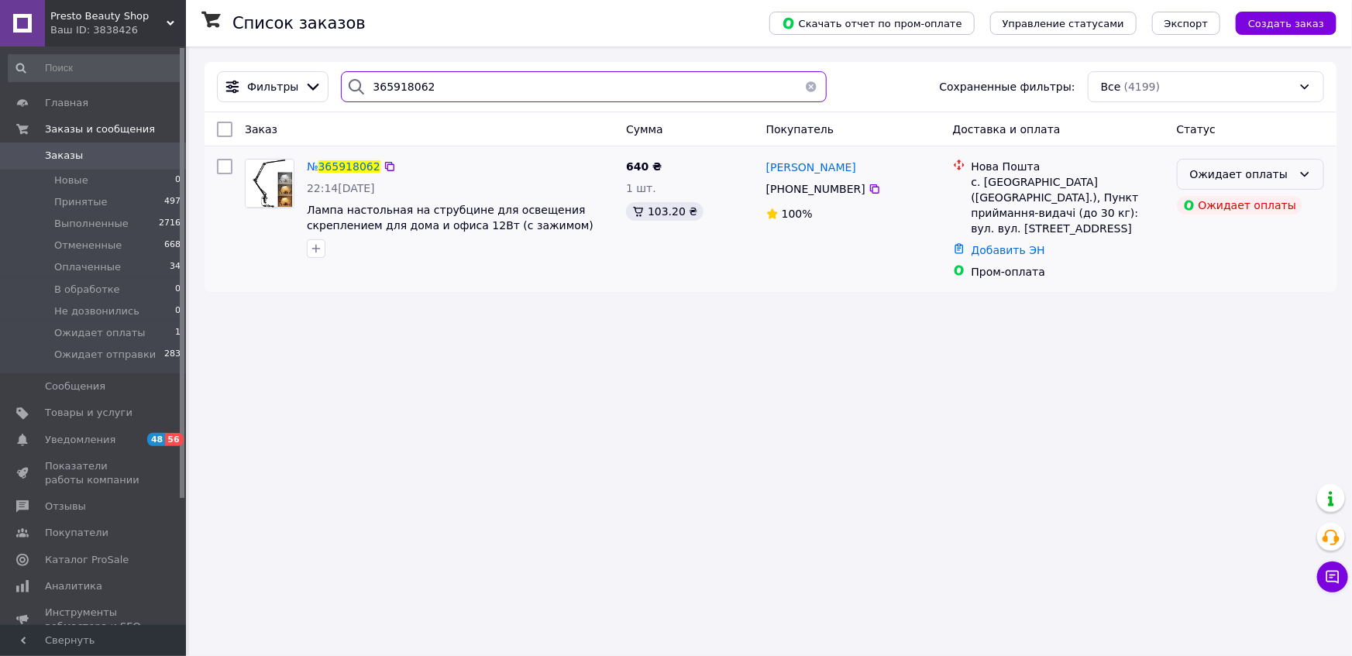
type input "365918062"
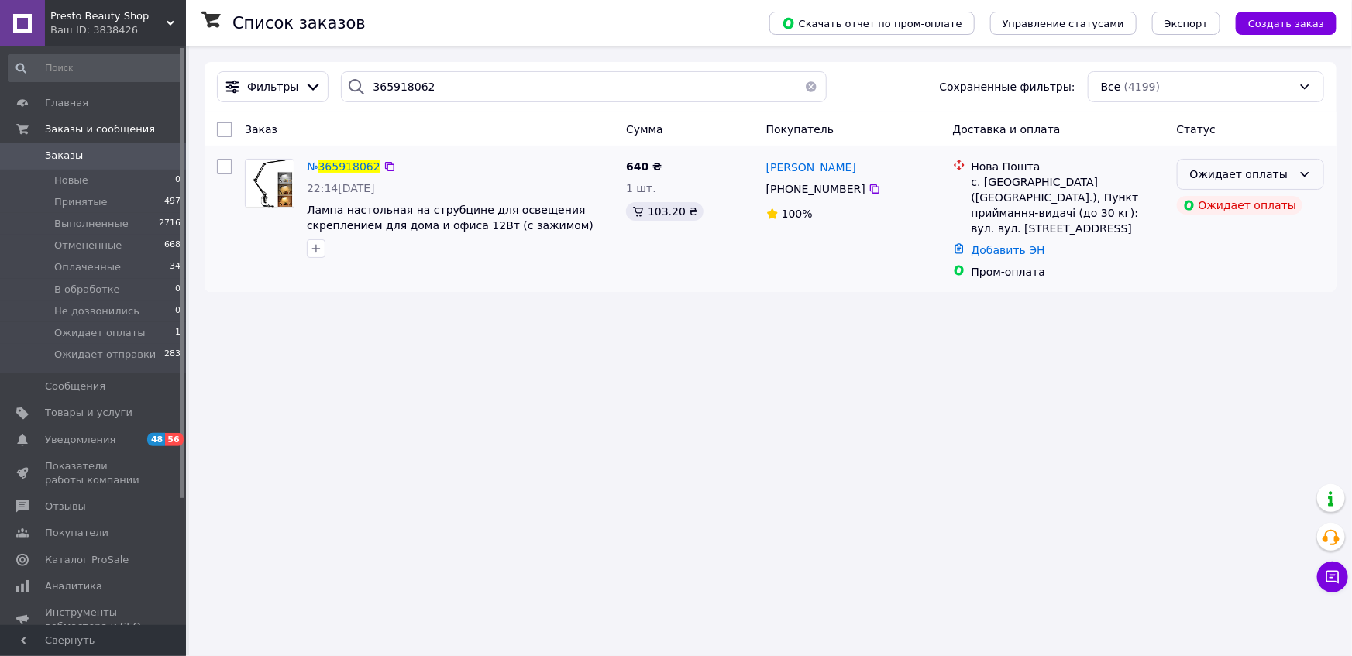
click at [1314, 170] on div "Ожидает оплаты" at bounding box center [1250, 174] width 147 height 31
click at [1268, 256] on li "Отменен" at bounding box center [1251, 264] width 146 height 28
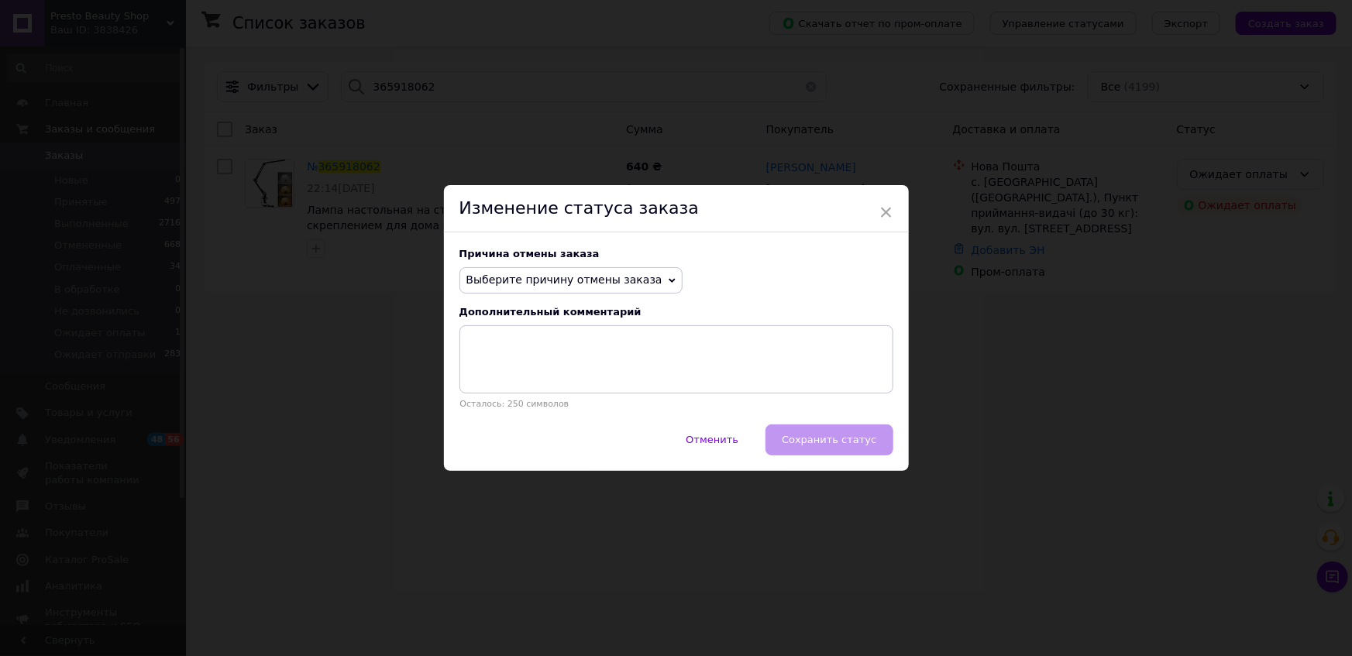
click at [624, 274] on span "Выберите причину отмены заказа" at bounding box center [565, 280] width 196 height 12
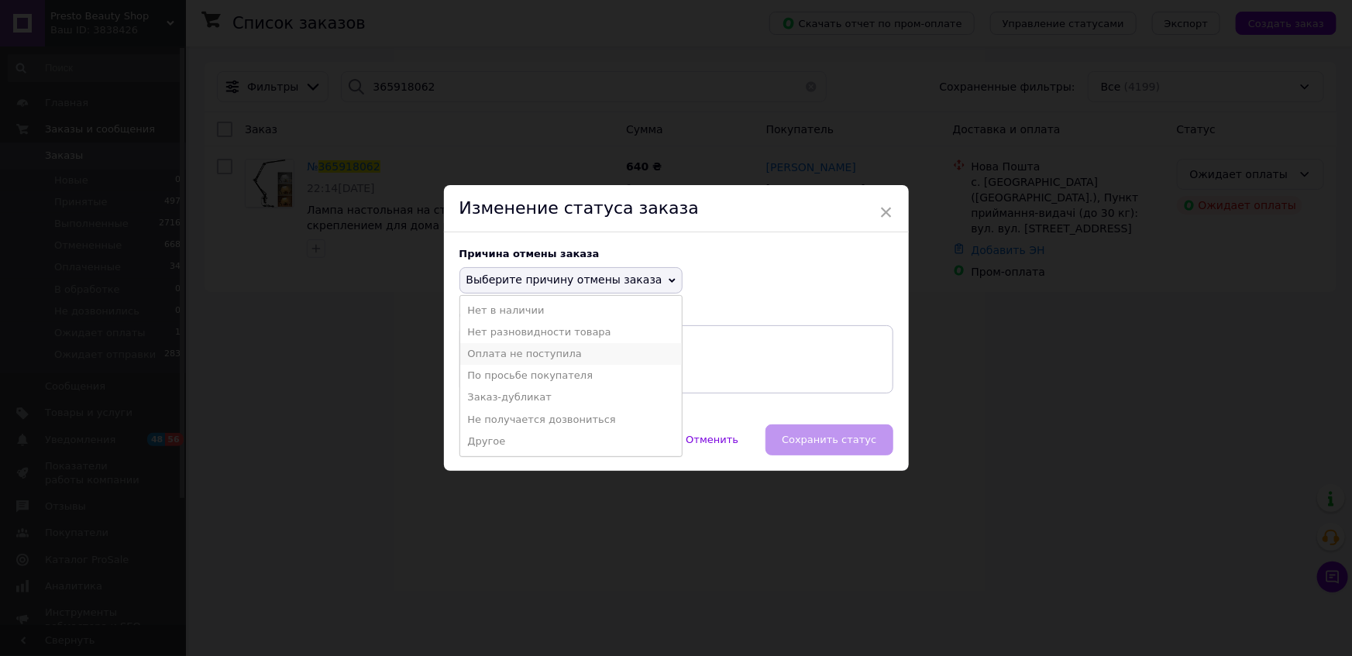
click at [585, 353] on li "Оплата не поступила" at bounding box center [571, 354] width 222 height 22
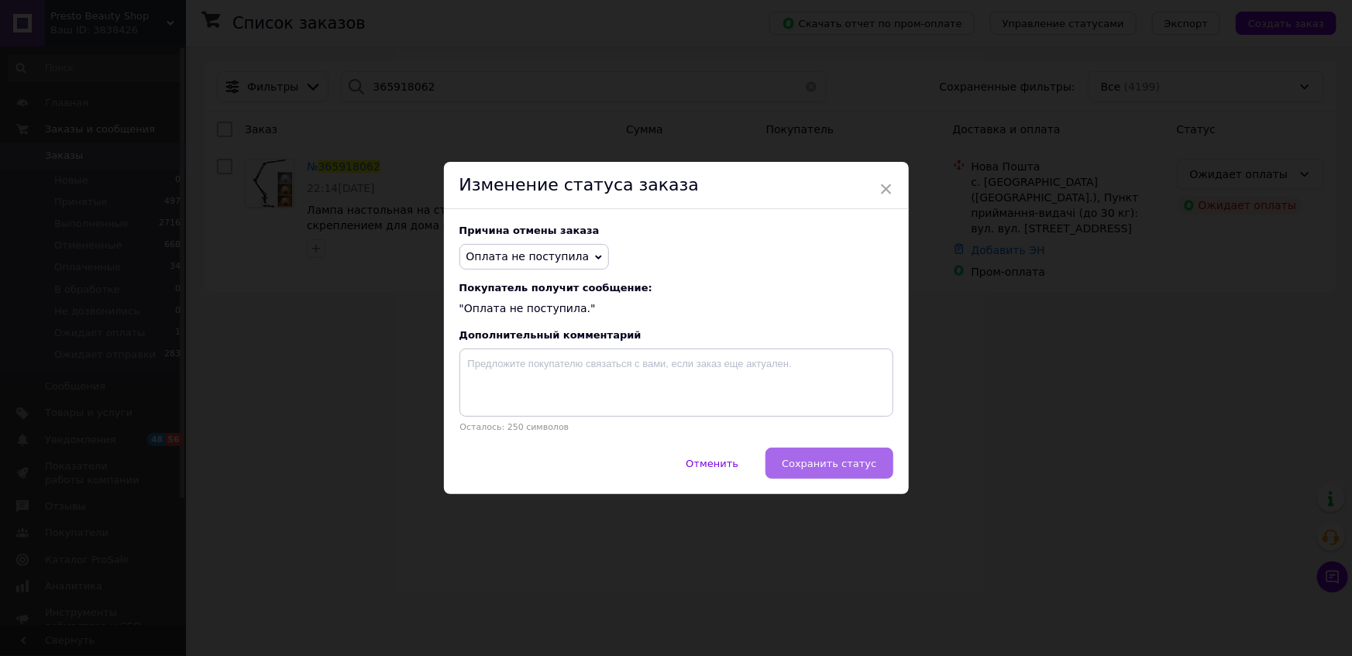
click at [876, 458] on button "Сохранить статус" at bounding box center [829, 463] width 127 height 31
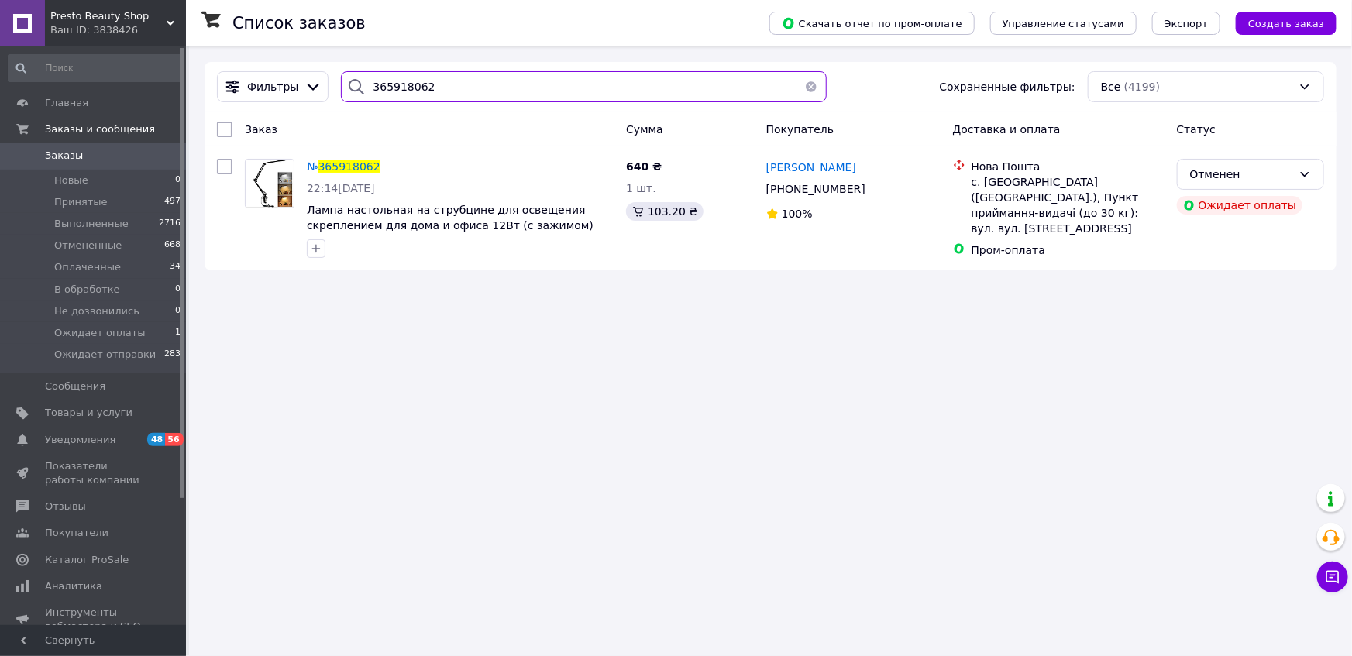
drag, startPoint x: 429, startPoint y: 89, endPoint x: 360, endPoint y: 89, distance: 68.2
click at [360, 89] on div "365918062" at bounding box center [583, 86] width 485 height 31
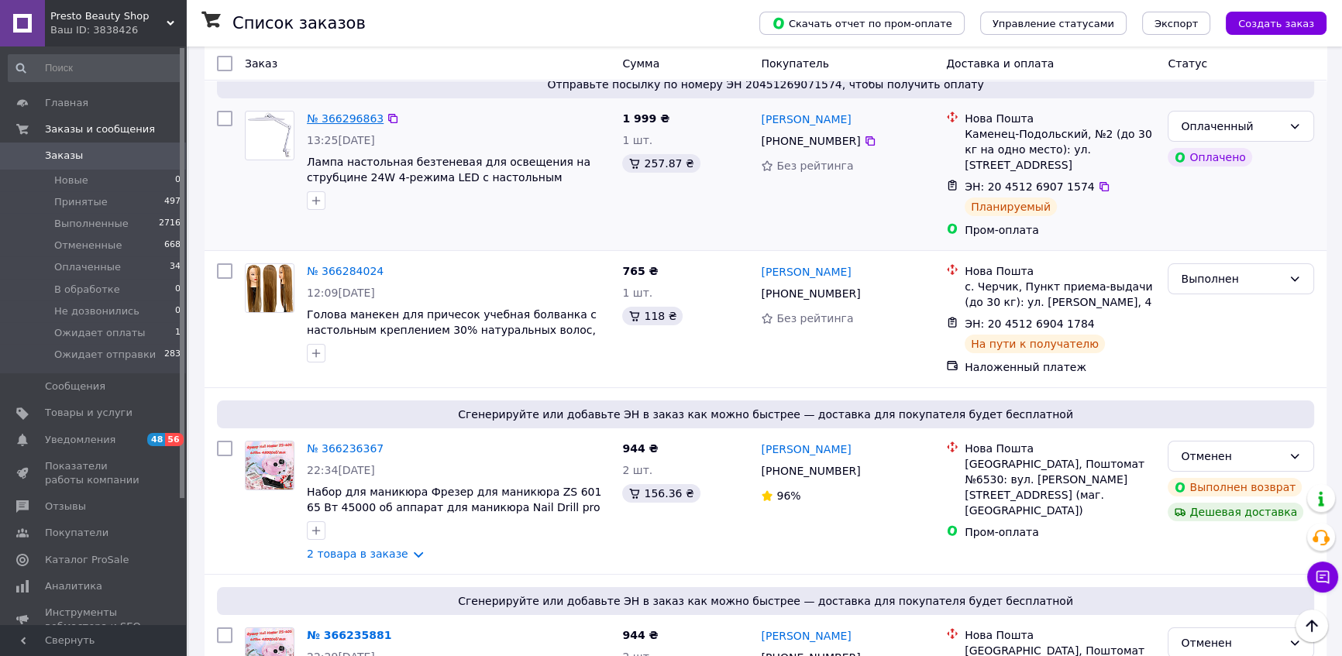
scroll to position [211, 0]
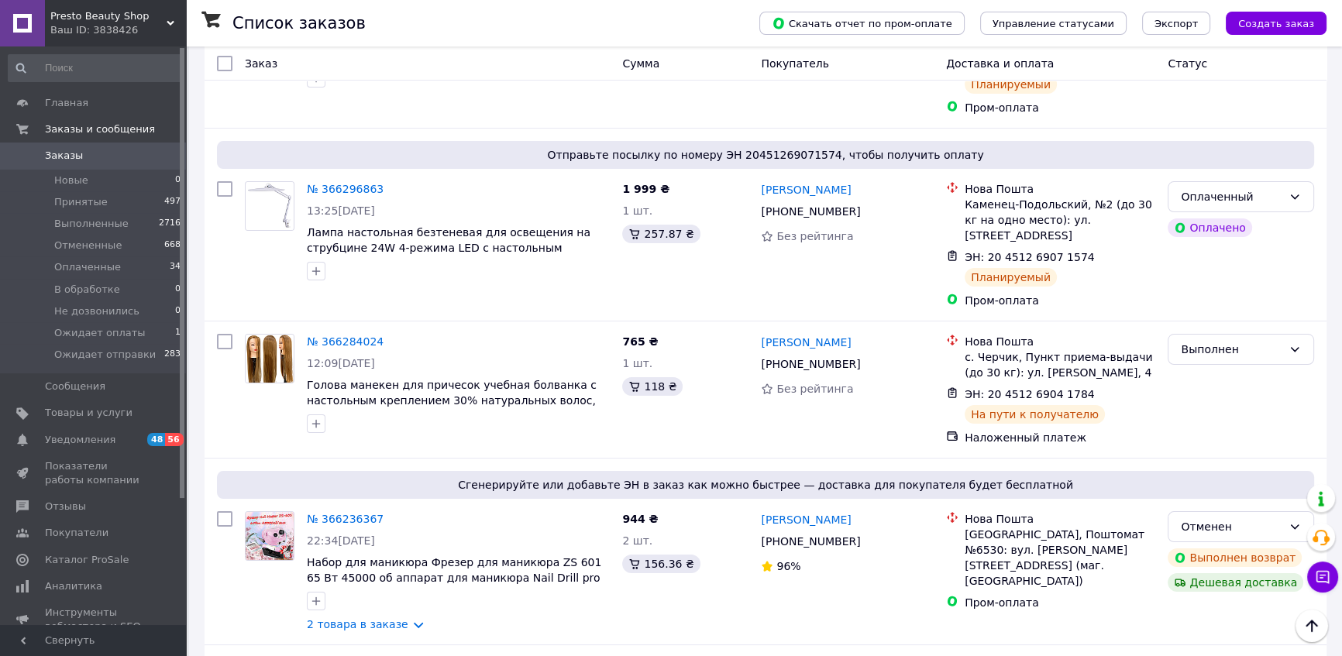
click at [141, 10] on span "Presto Beauty Shop" at bounding box center [108, 16] width 116 height 14
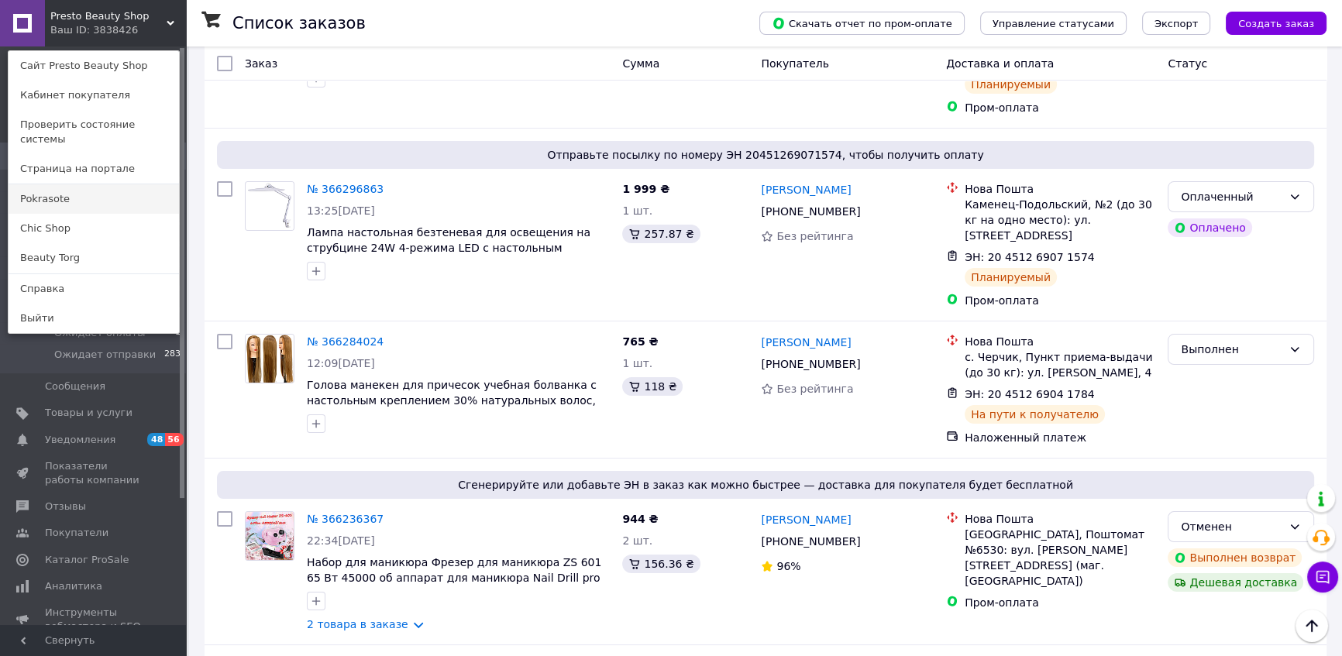
click at [105, 184] on link "Pokrasote" at bounding box center [94, 198] width 171 height 29
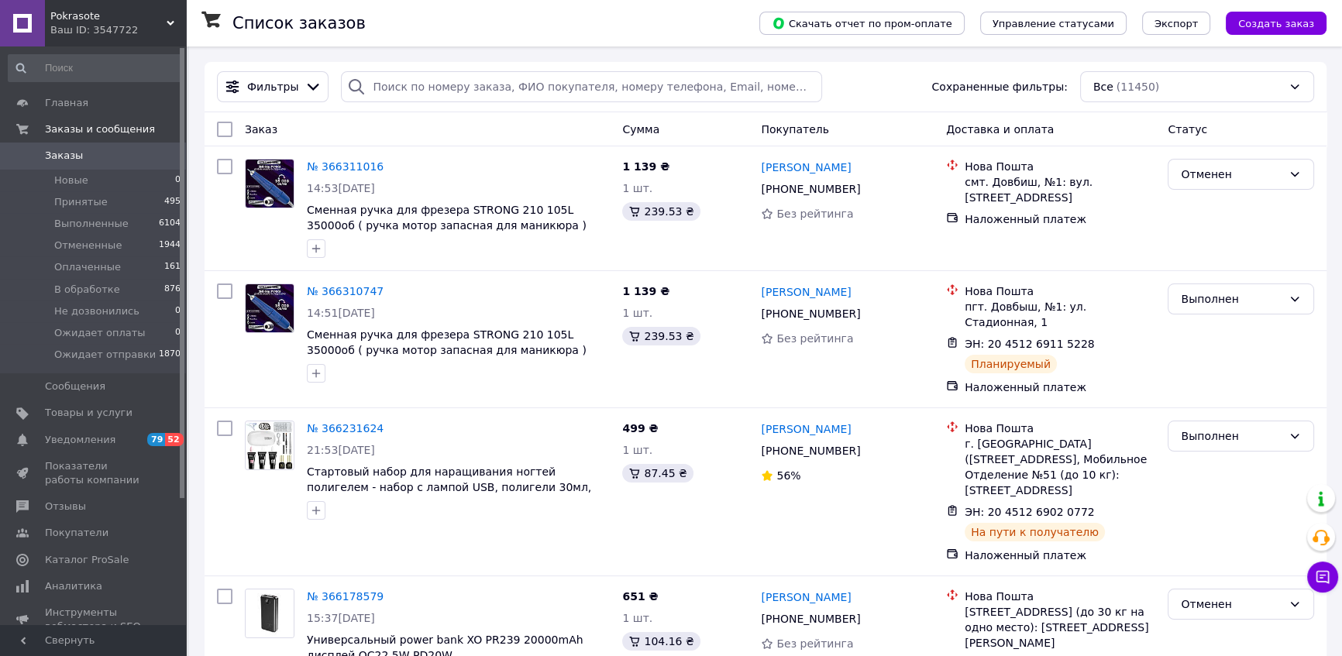
click at [154, 14] on span "Pokrasote" at bounding box center [108, 16] width 116 height 14
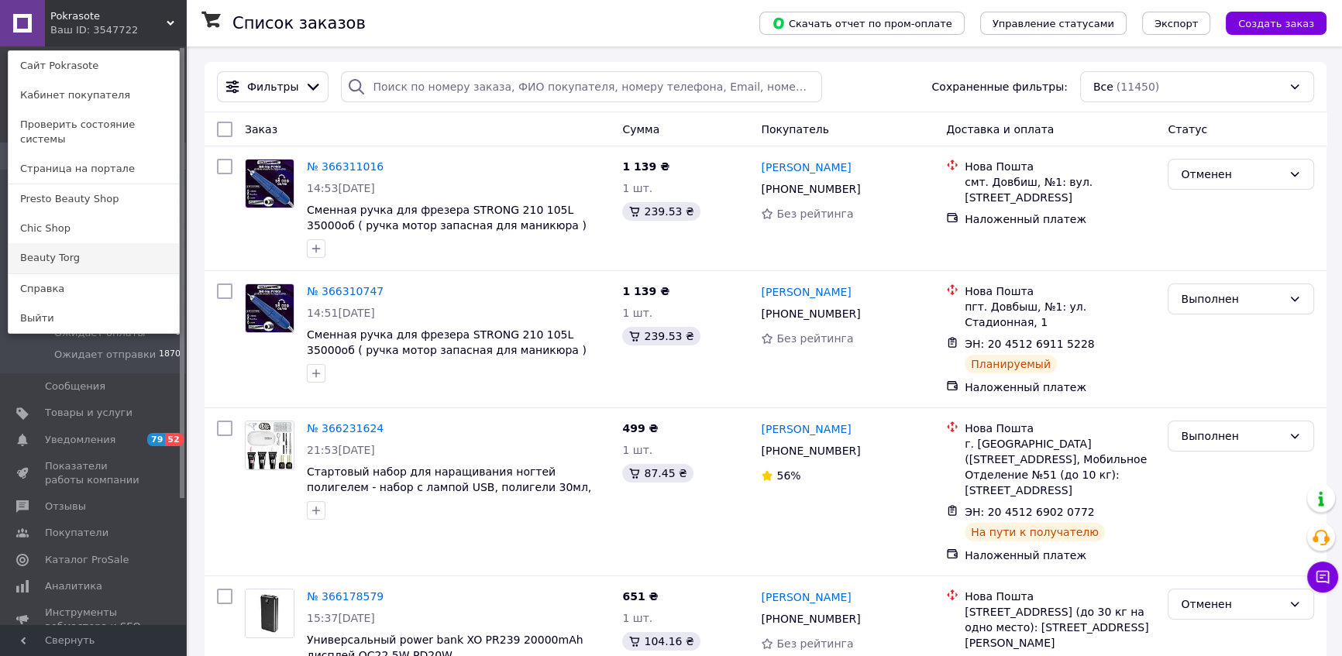
click at [91, 243] on link "Beauty Torg" at bounding box center [94, 257] width 171 height 29
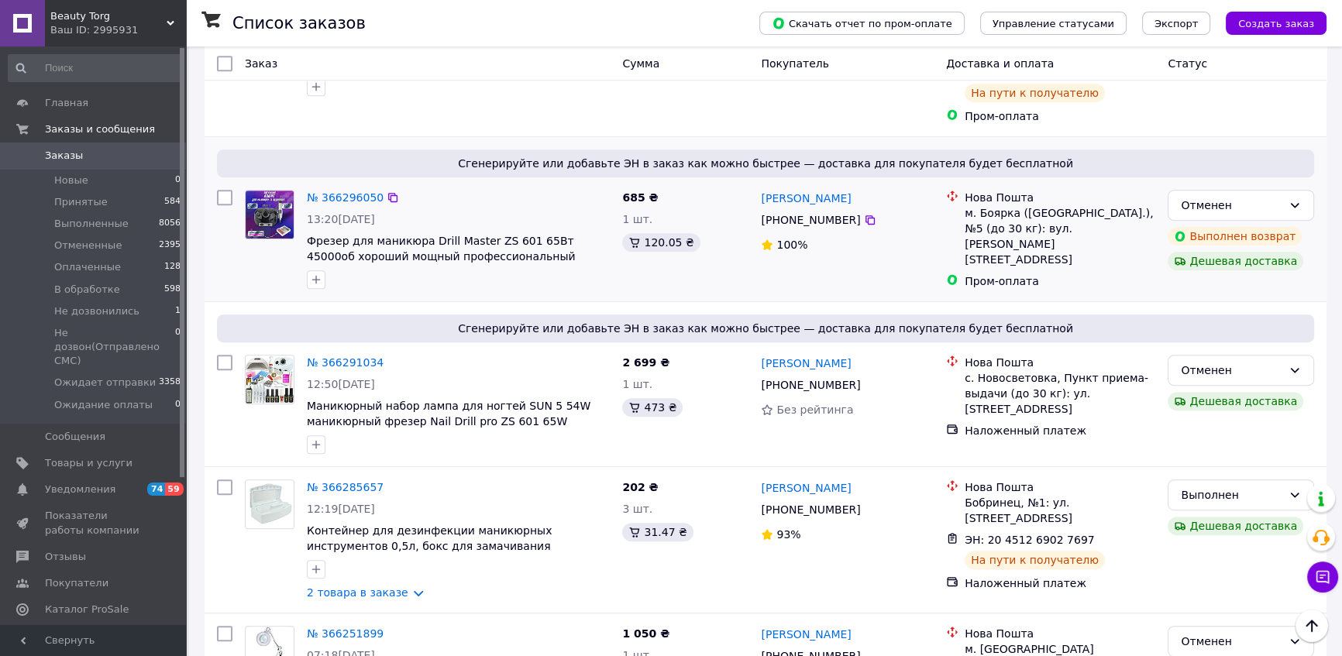
scroll to position [986, 0]
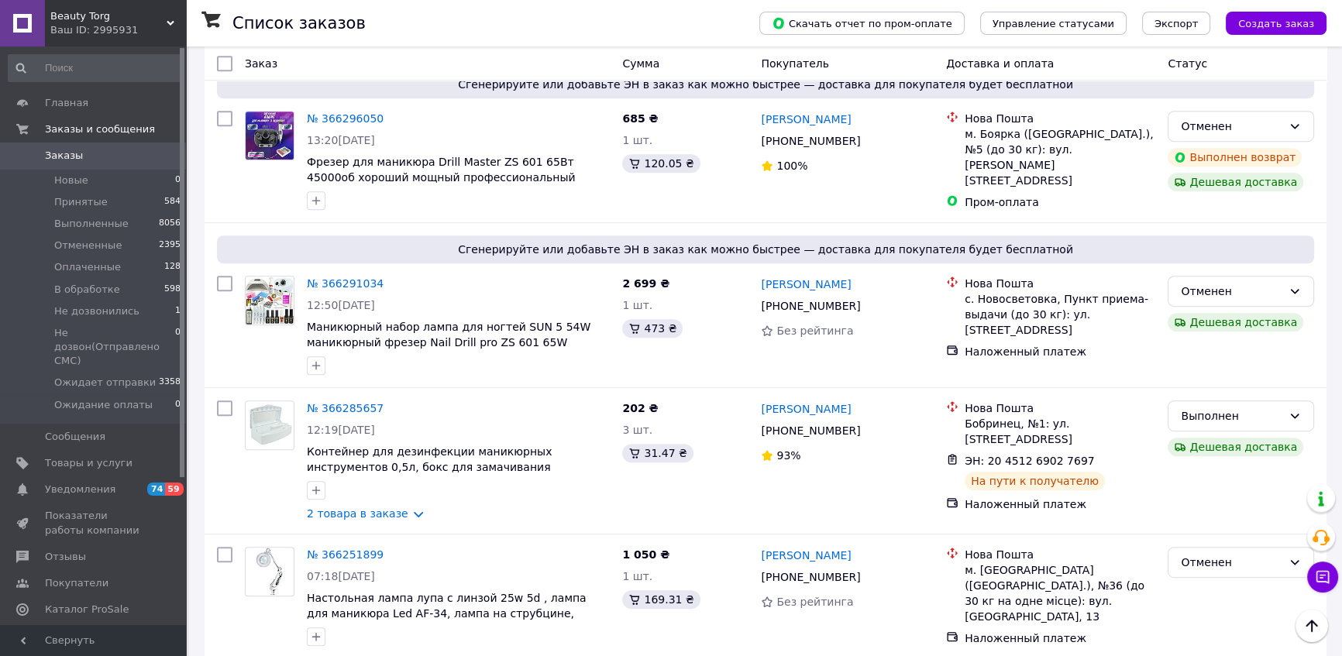
click at [160, 18] on span "Beauty Torg" at bounding box center [108, 16] width 116 height 14
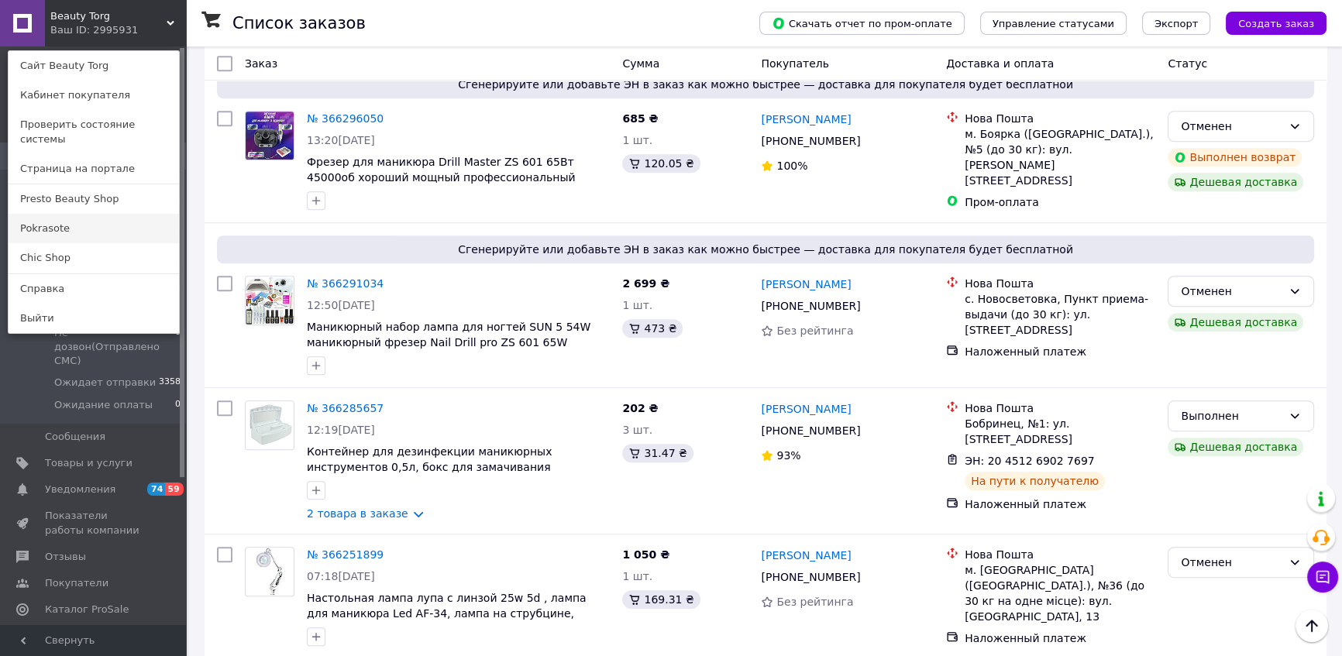
click at [84, 214] on link "Pokrasote" at bounding box center [94, 228] width 171 height 29
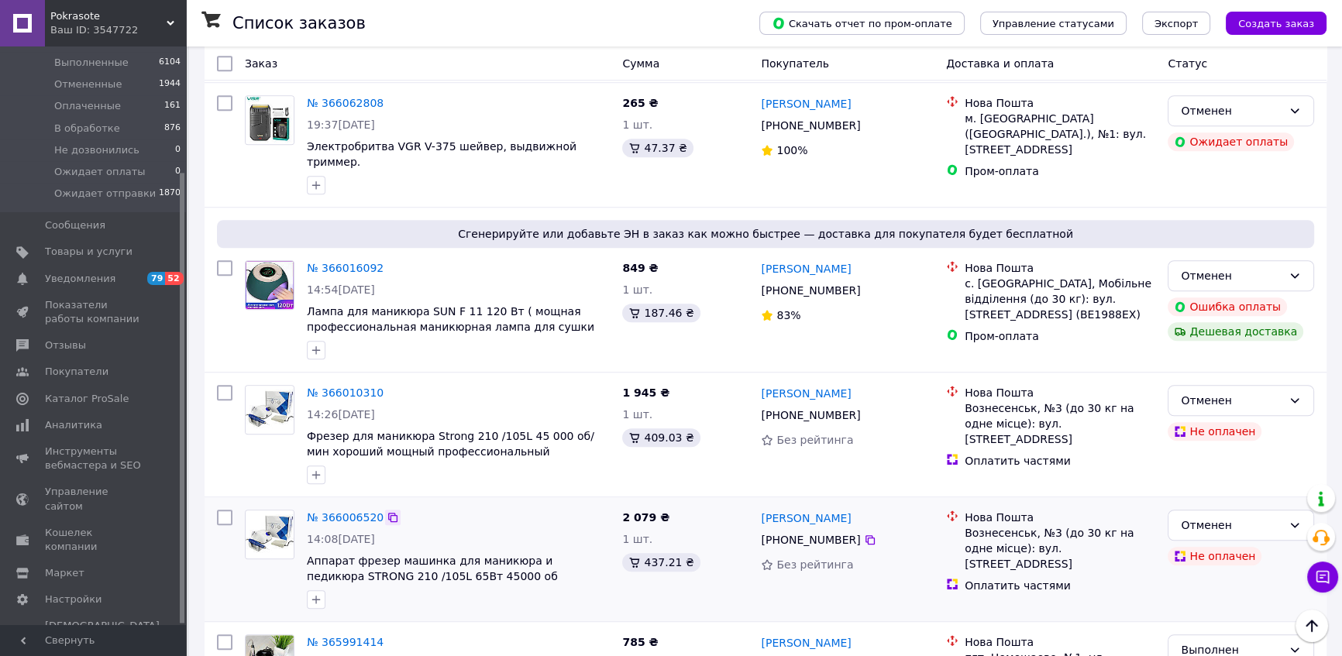
scroll to position [1550, 0]
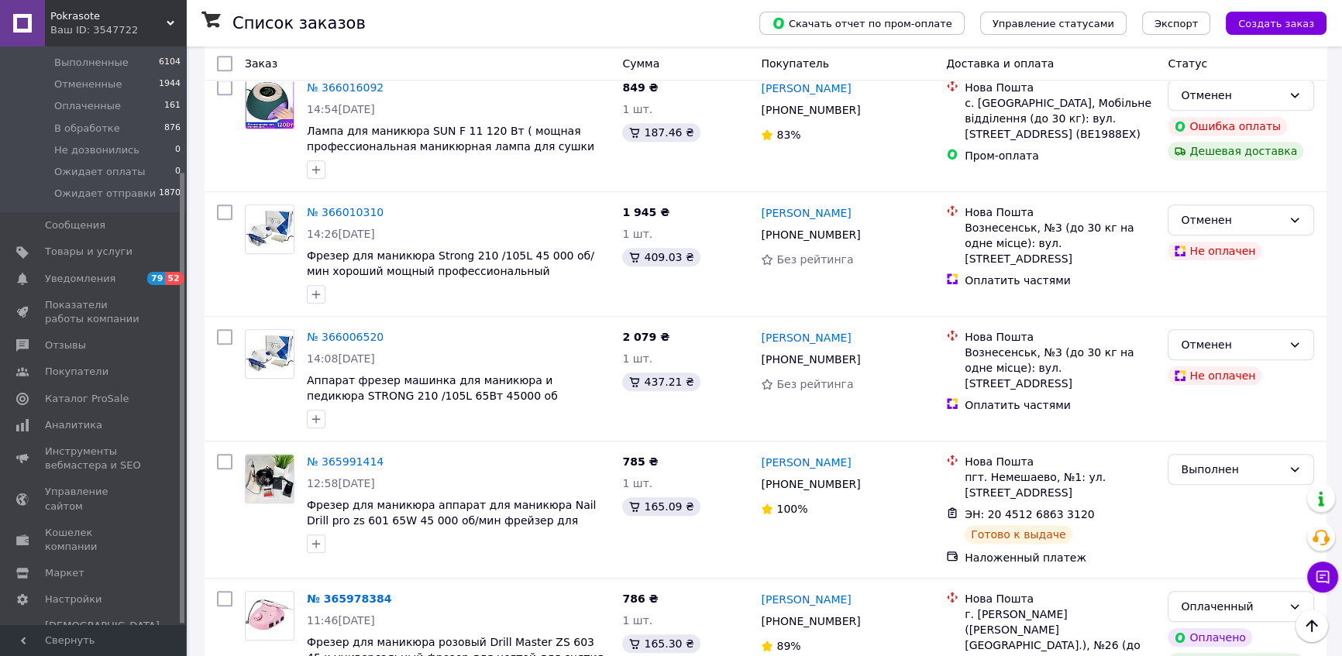
click at [175, 9] on div "Pokrasote Ваш ID: 3547722" at bounding box center [115, 23] width 141 height 47
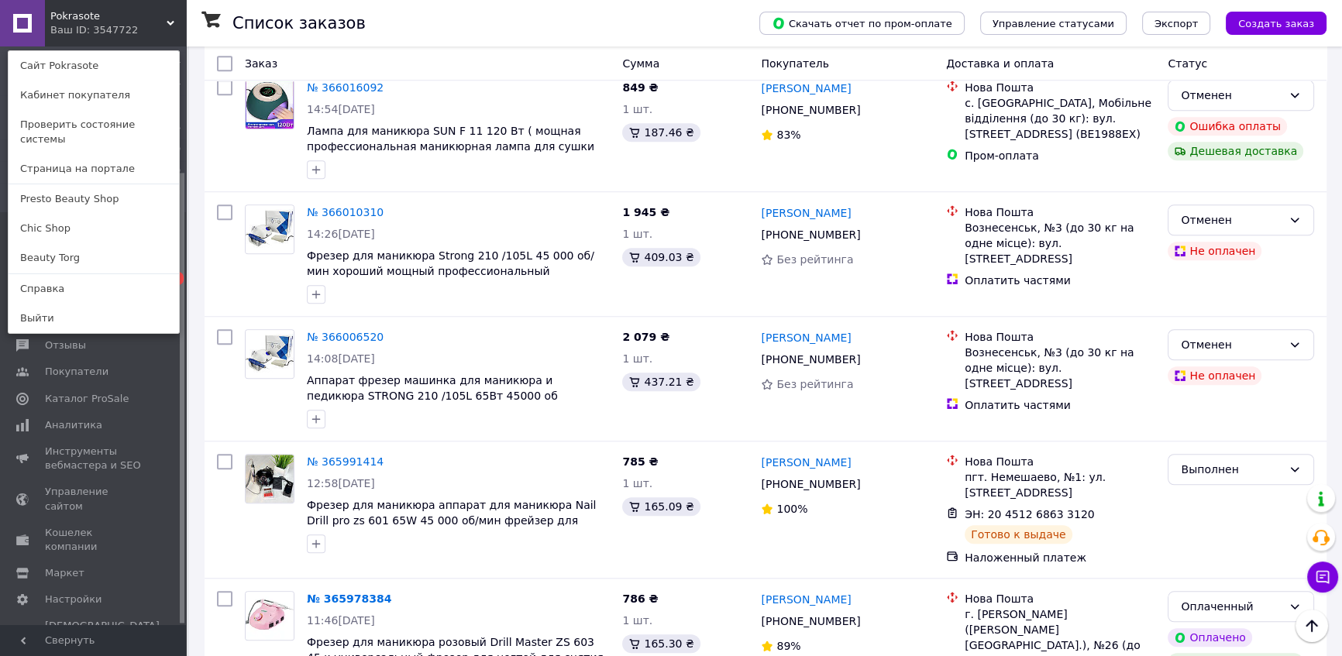
drag, startPoint x: 53, startPoint y: 246, endPoint x: 50, endPoint y: 224, distance: 21.8
click at [50, 246] on link "Beauty Torg" at bounding box center [94, 257] width 171 height 29
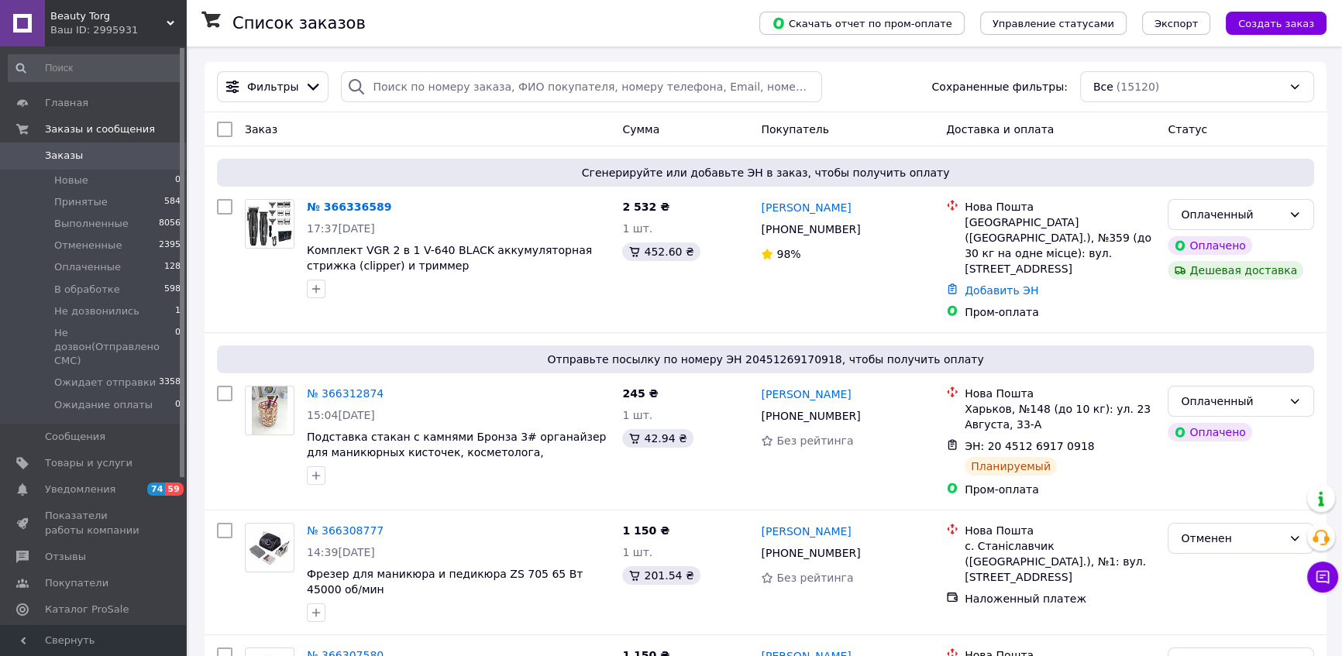
click at [174, 16] on div "Beauty Torg Ваш ID: 2995931" at bounding box center [115, 23] width 141 height 47
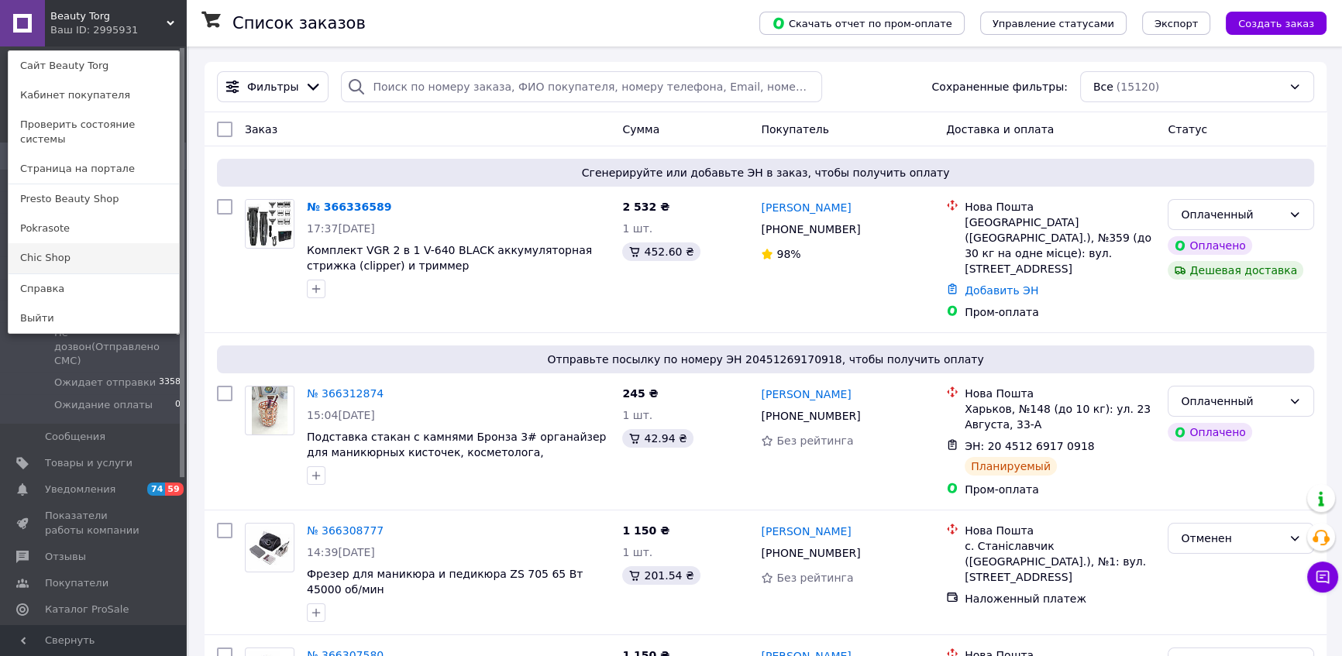
click at [72, 249] on link "Chic Shop" at bounding box center [94, 257] width 171 height 29
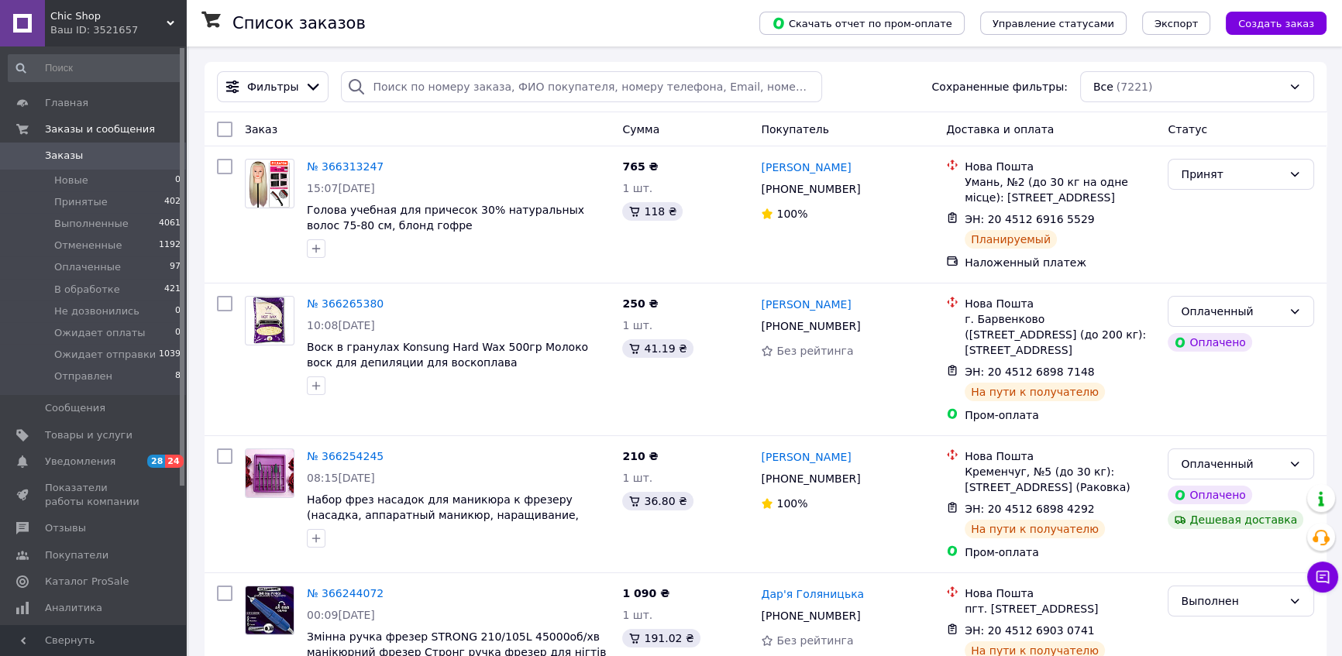
drag, startPoint x: 0, startPoint y: 0, endPoint x: 151, endPoint y: 16, distance: 151.9
click at [151, 16] on span "Chic Shop" at bounding box center [108, 16] width 116 height 14
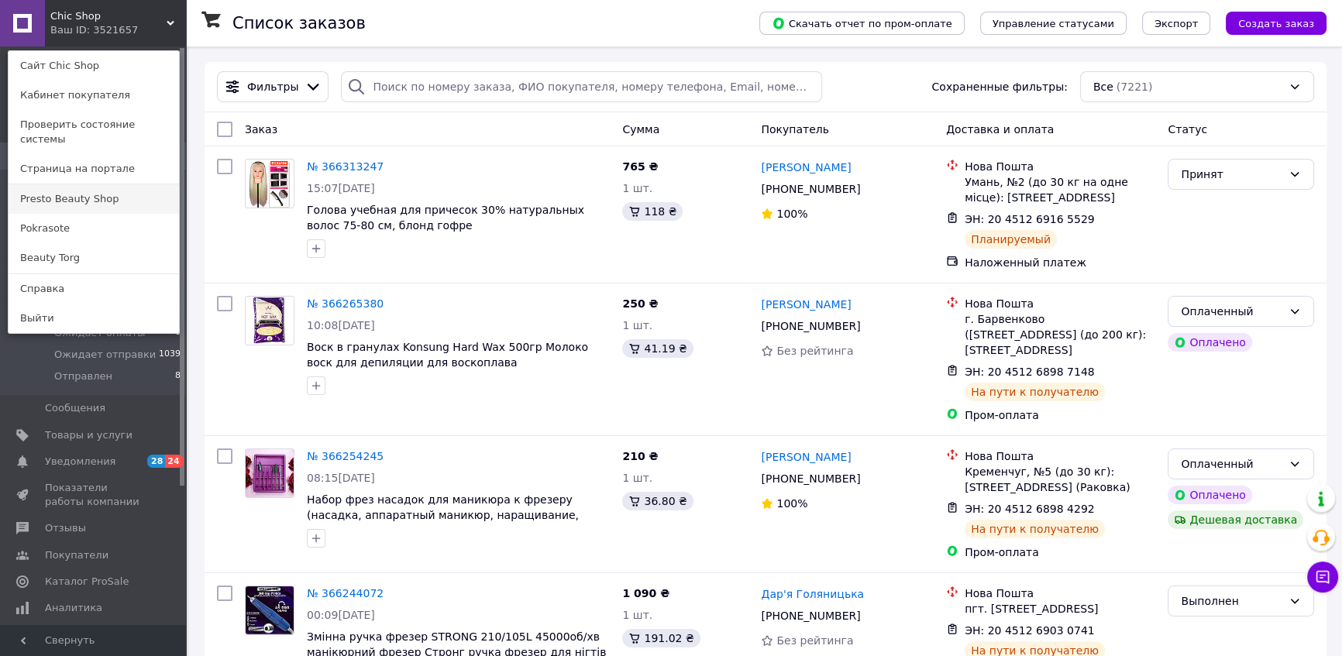
click at [102, 184] on link "Presto Beauty Shop" at bounding box center [94, 198] width 171 height 29
